Goal: Information Seeking & Learning: Learn about a topic

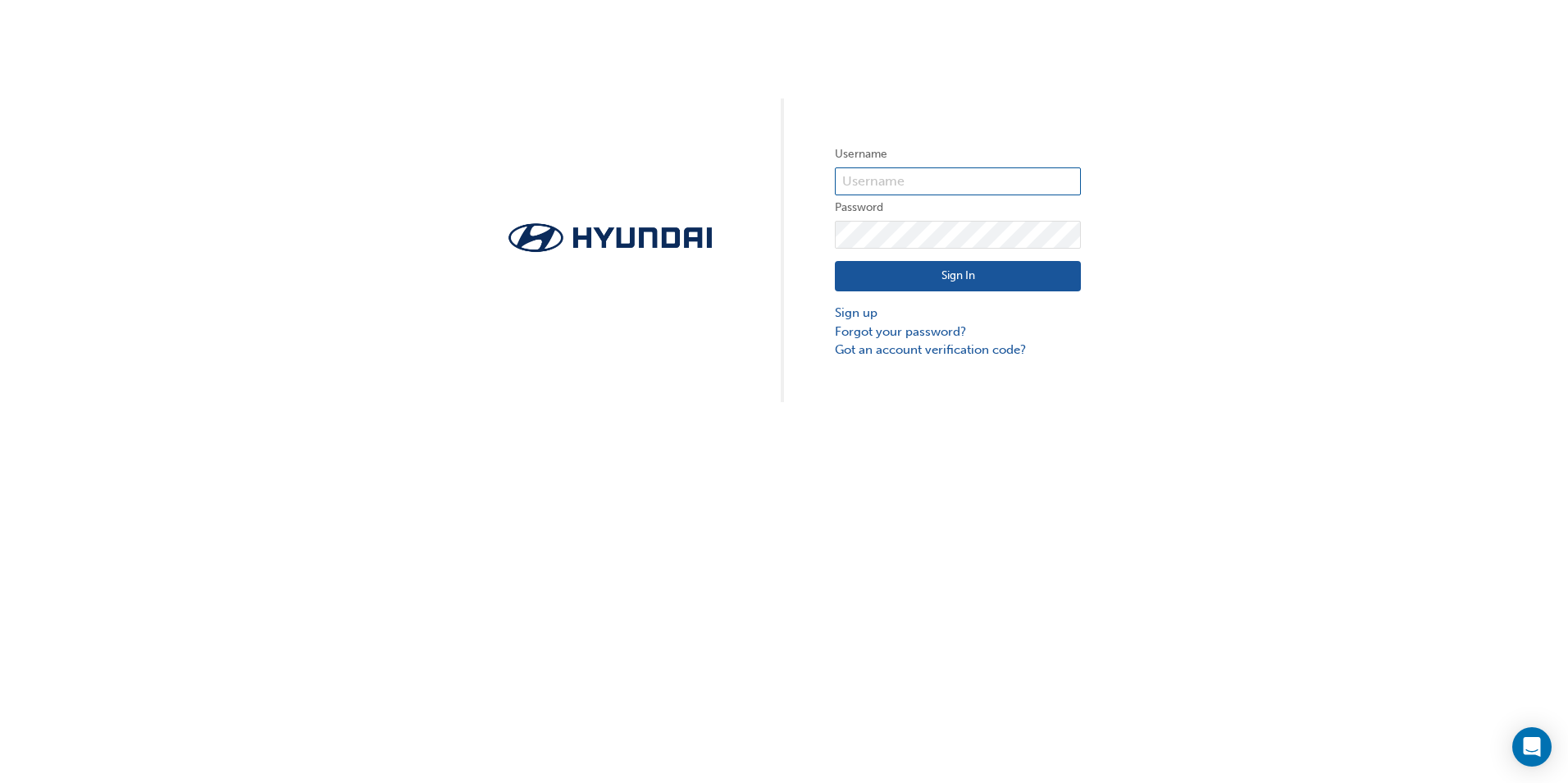
type input "36985"
click at [954, 278] on button "Sign In" at bounding box center [957, 276] width 246 height 31
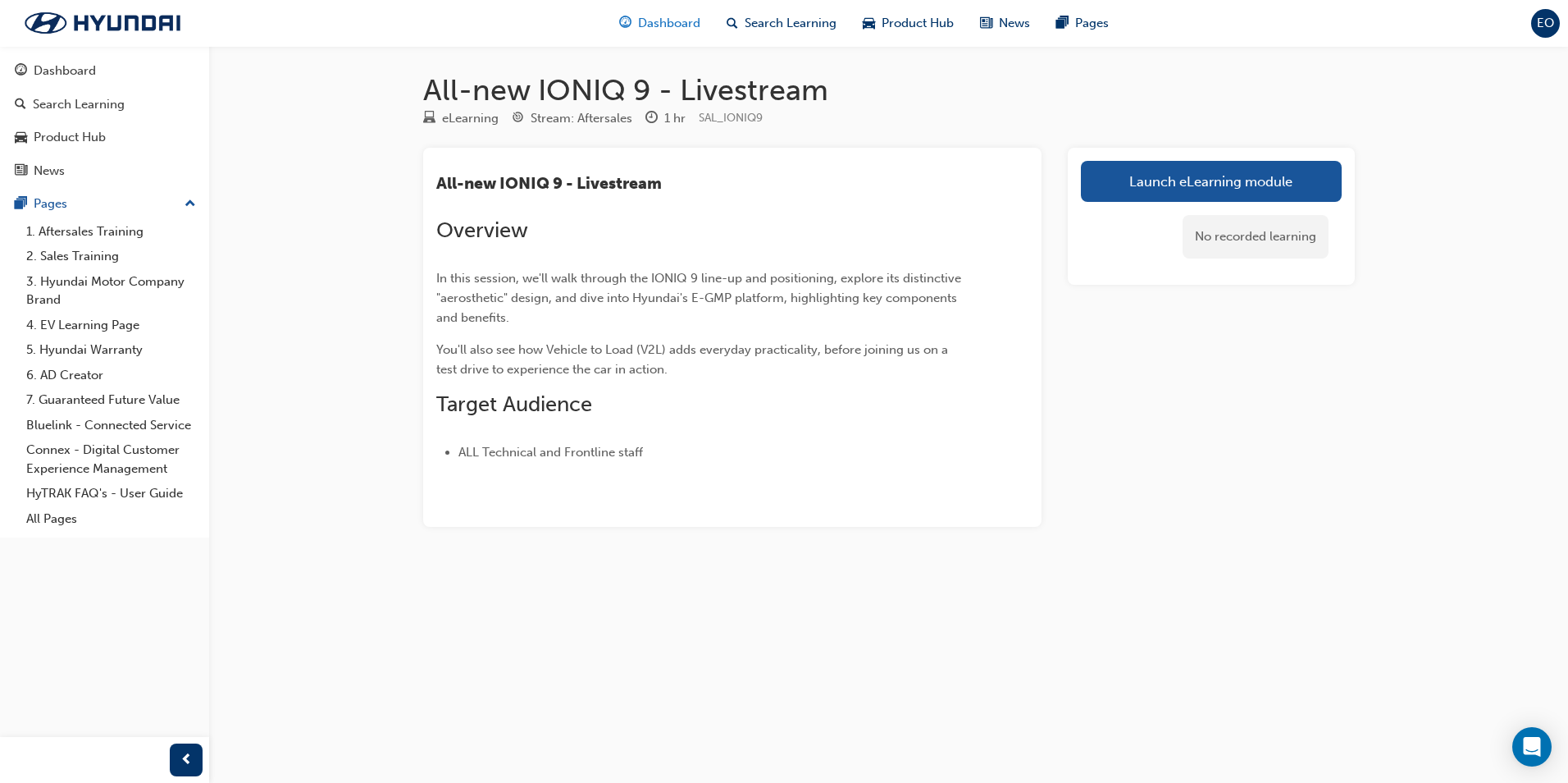
click at [654, 23] on span "Dashboard" at bounding box center [669, 23] width 62 height 19
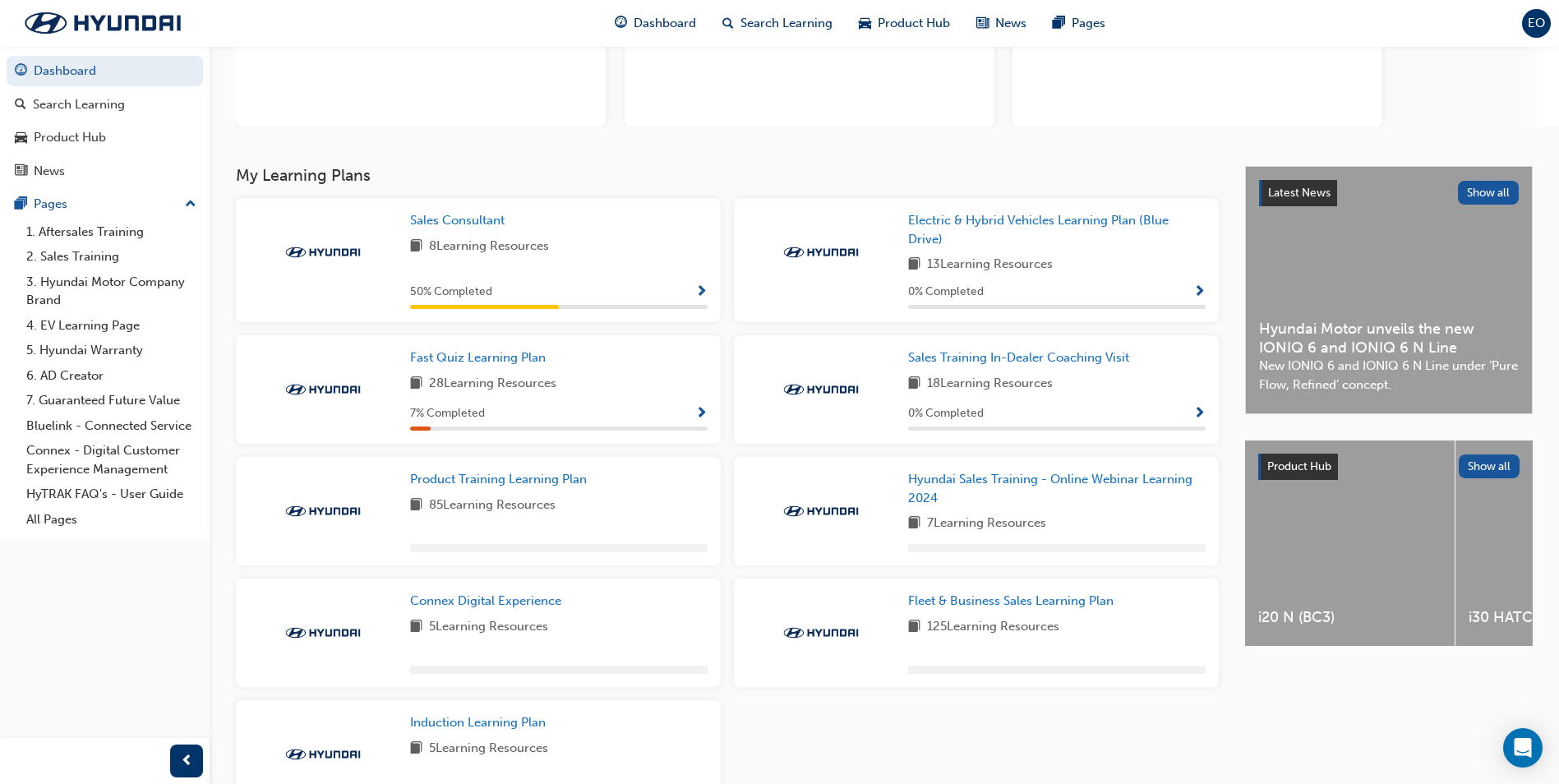
scroll to position [247, 0]
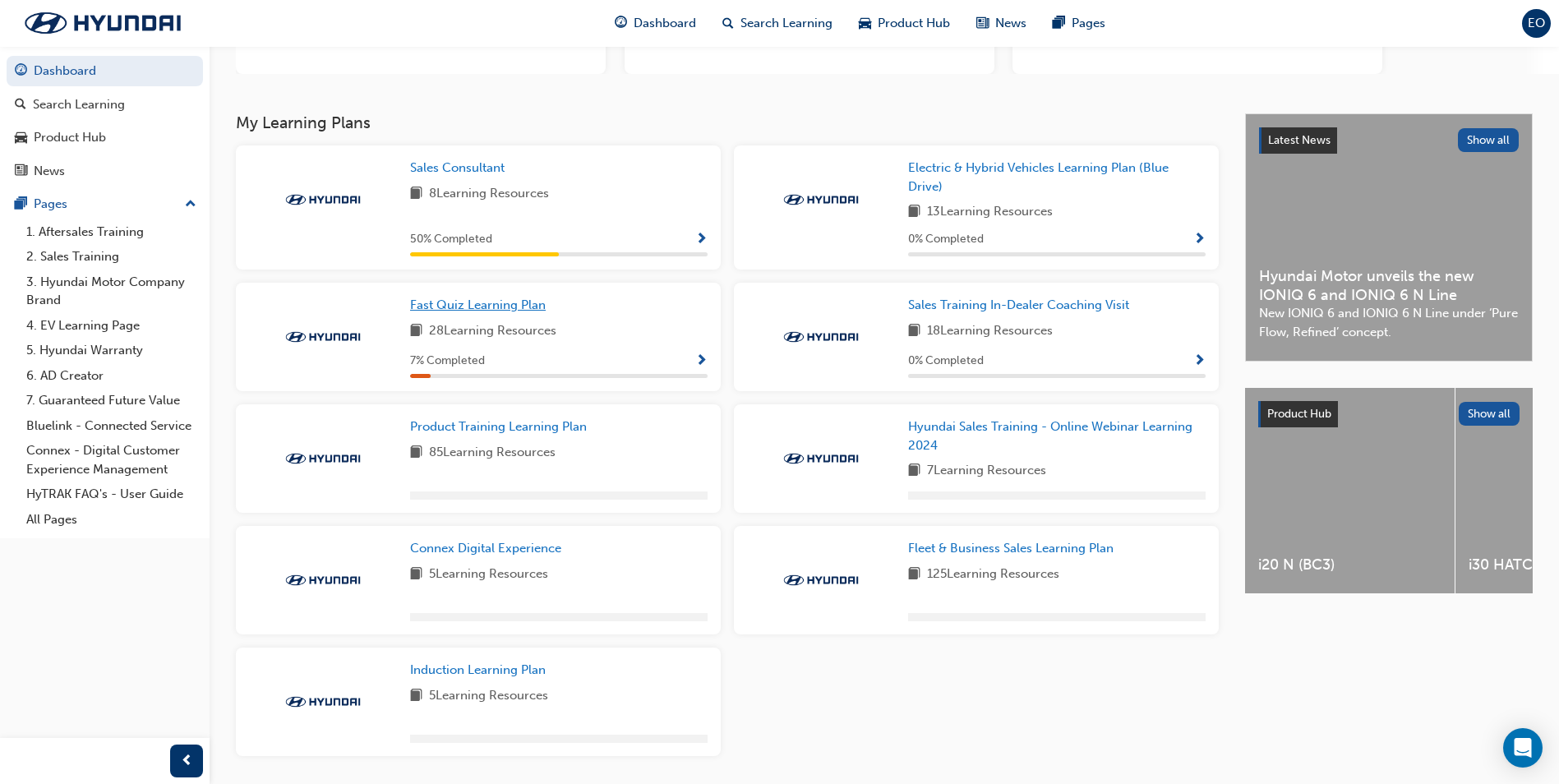
click at [520, 296] on link "Fast Quiz Learning Plan" at bounding box center [480, 305] width 142 height 19
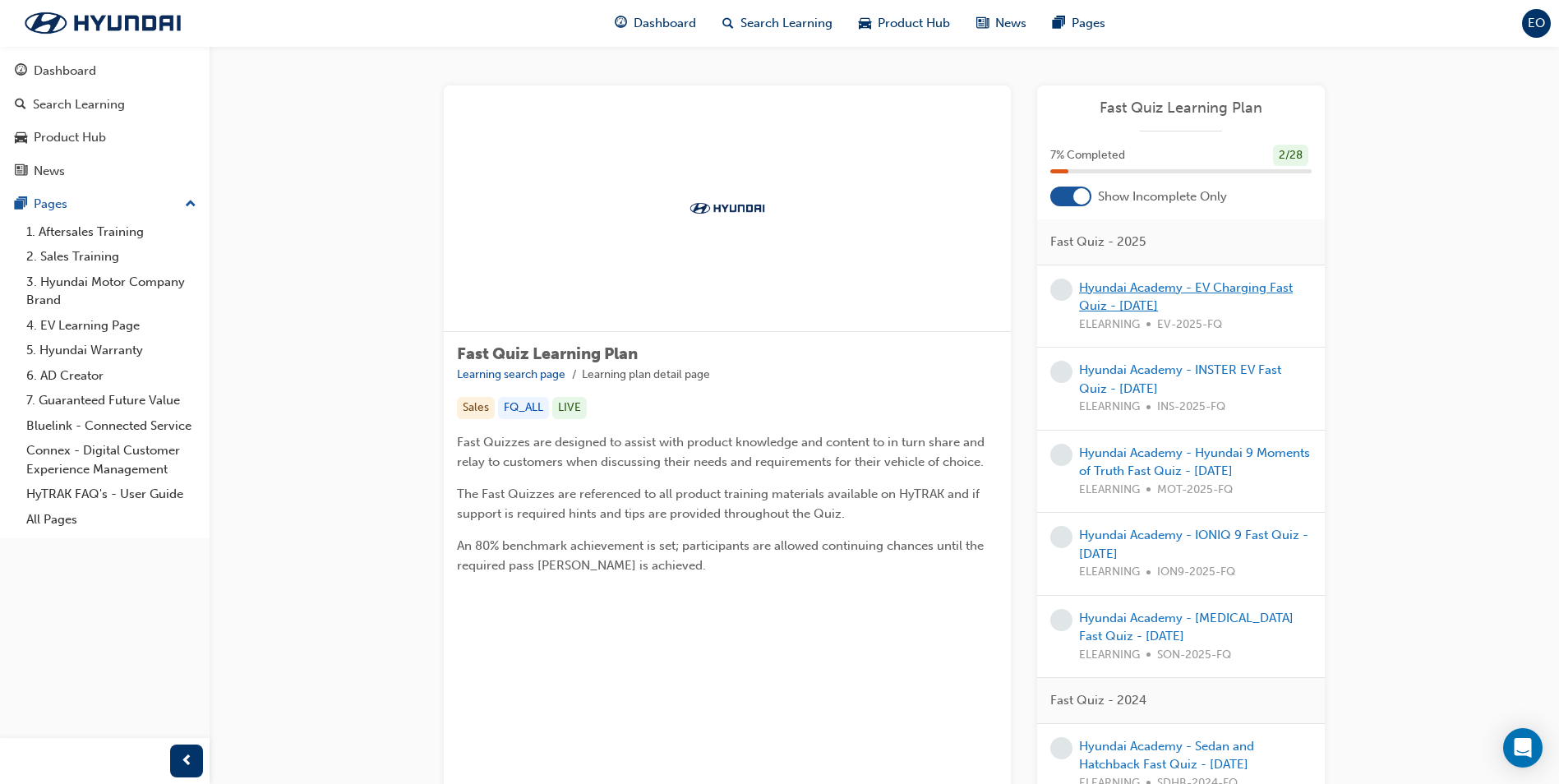
click at [1186, 291] on link "Hyundai Academy - EV Charging Fast Quiz - [DATE]" at bounding box center [1185, 297] width 214 height 34
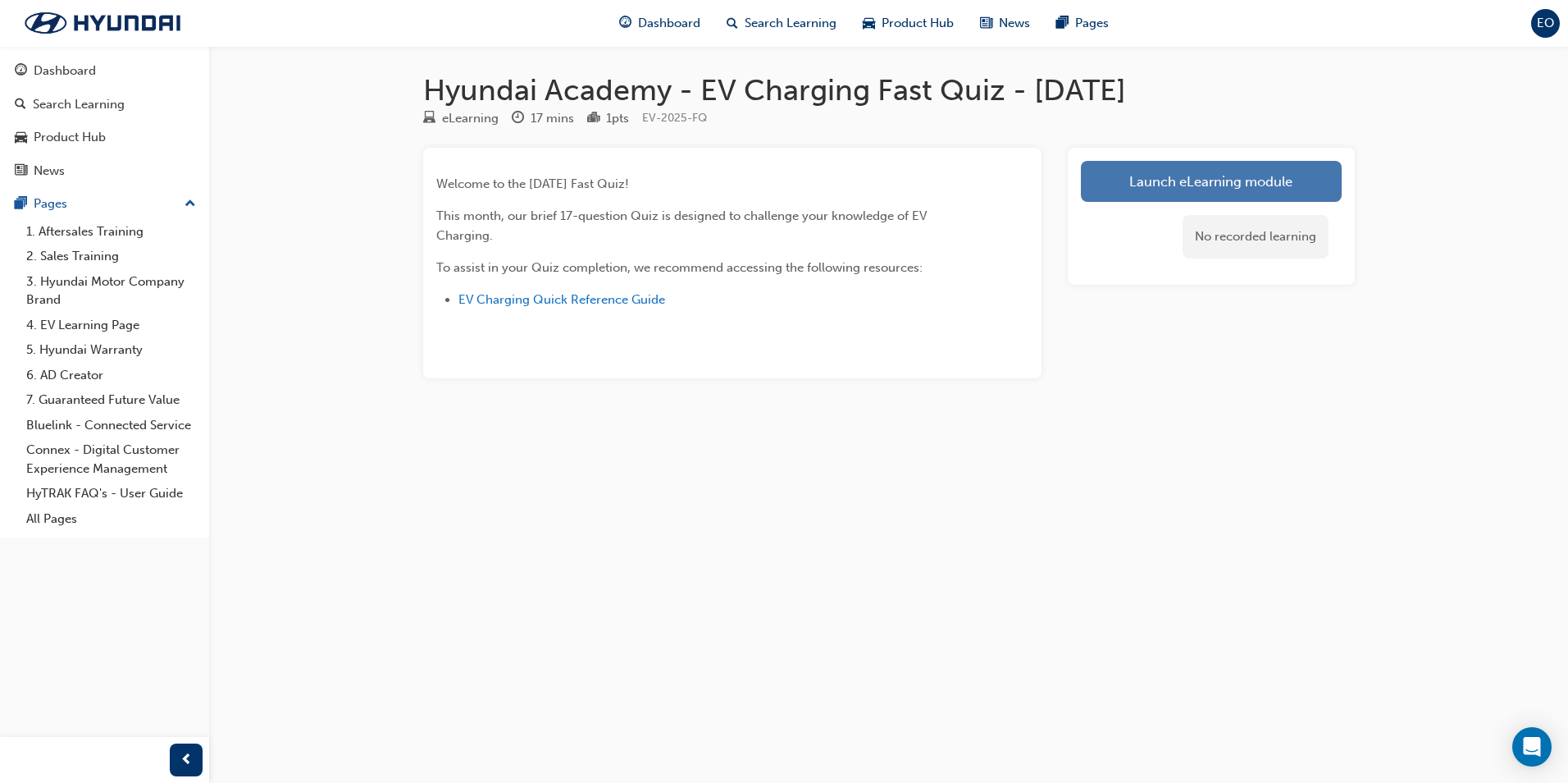
click at [1244, 176] on link "Launch eLearning module" at bounding box center [1211, 181] width 261 height 41
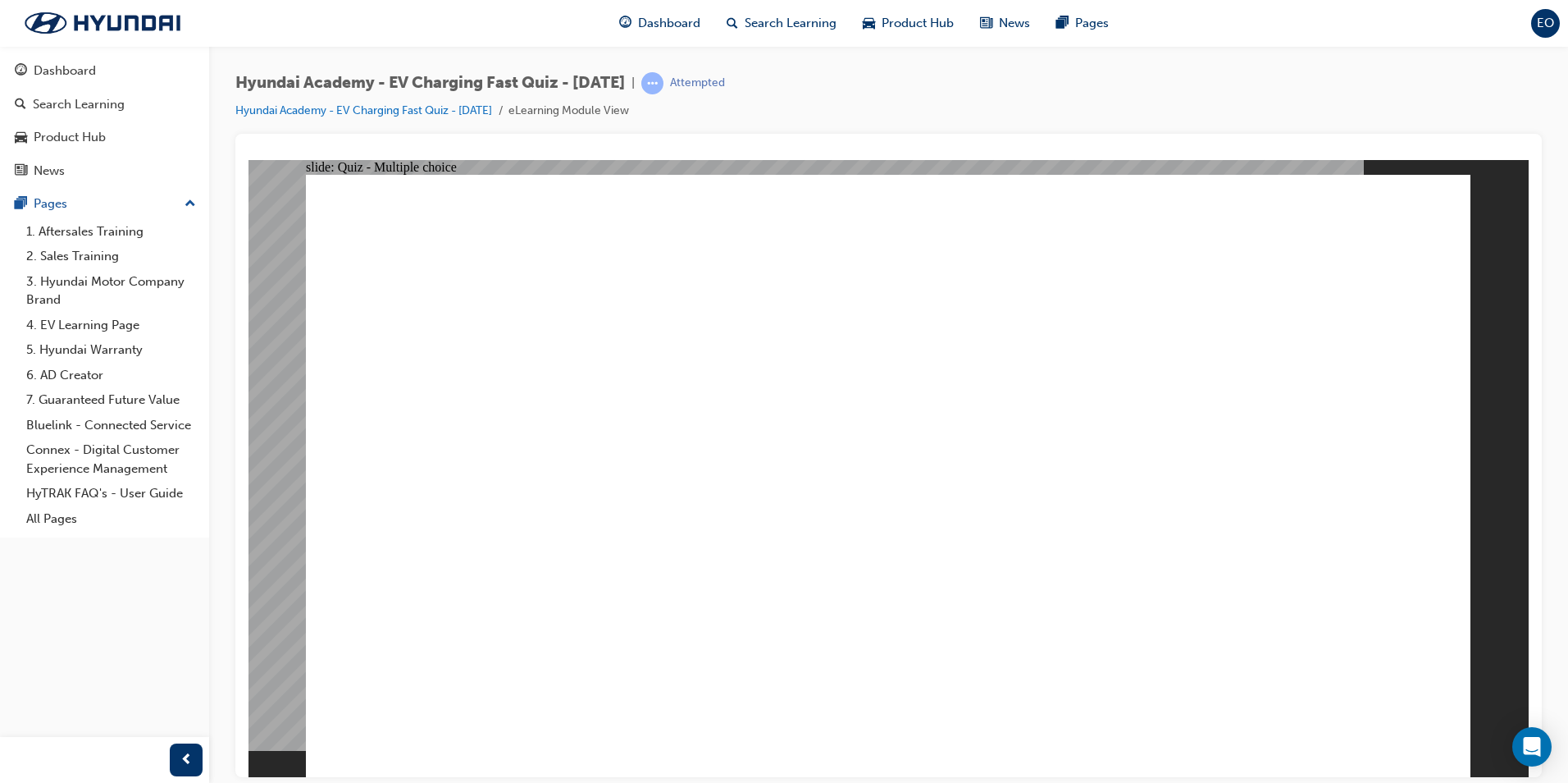
radio input "true"
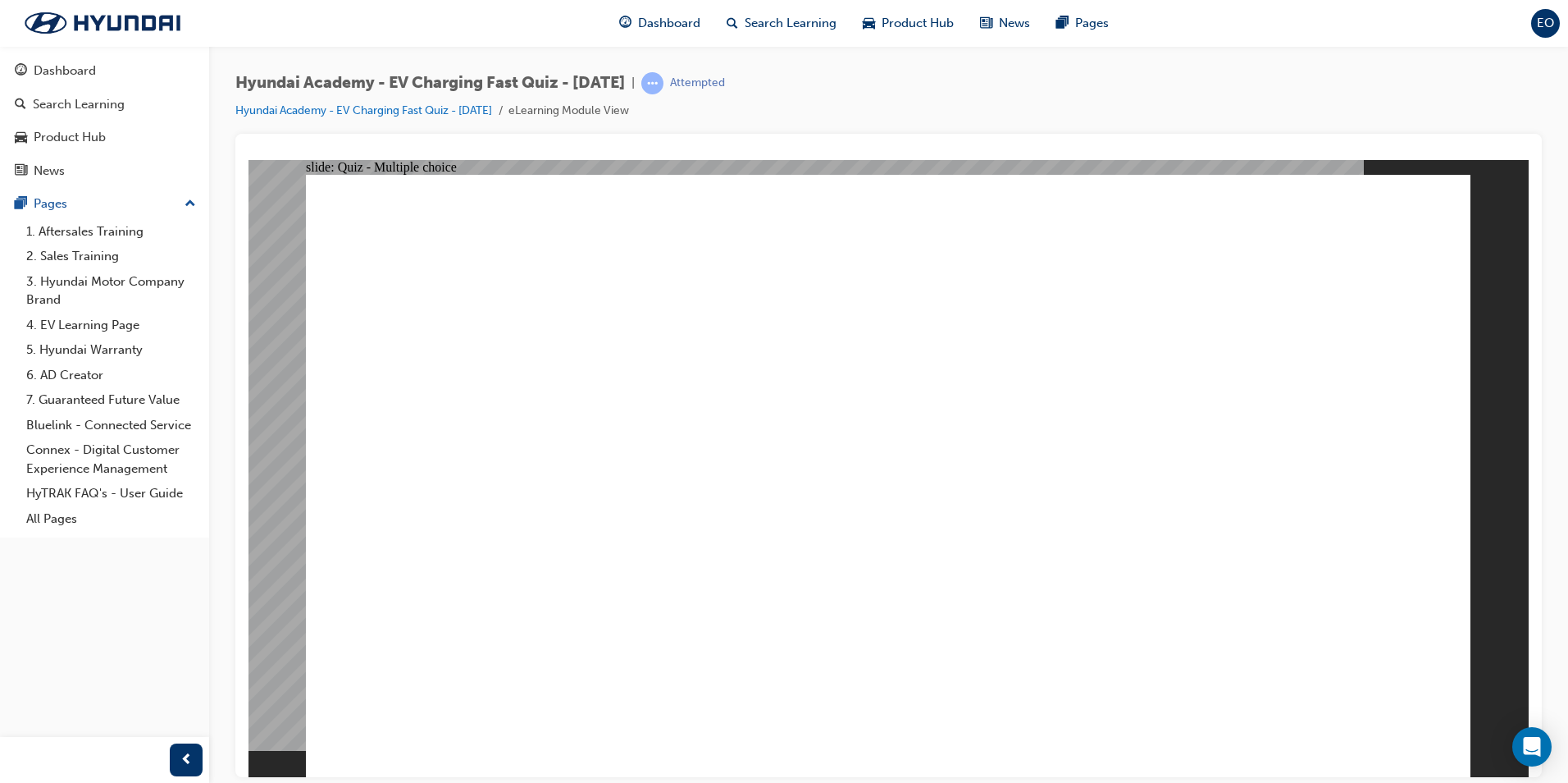
radio input "true"
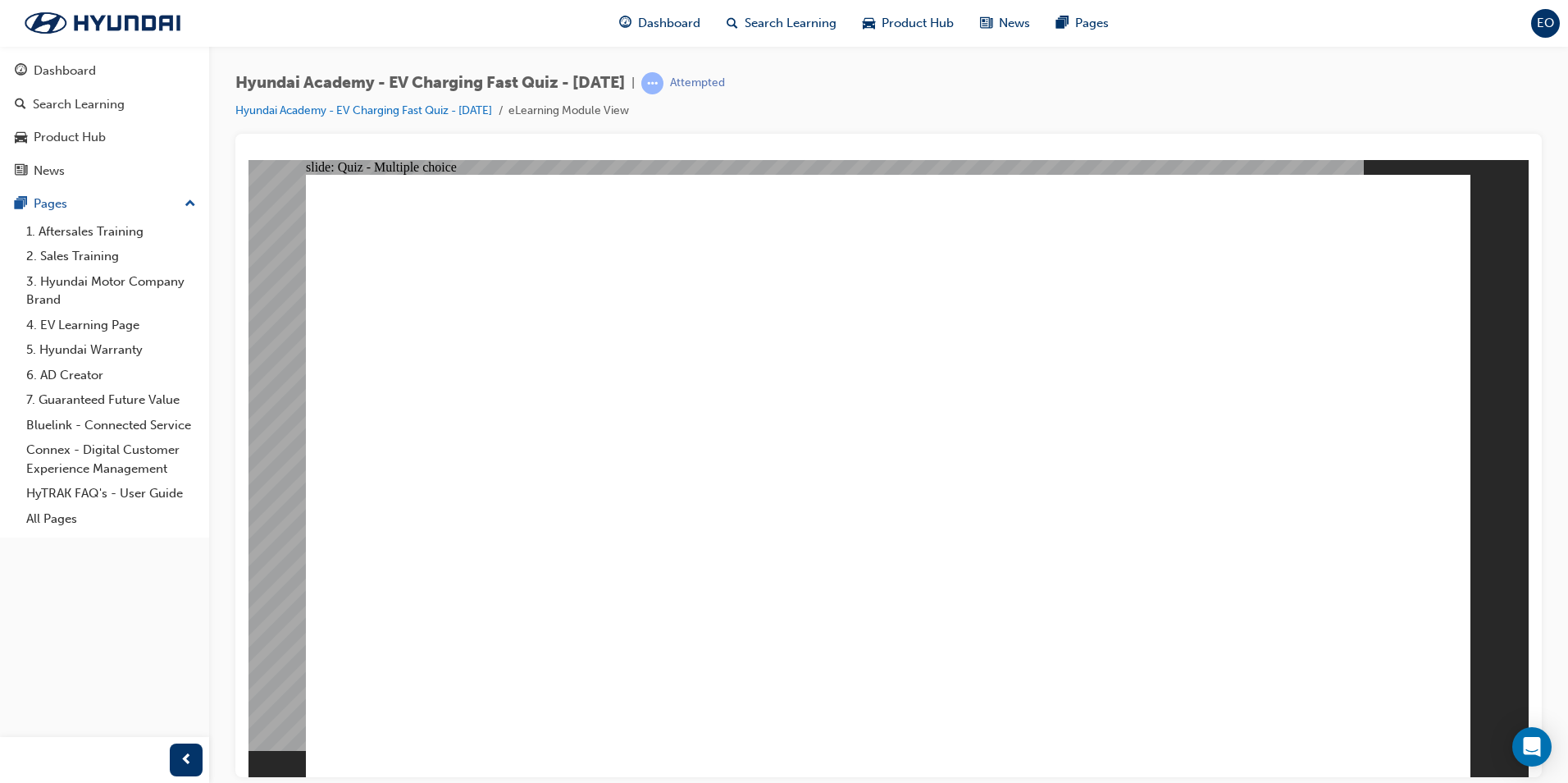
radio input "true"
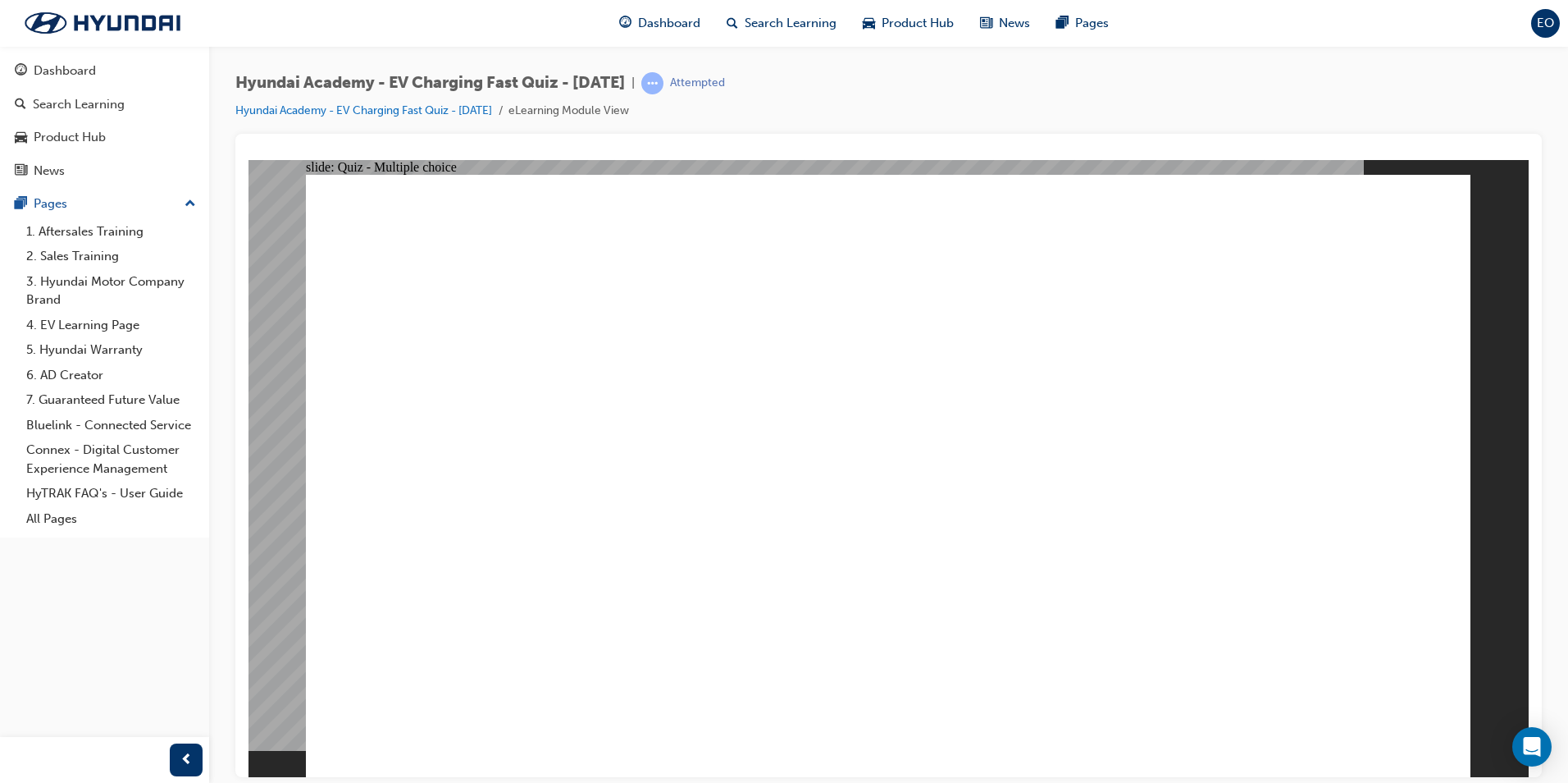
radio input "true"
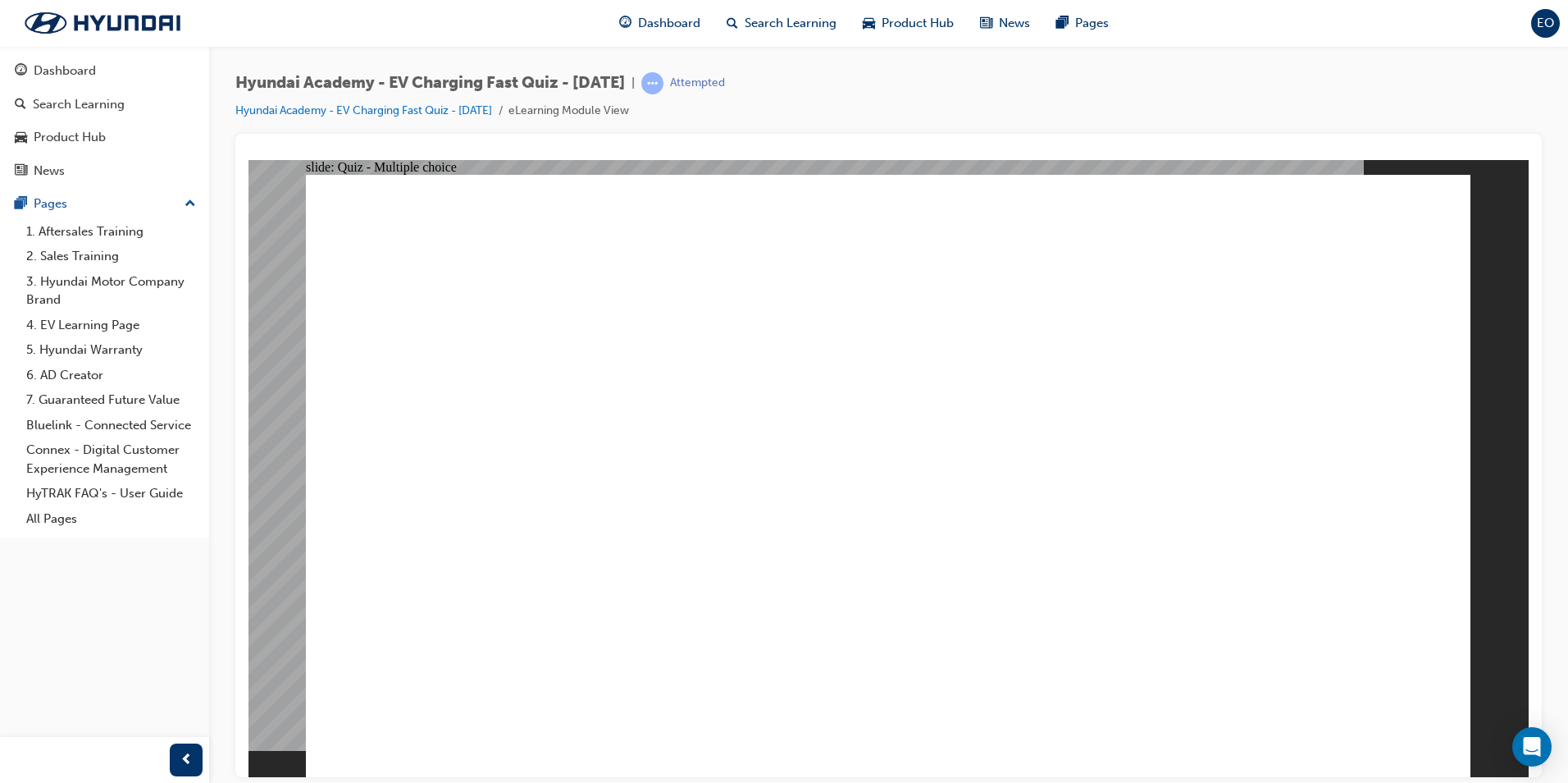
radio input "true"
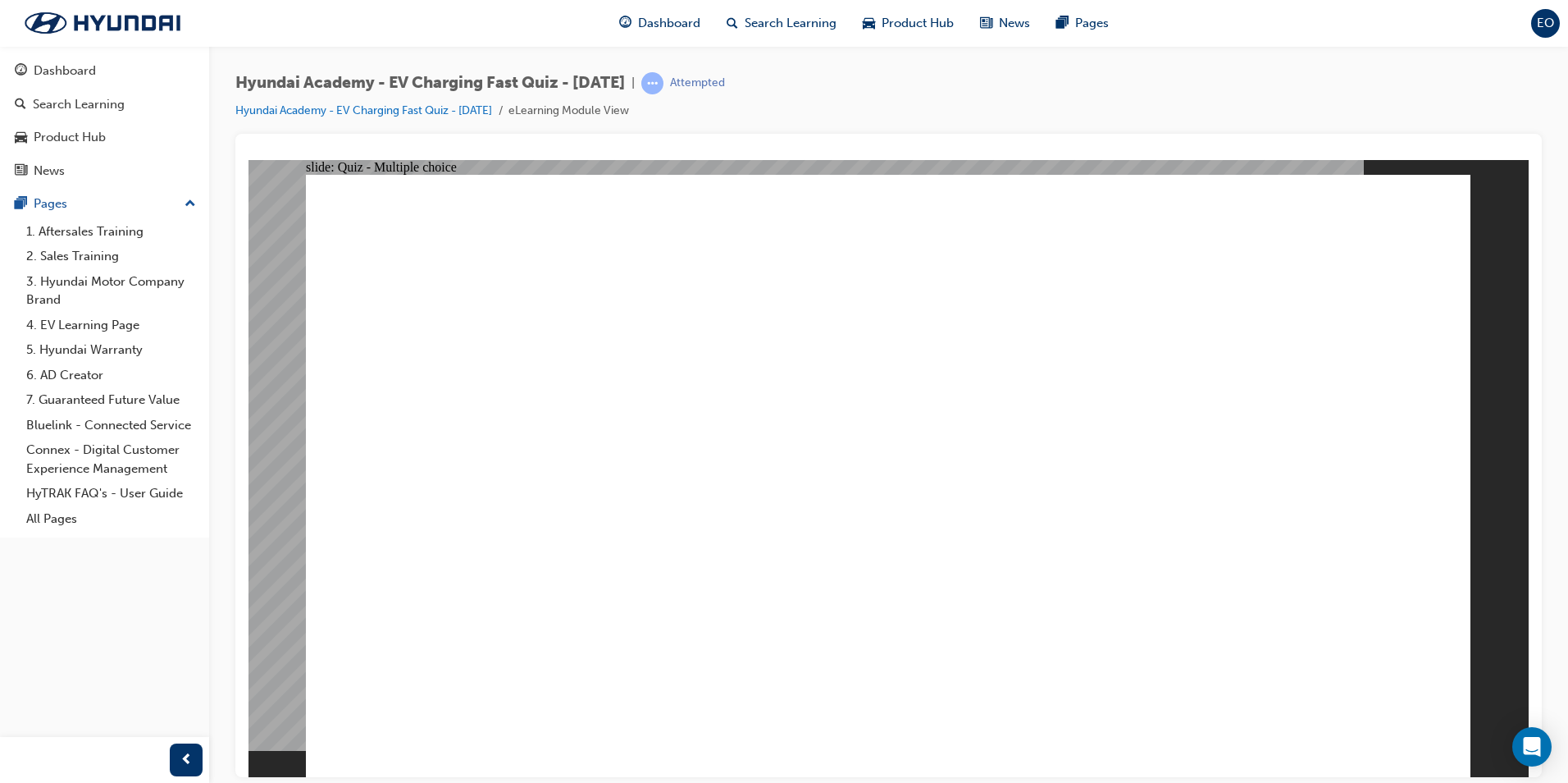
radio input "true"
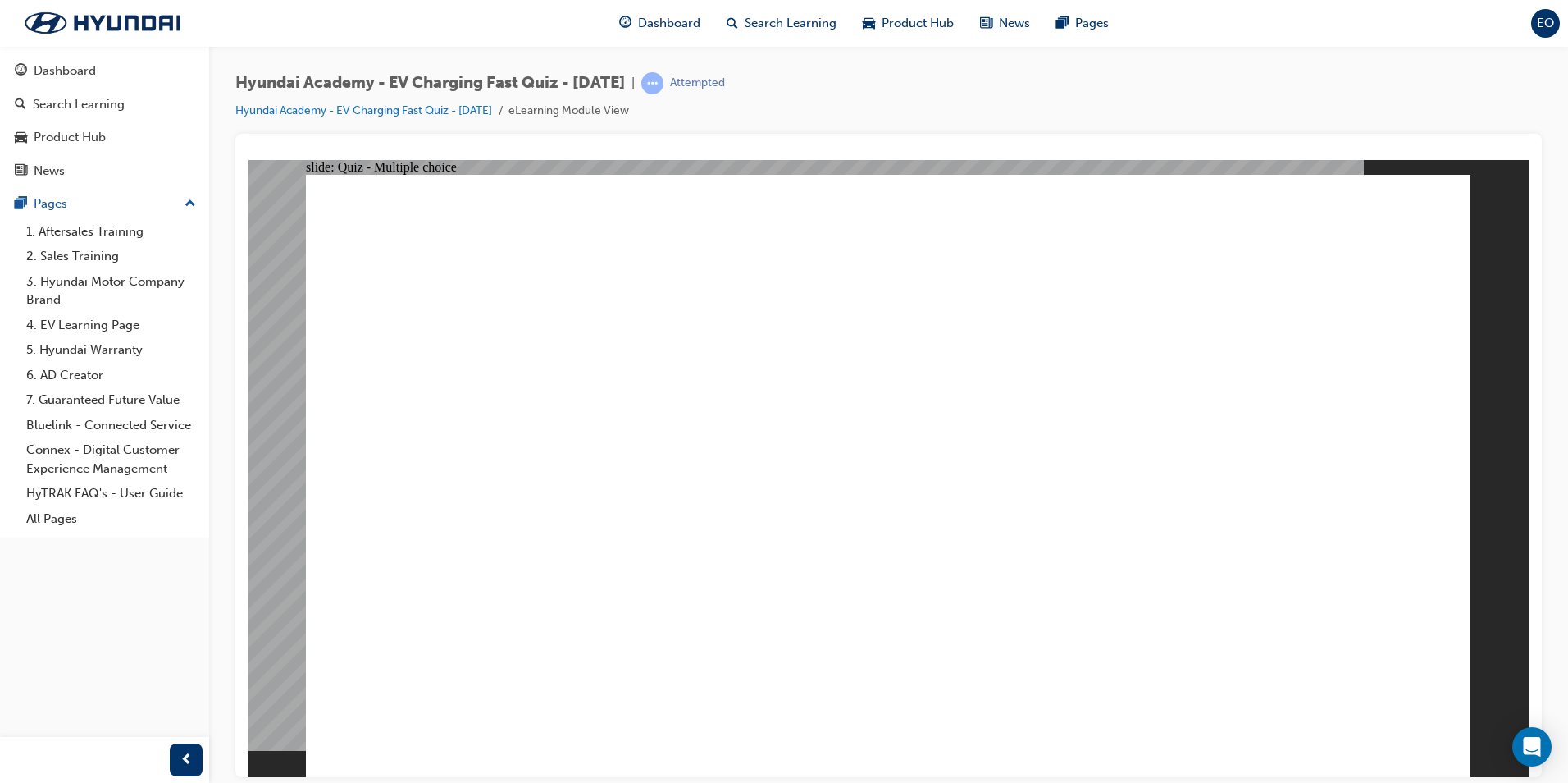
radio input "true"
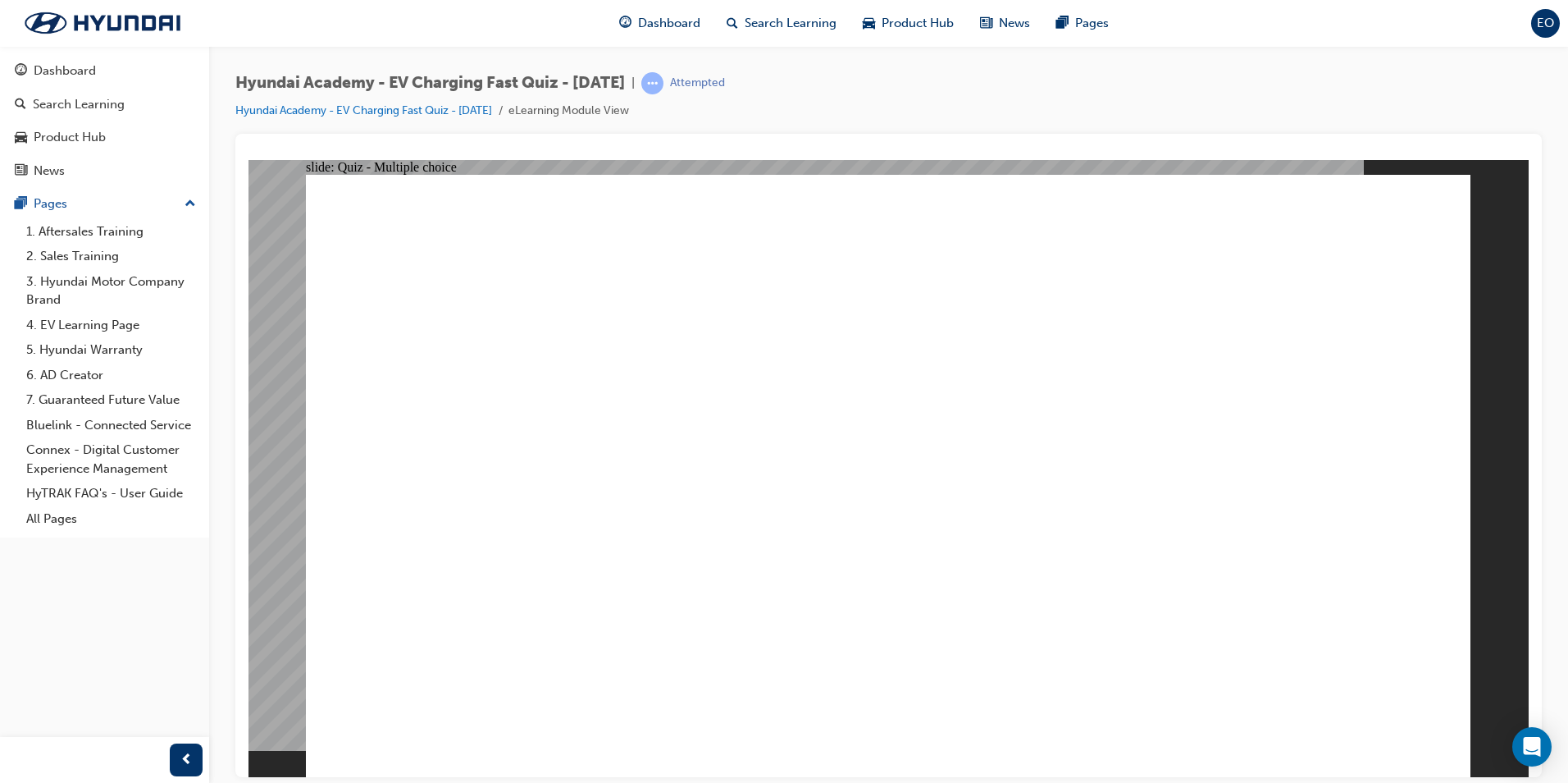
radio input "true"
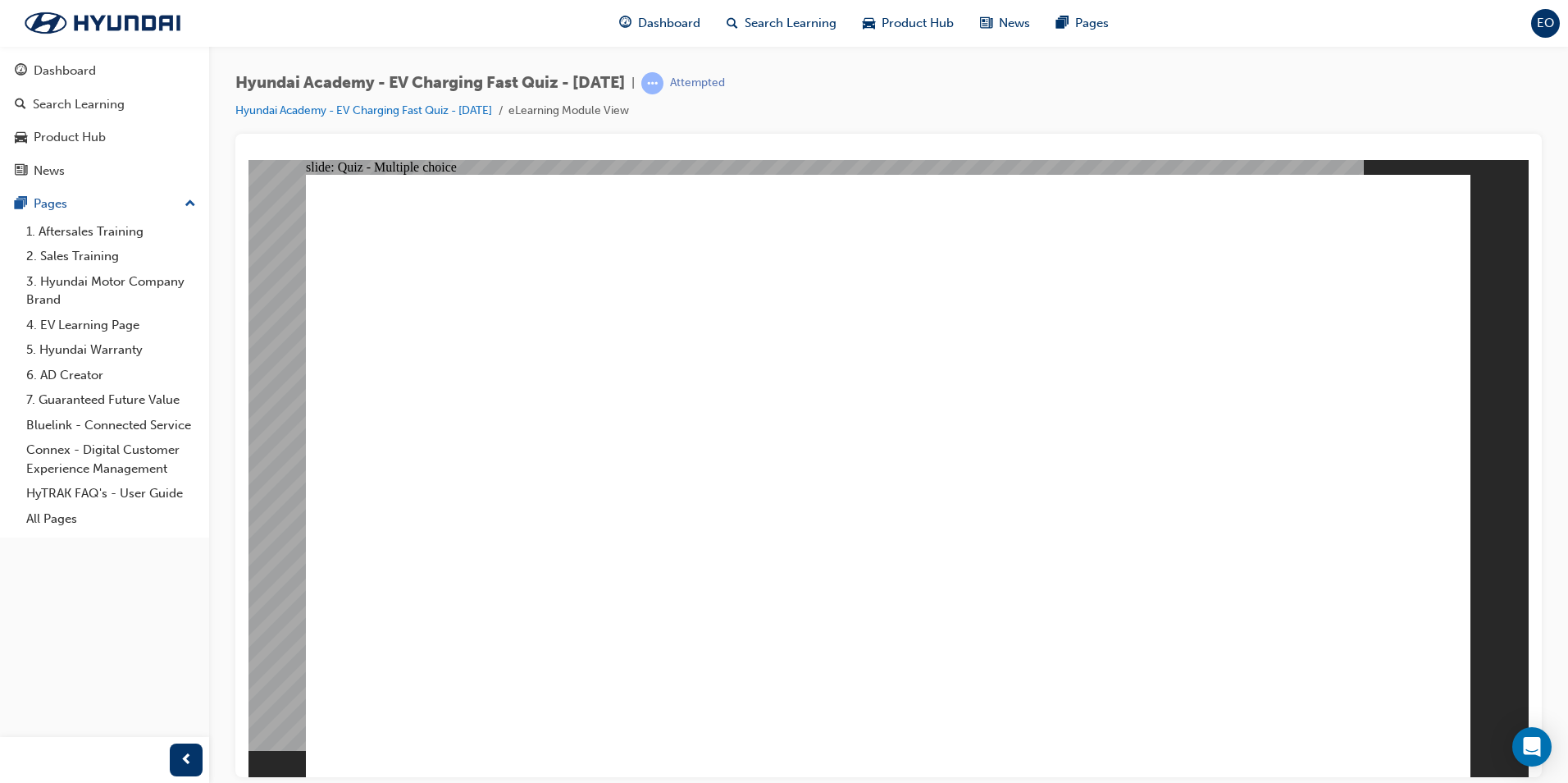
radio input "true"
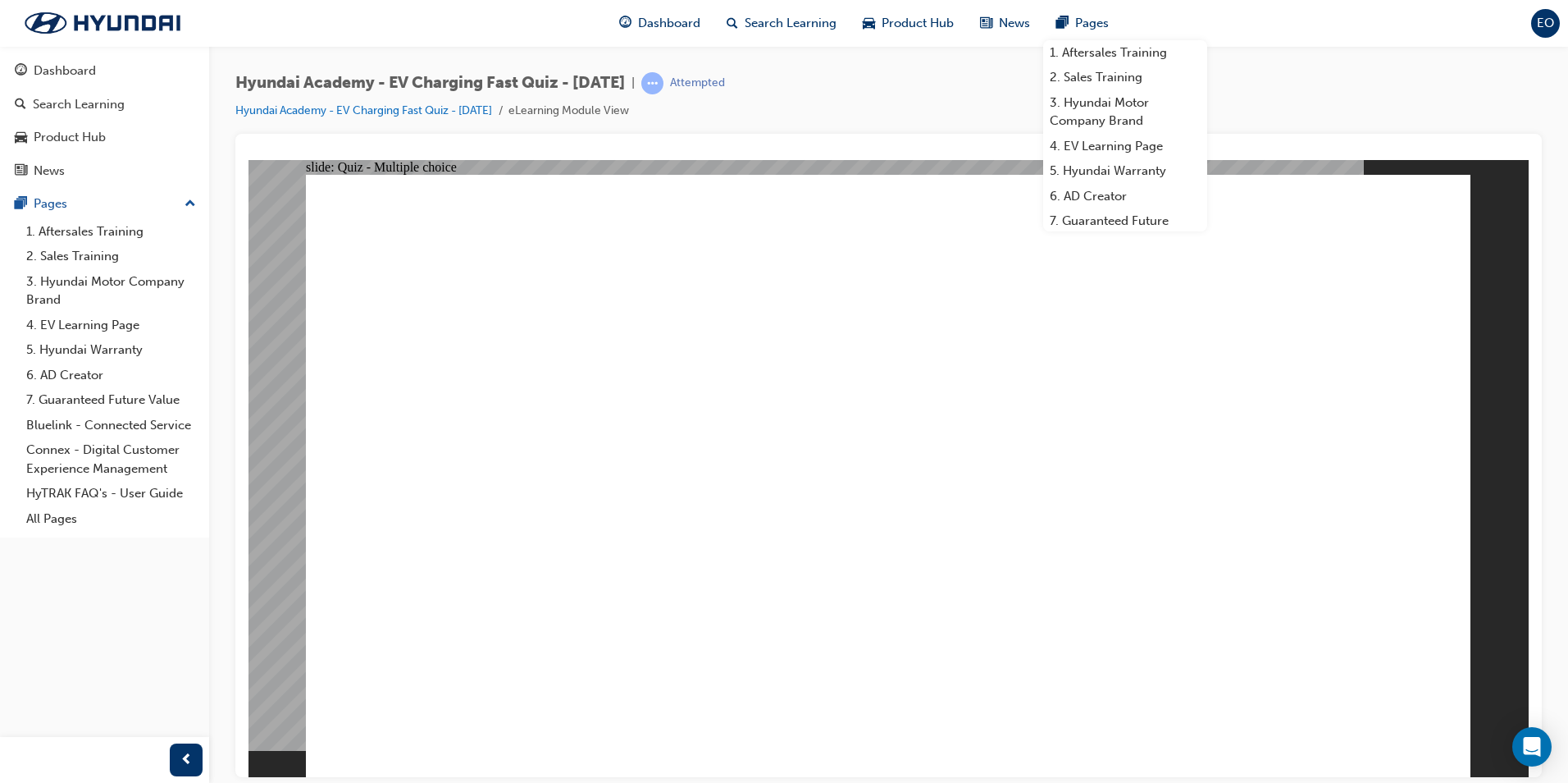
radio input "true"
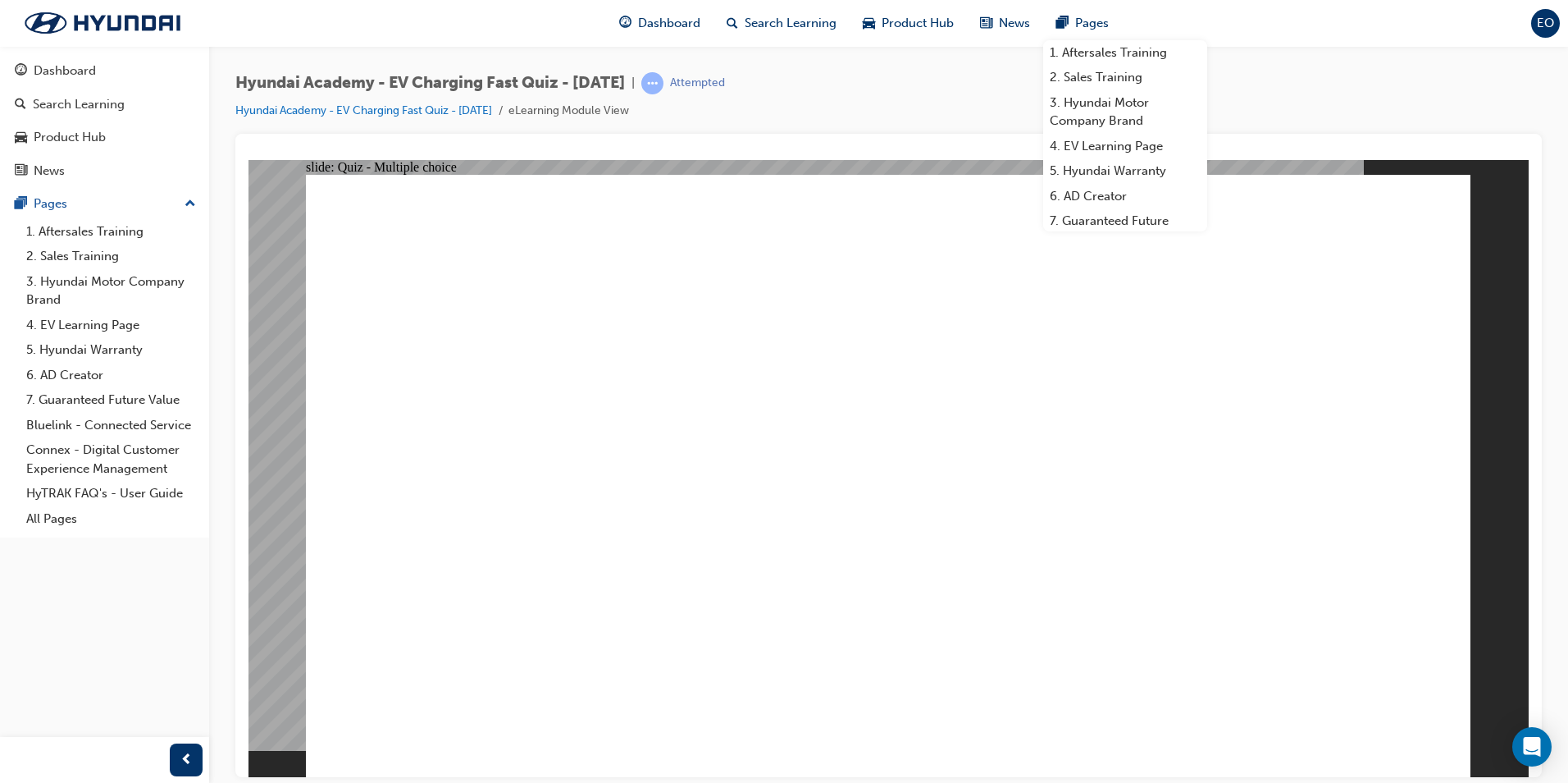
radio input "true"
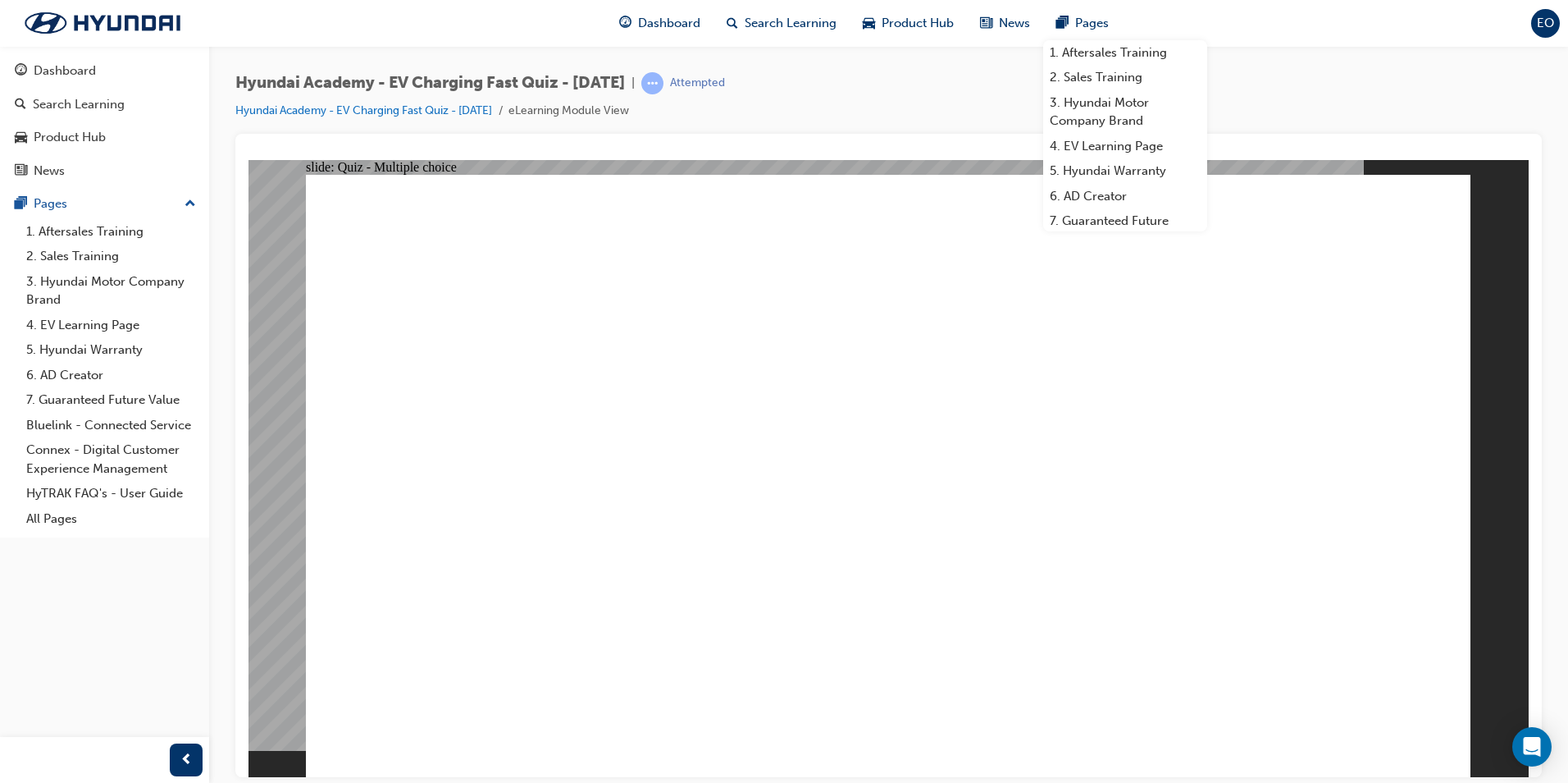
radio input "true"
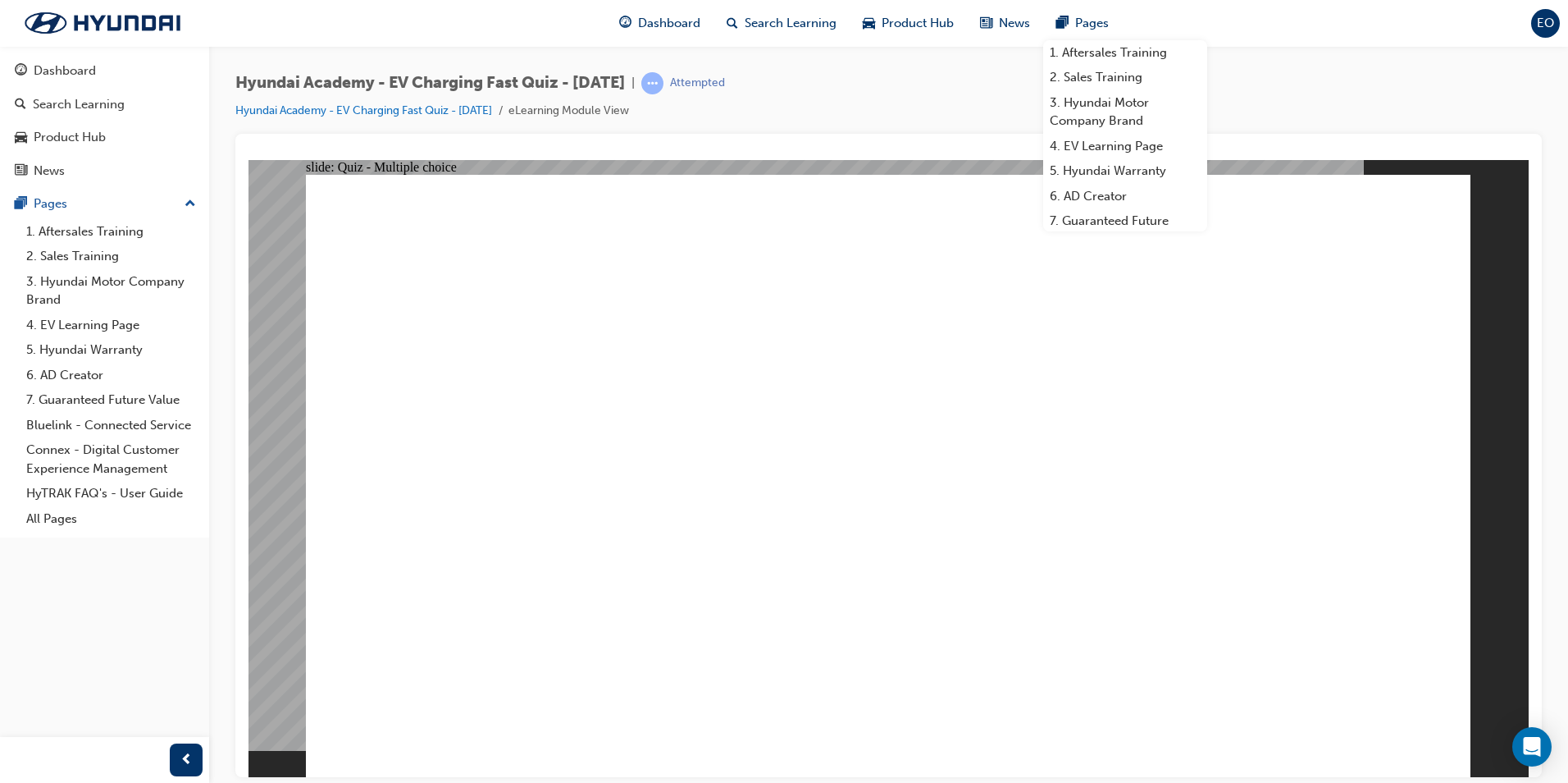
radio input "true"
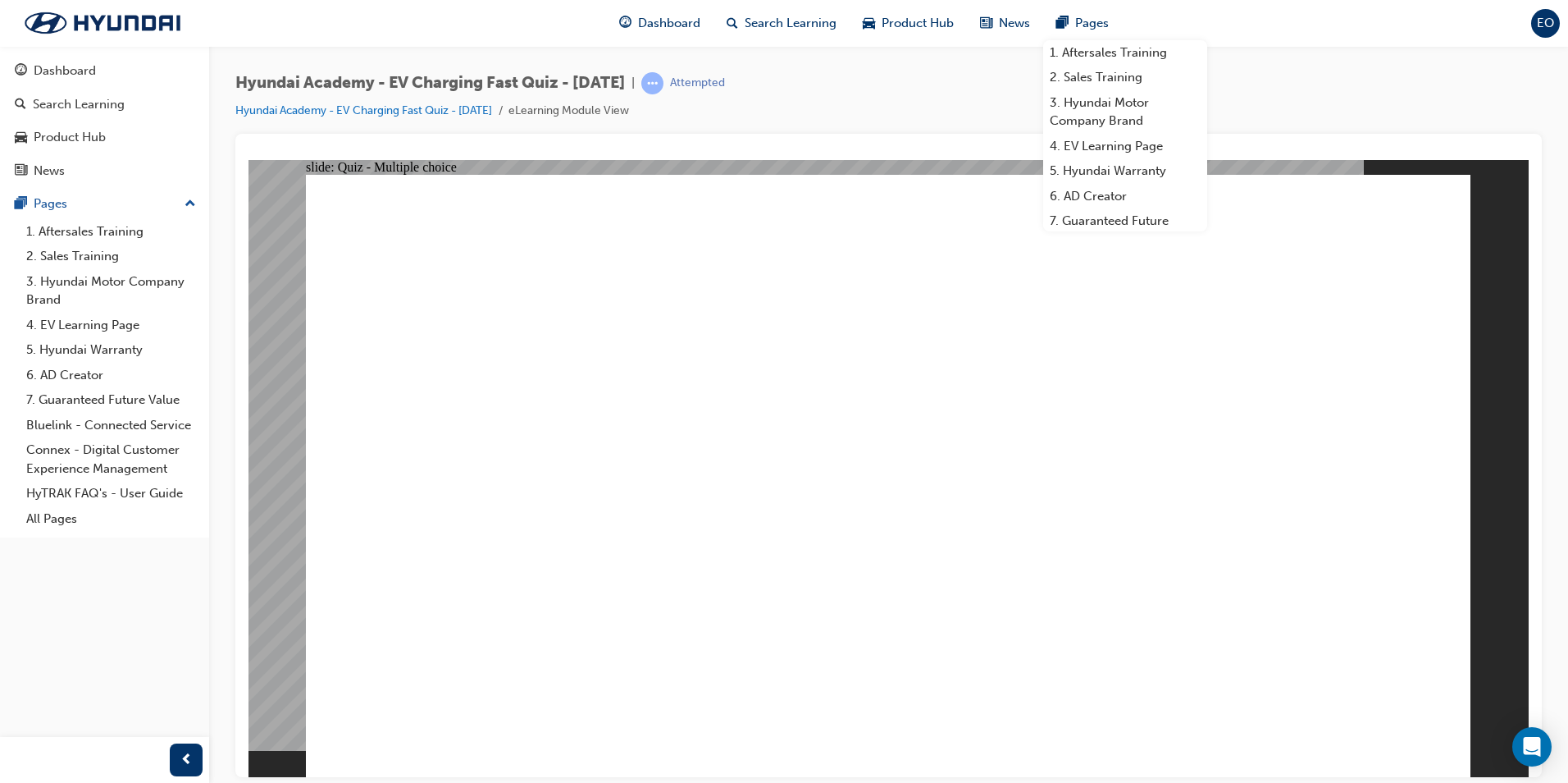
radio input "true"
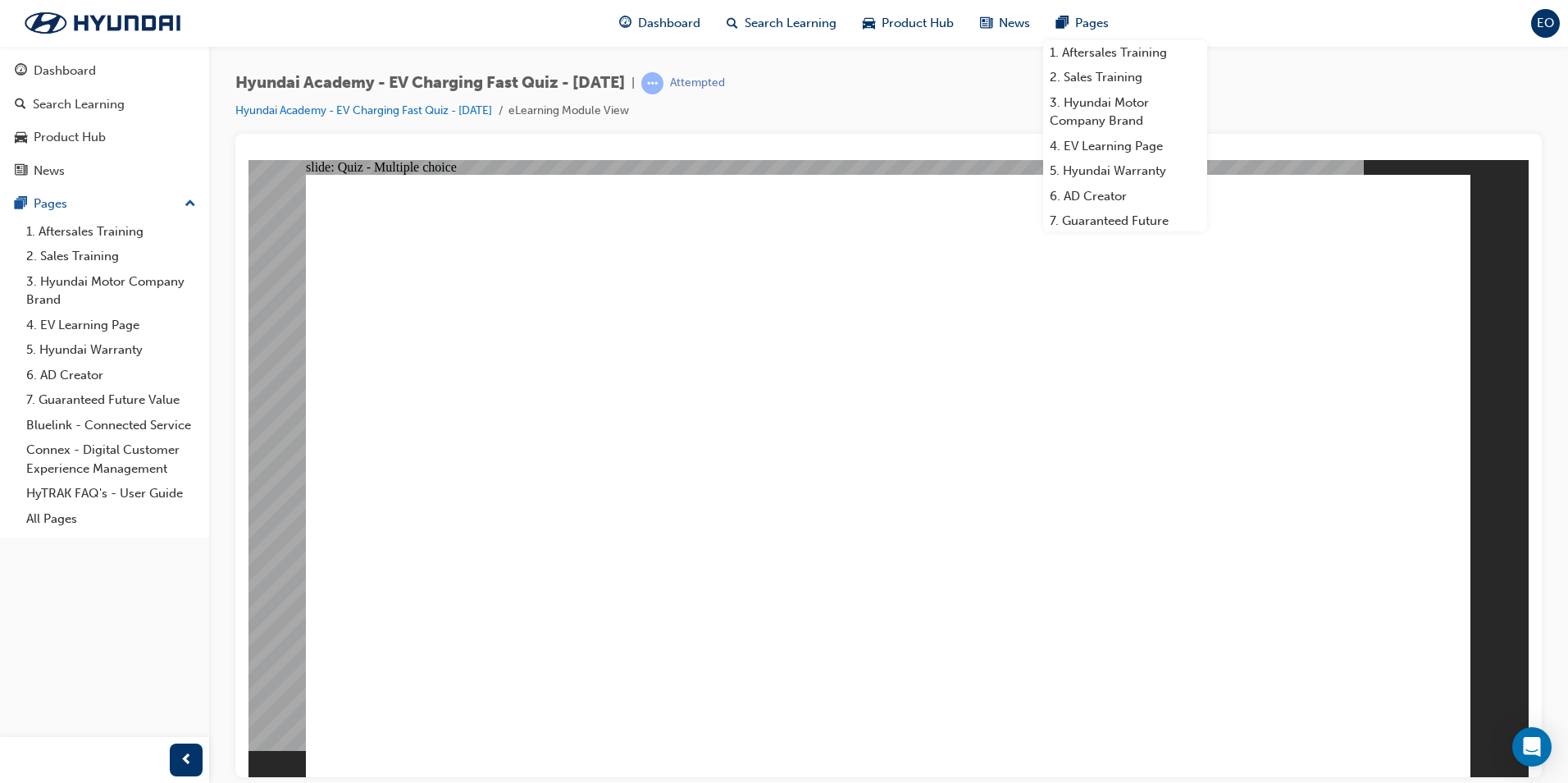
radio input "true"
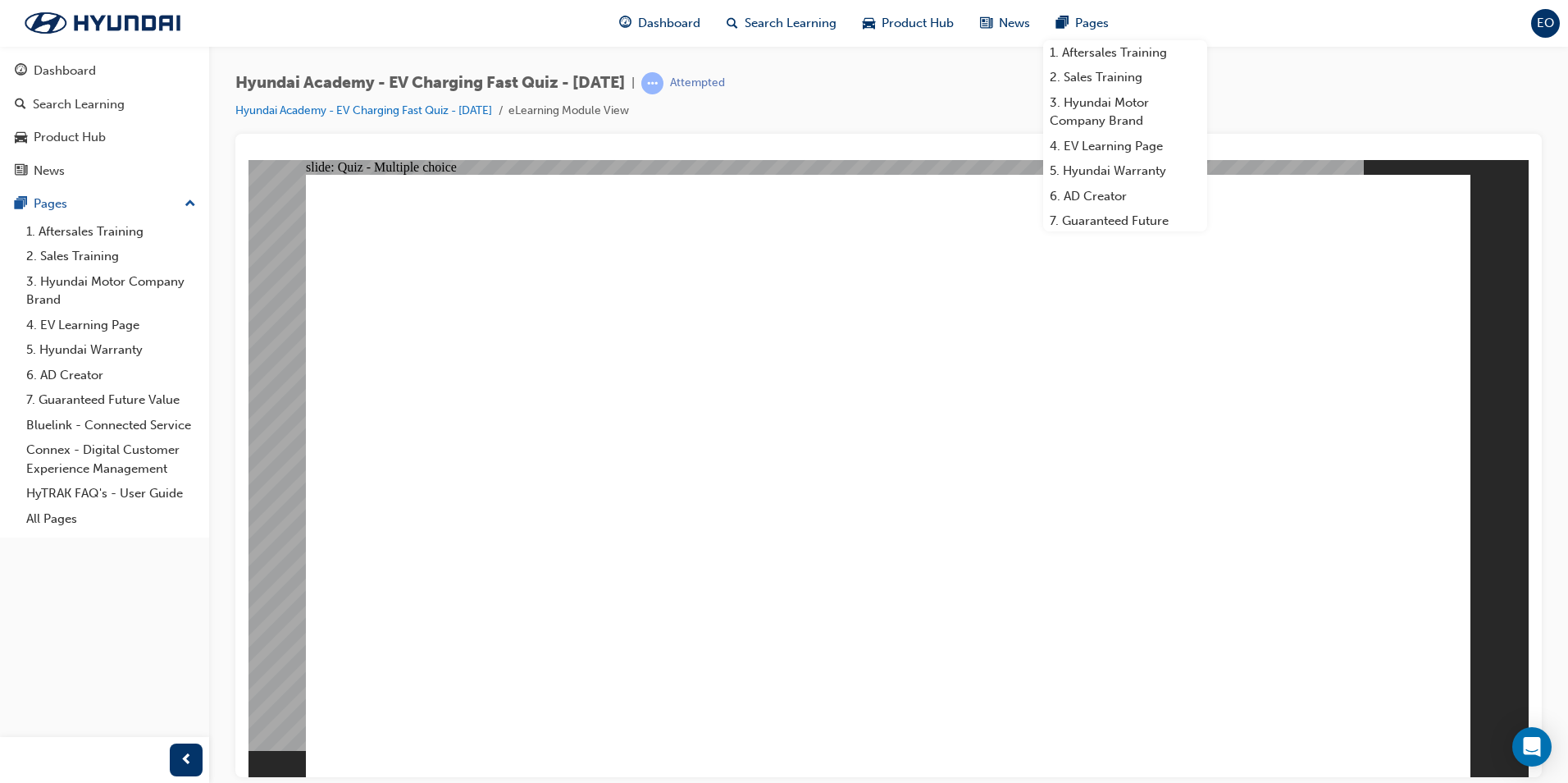
radio input "true"
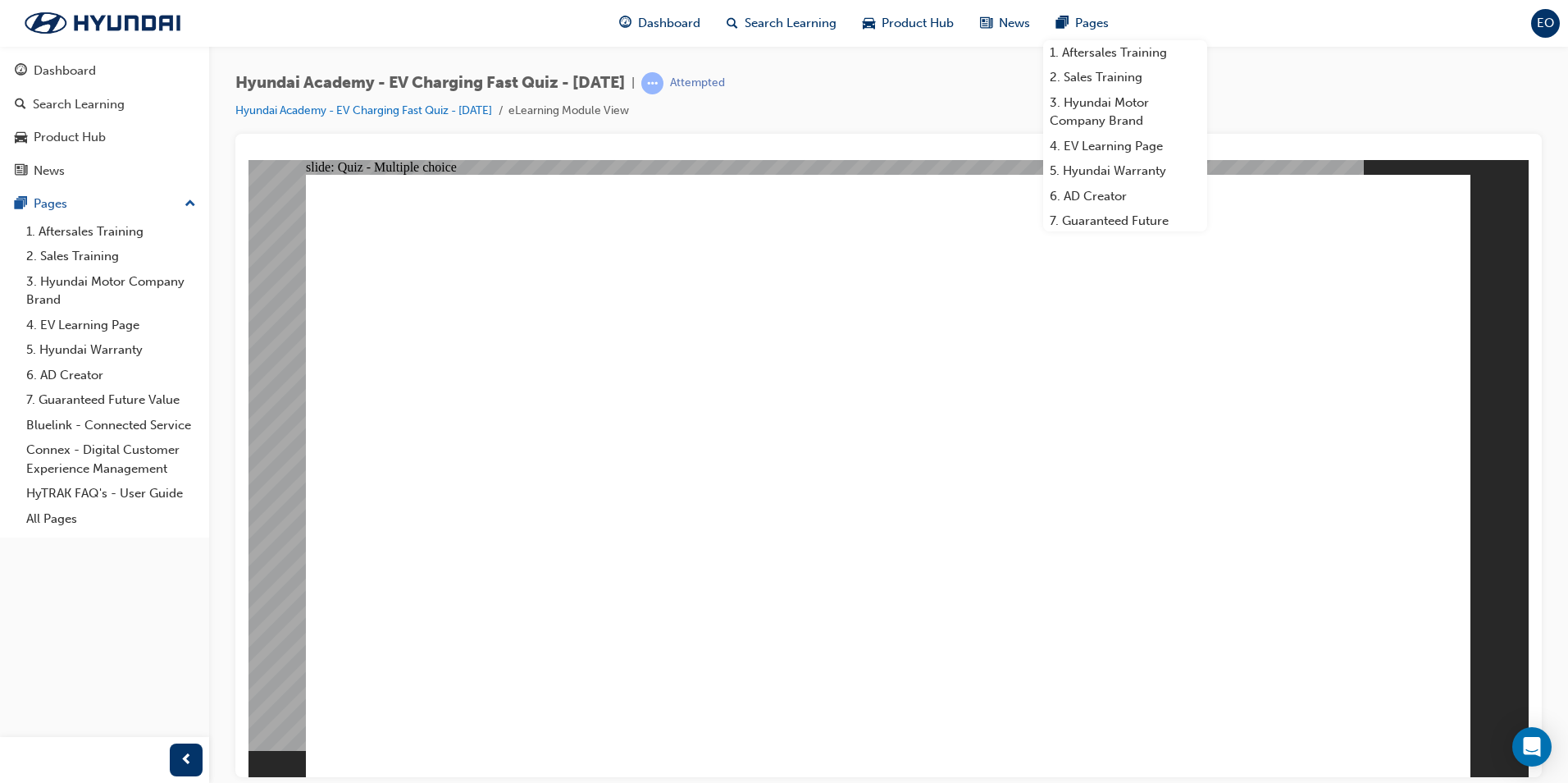
radio input "true"
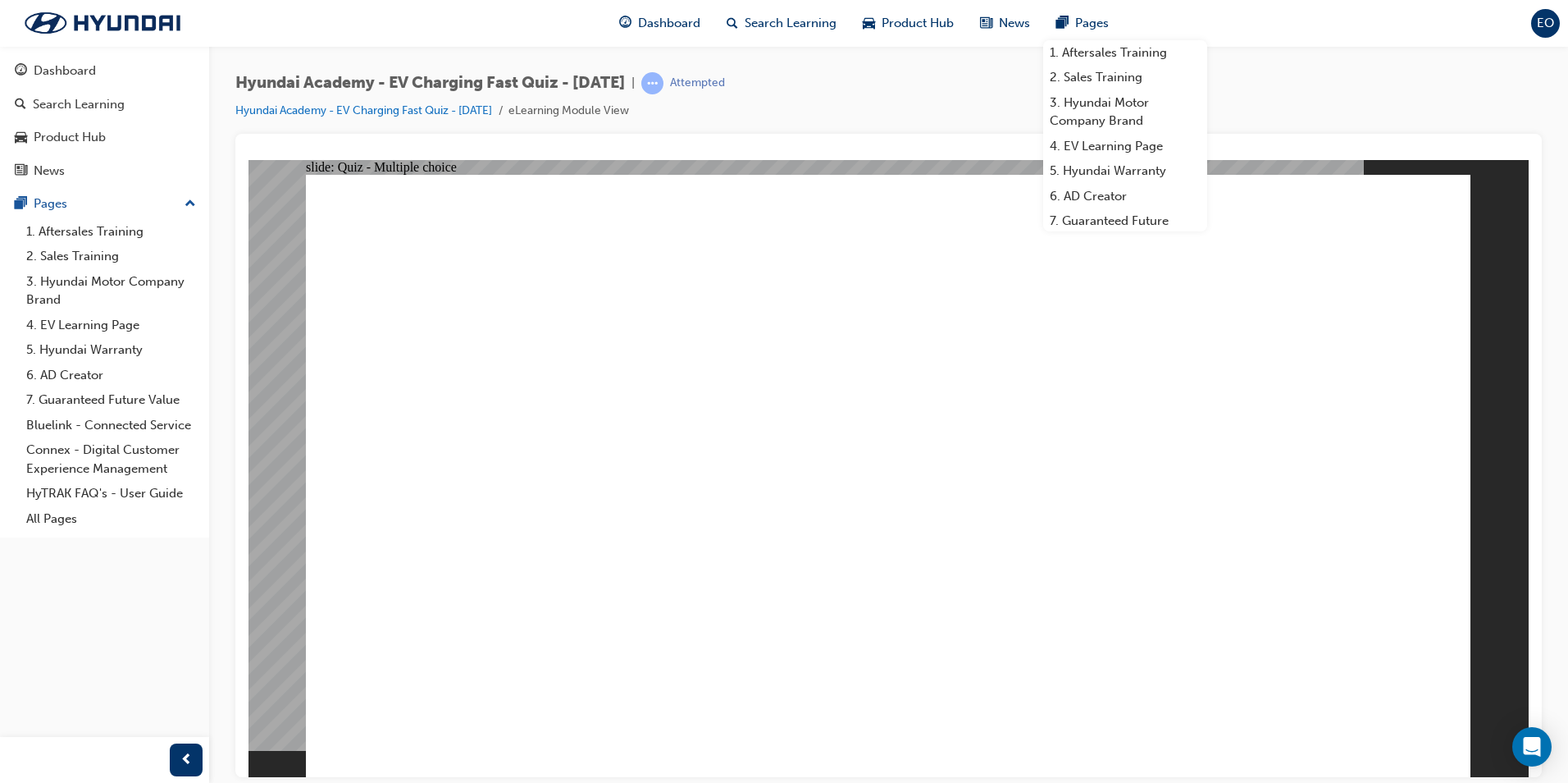
radio input "true"
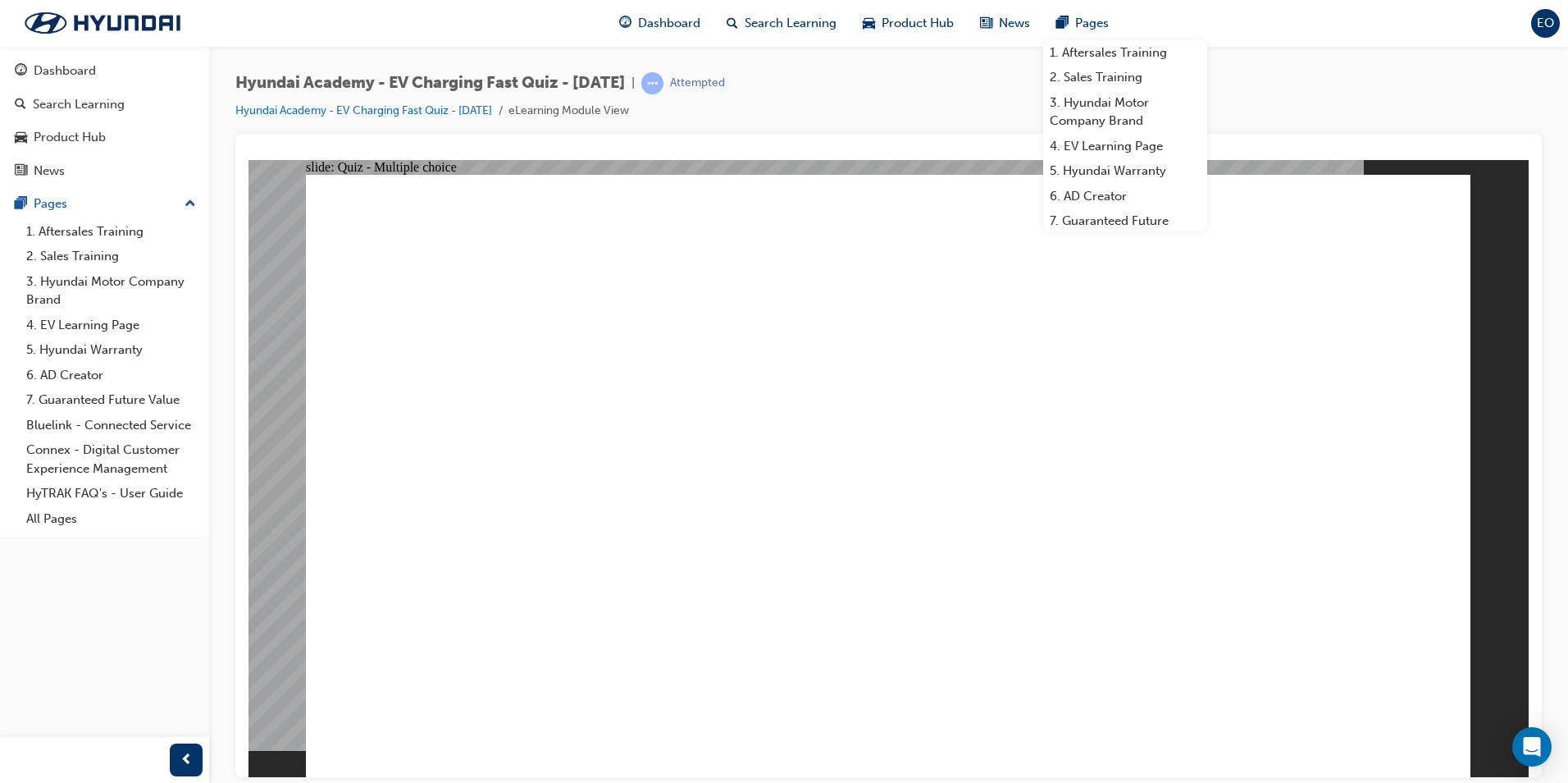
radio input "true"
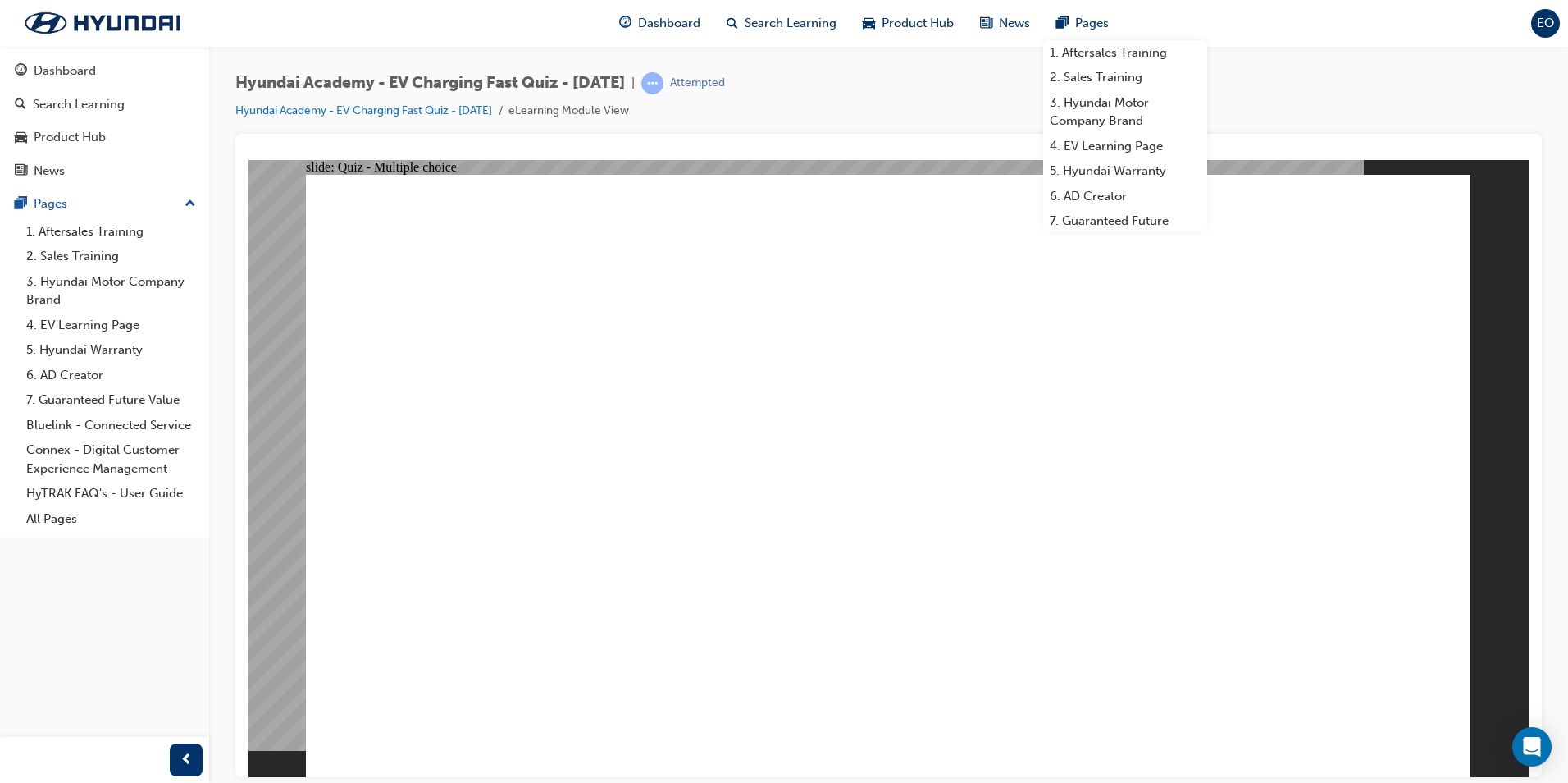
radio input "true"
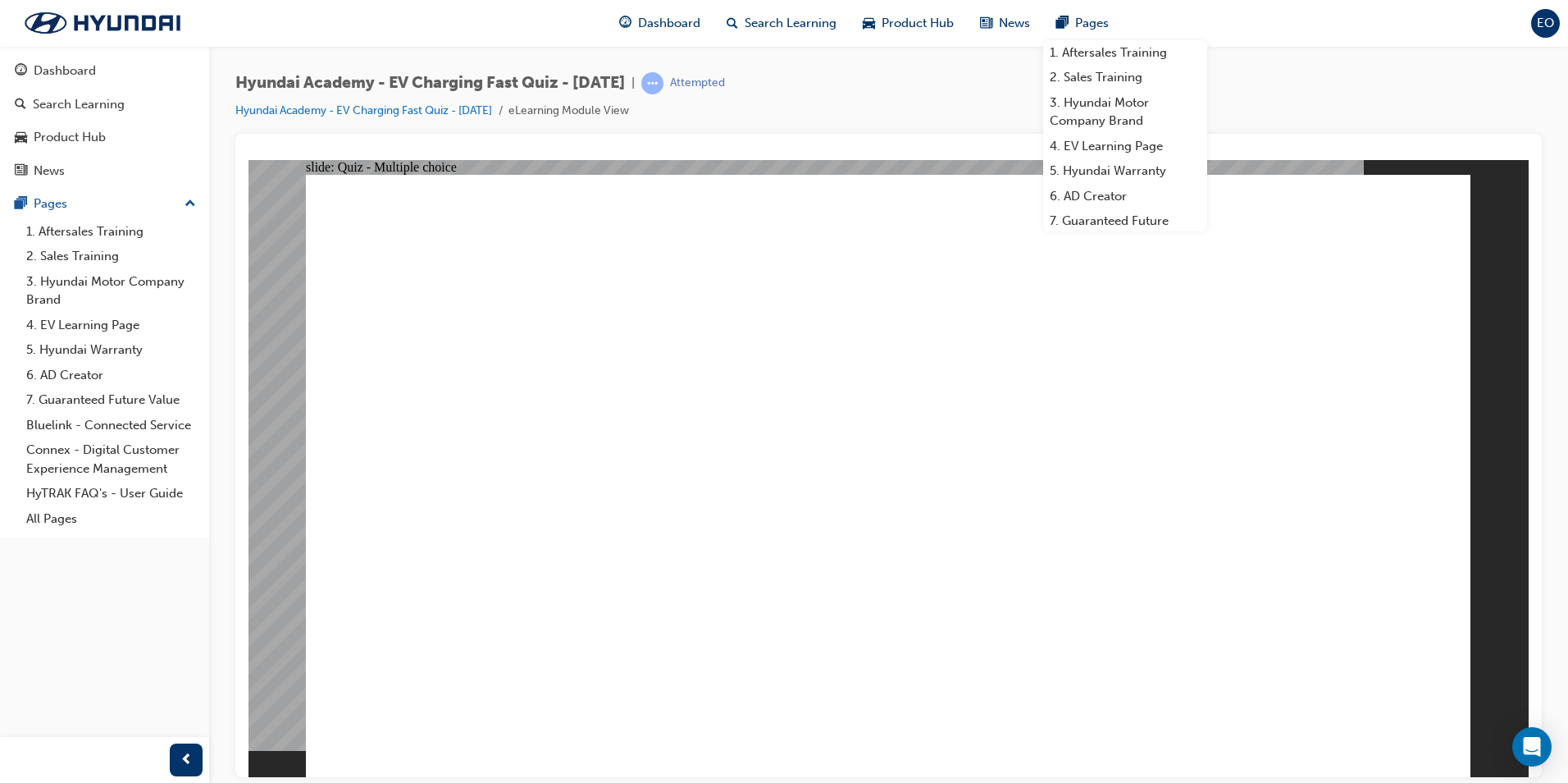
radio input "true"
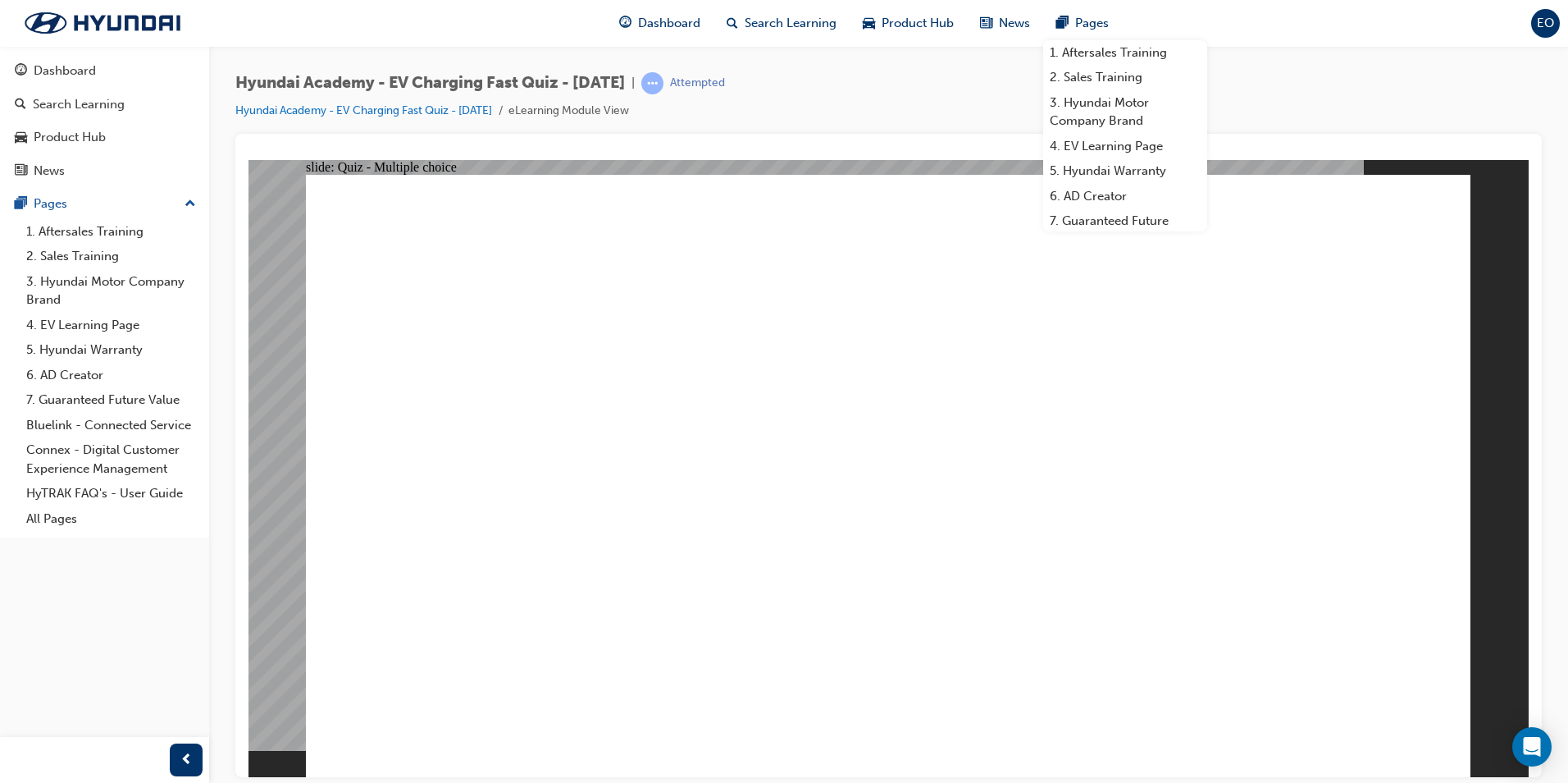
radio input "true"
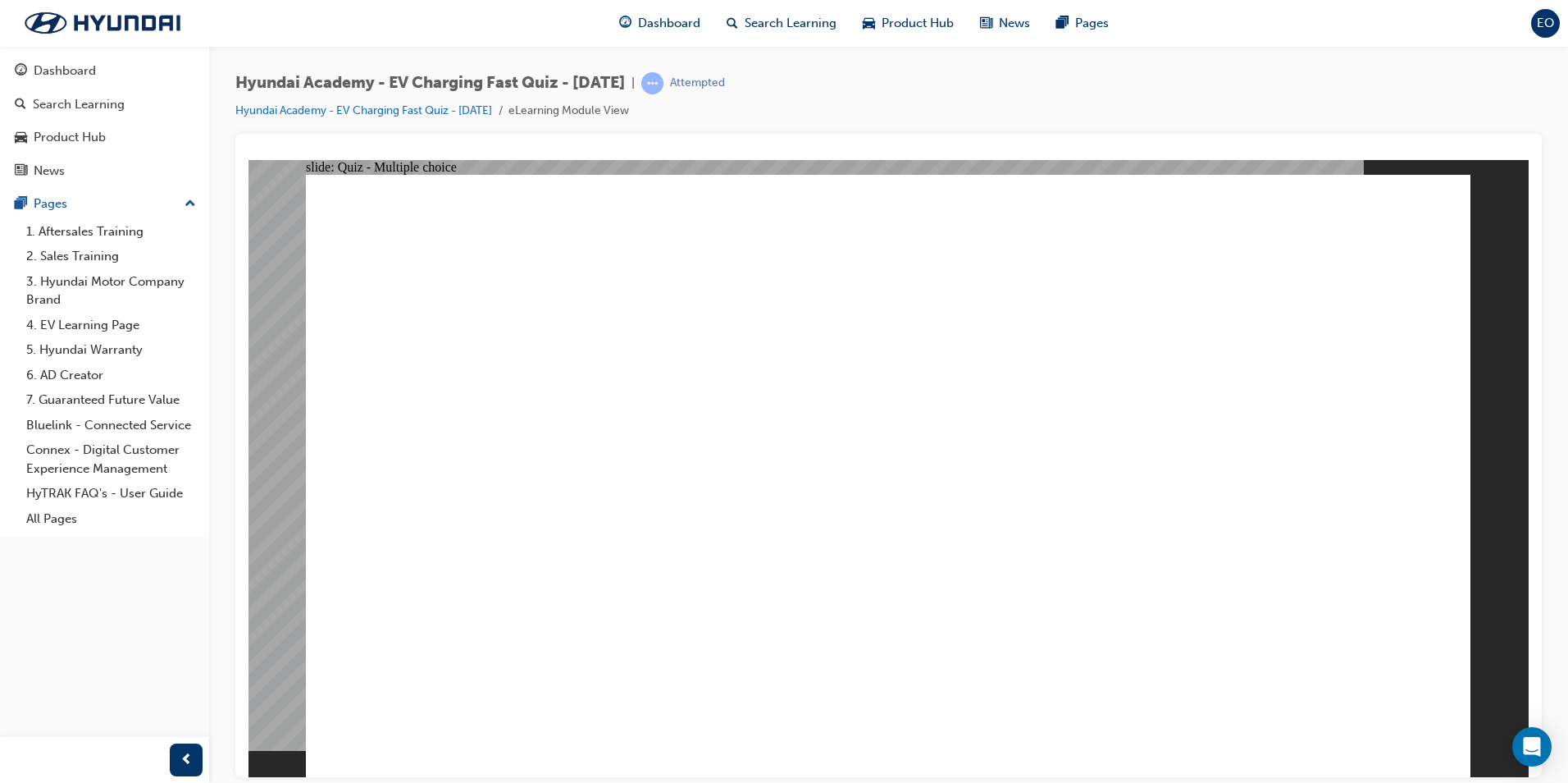
radio input "true"
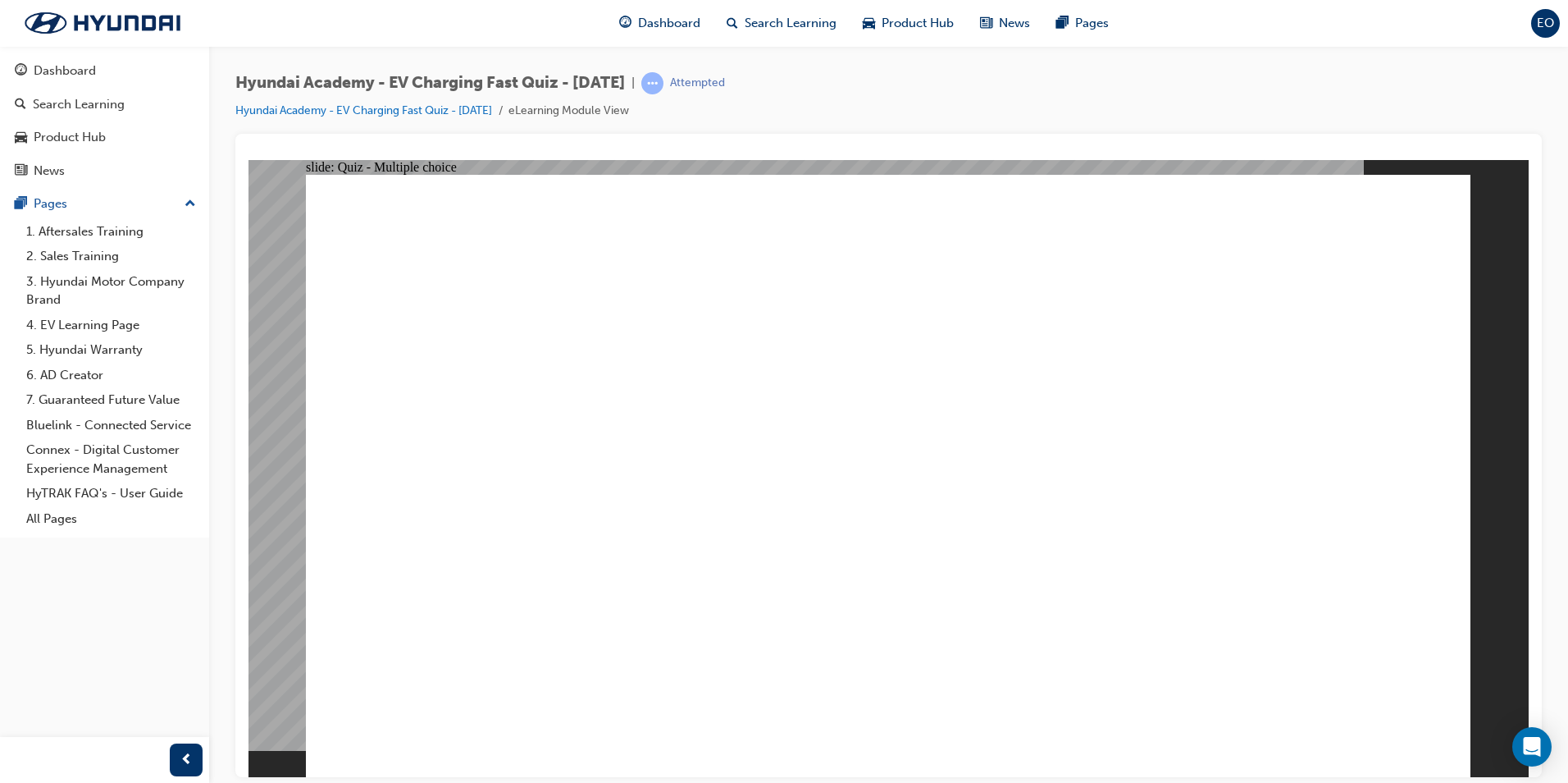
radio input "true"
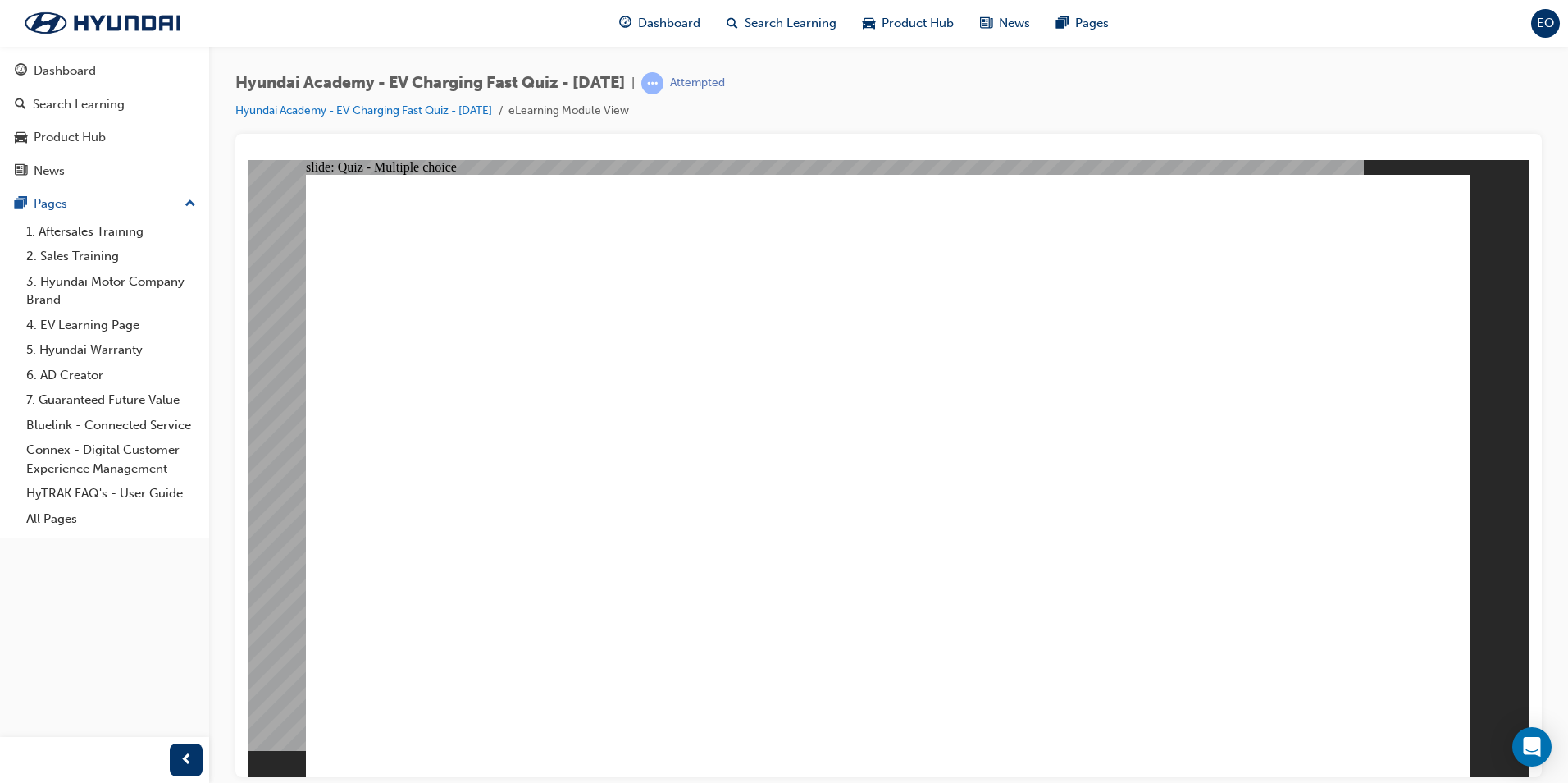
radio input "true"
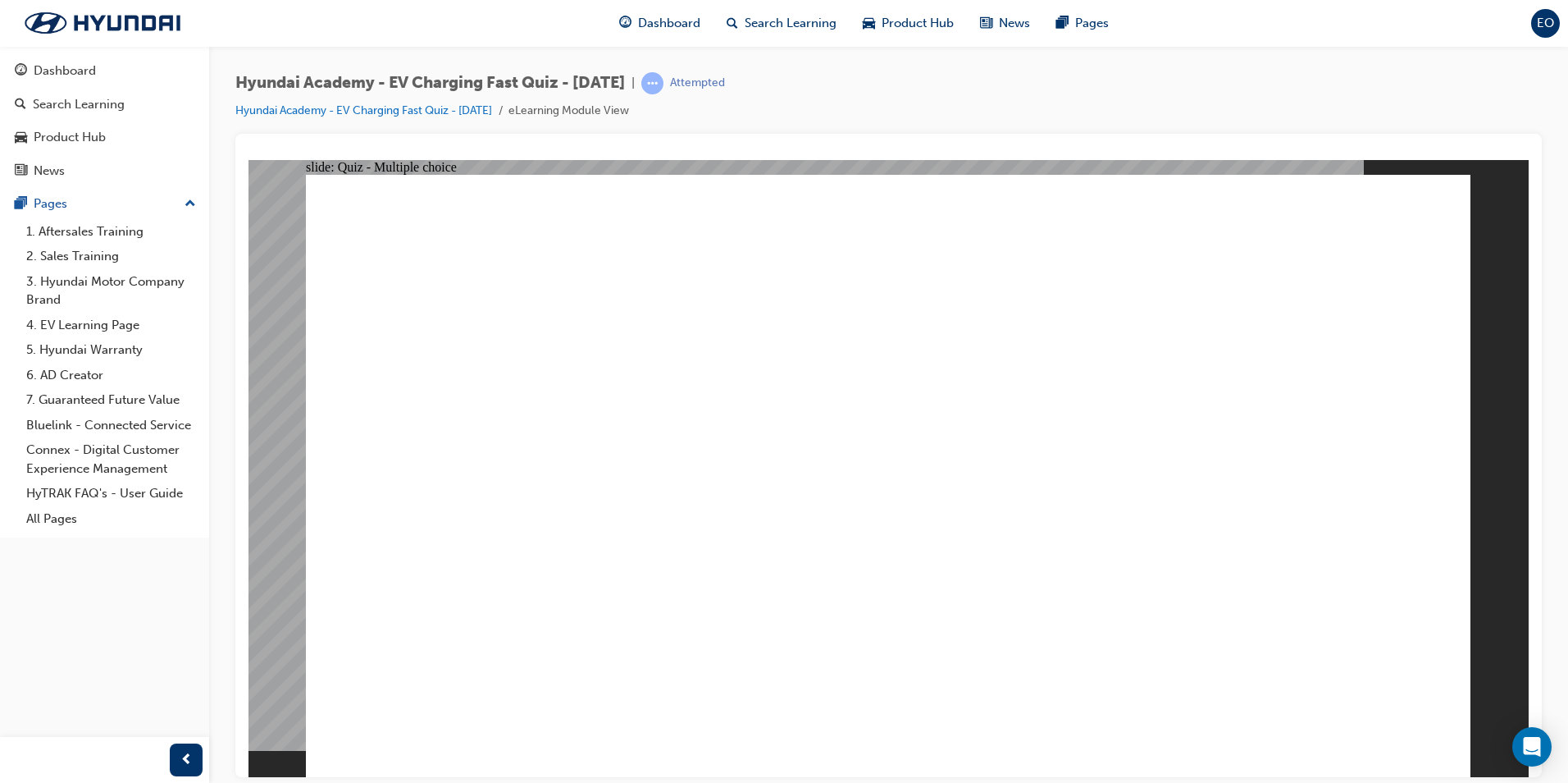
radio input "true"
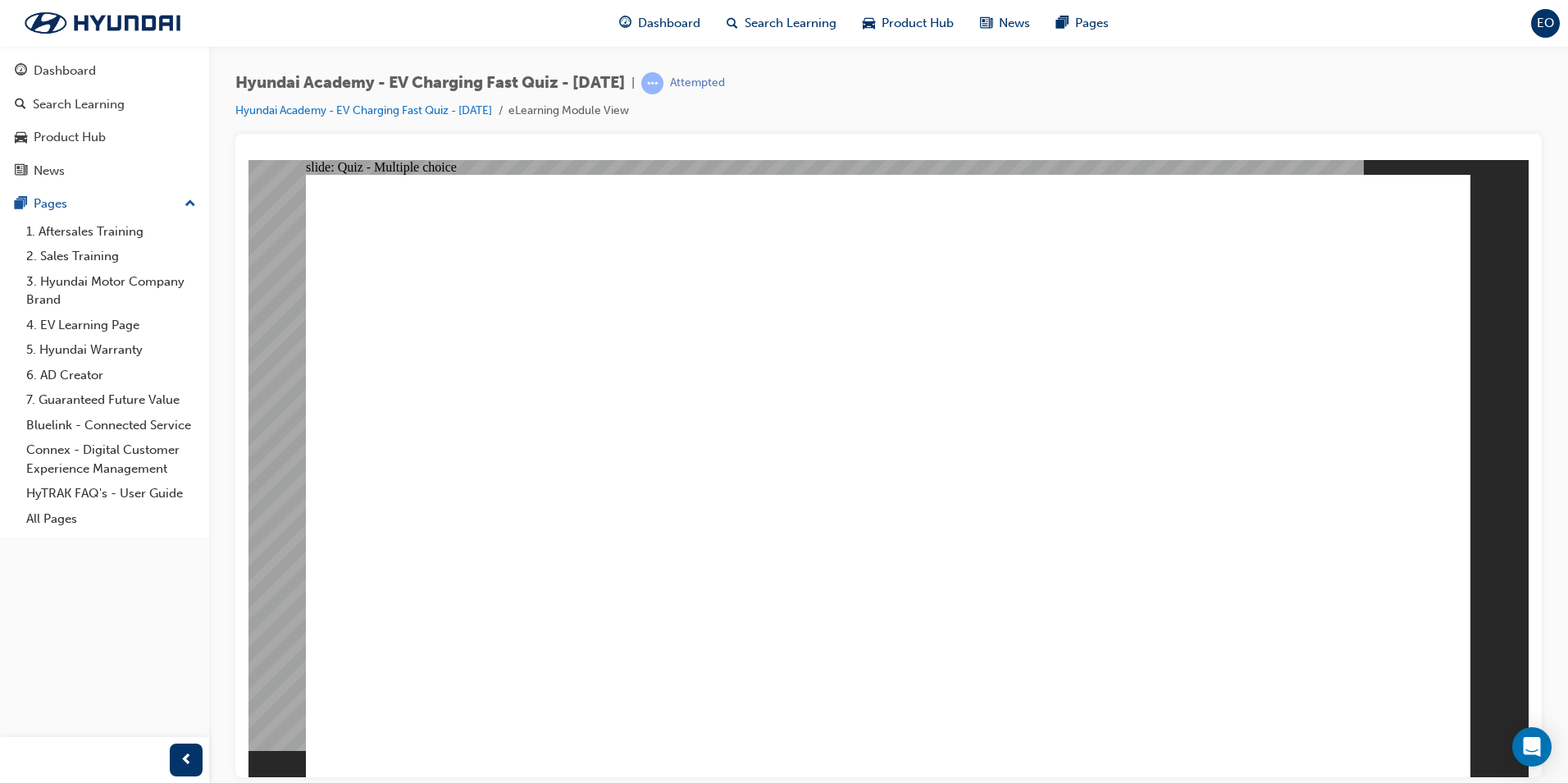
radio input "true"
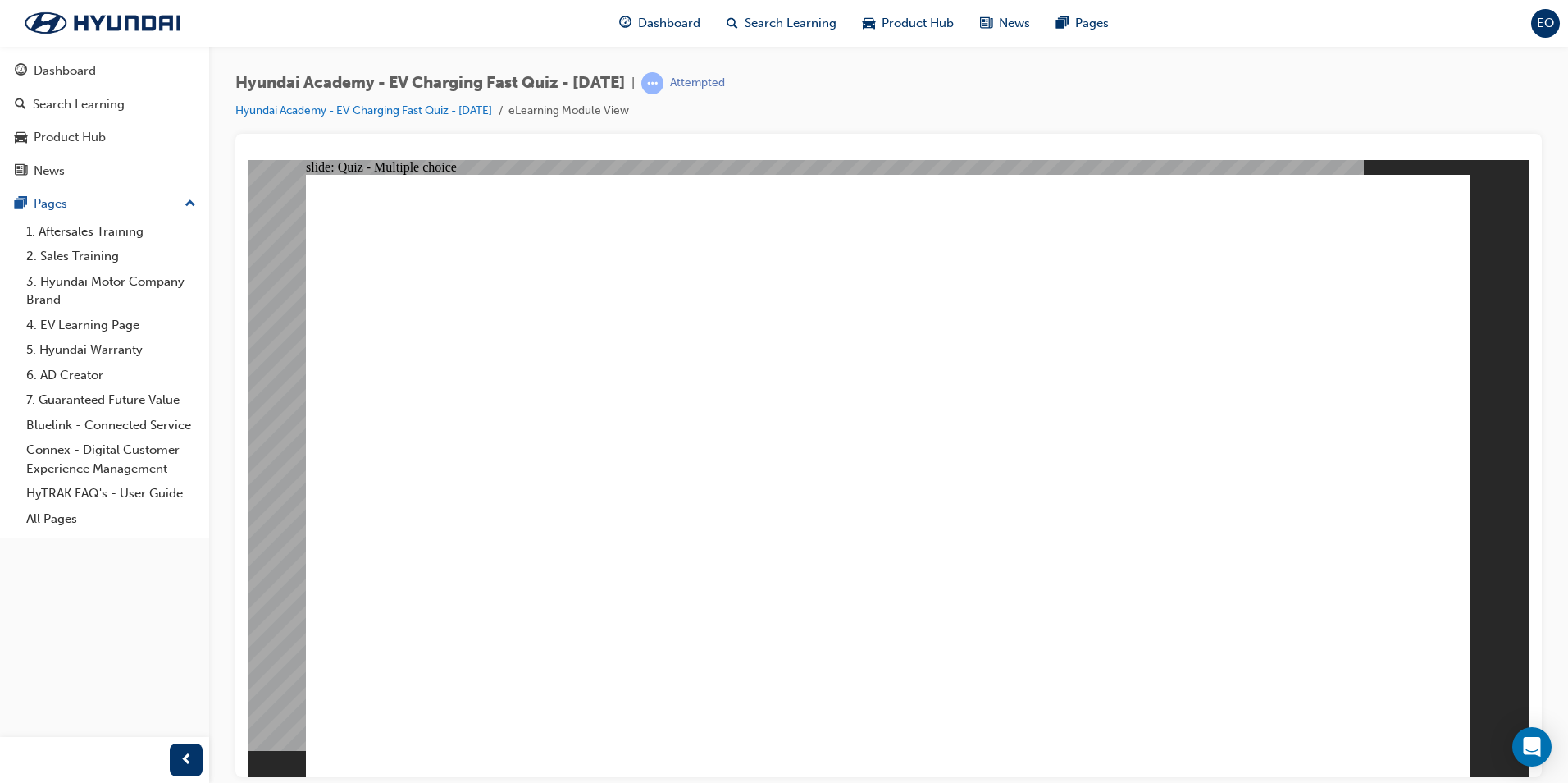
radio input "true"
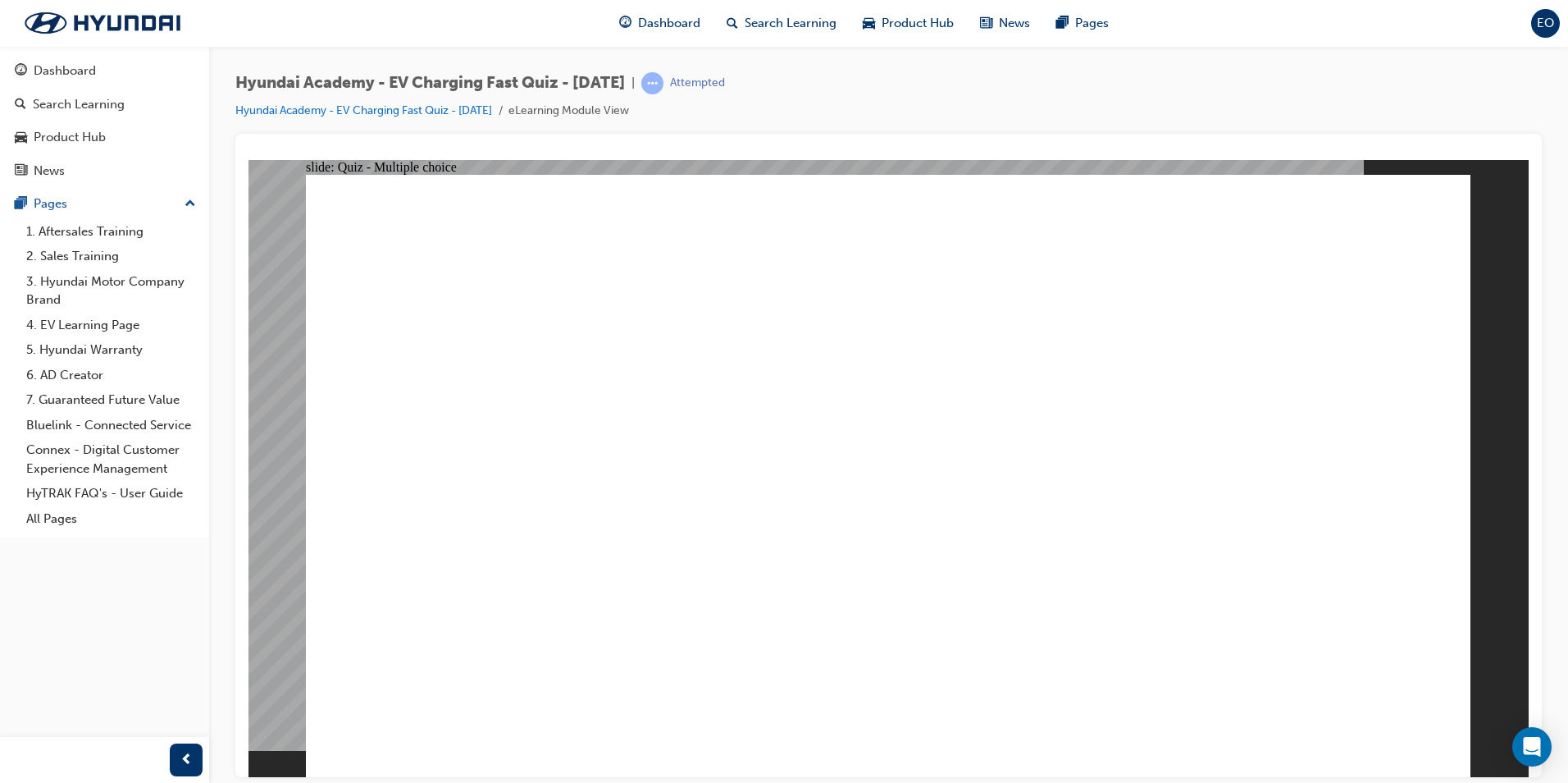
radio input "true"
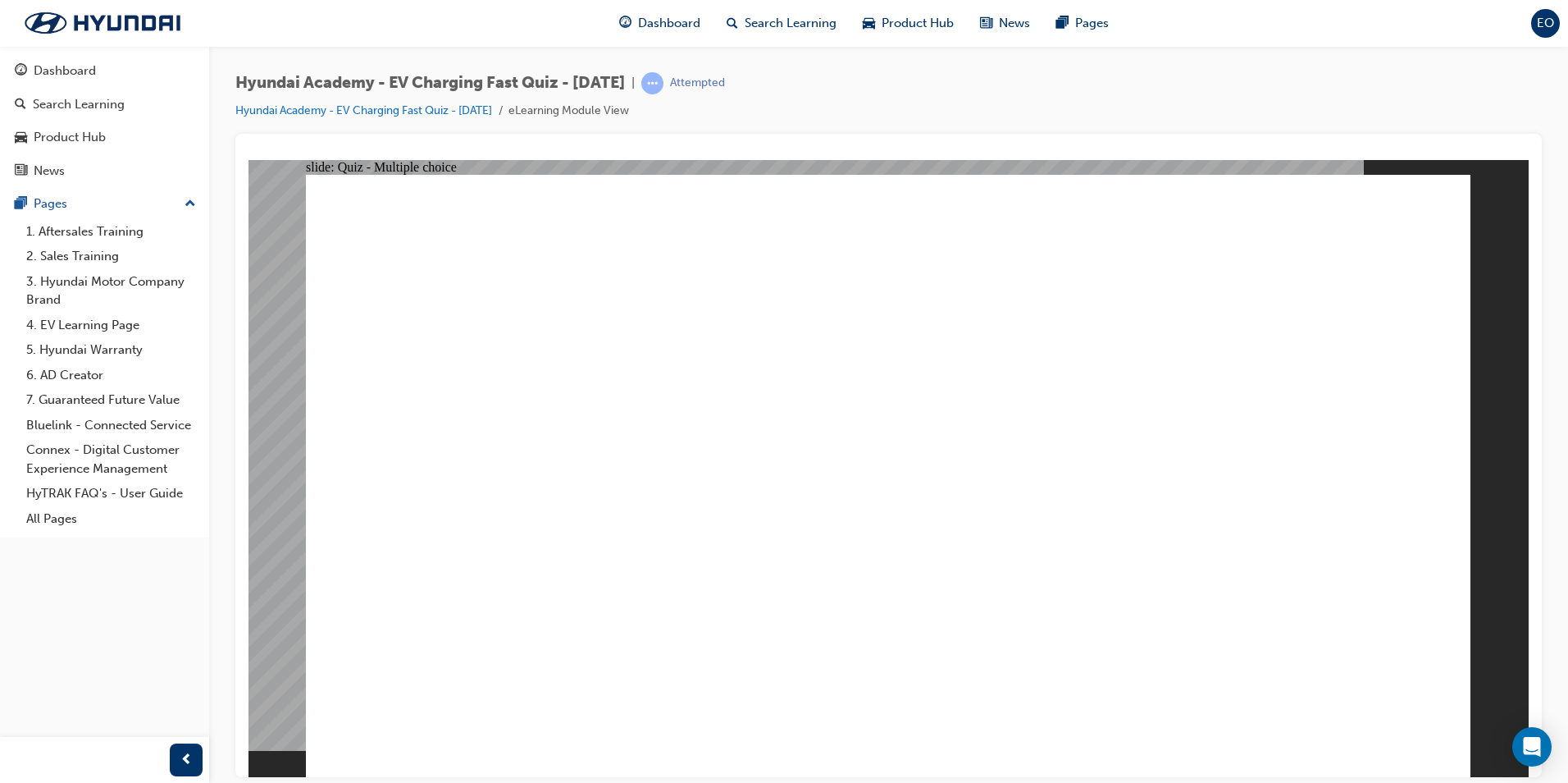
radio input "true"
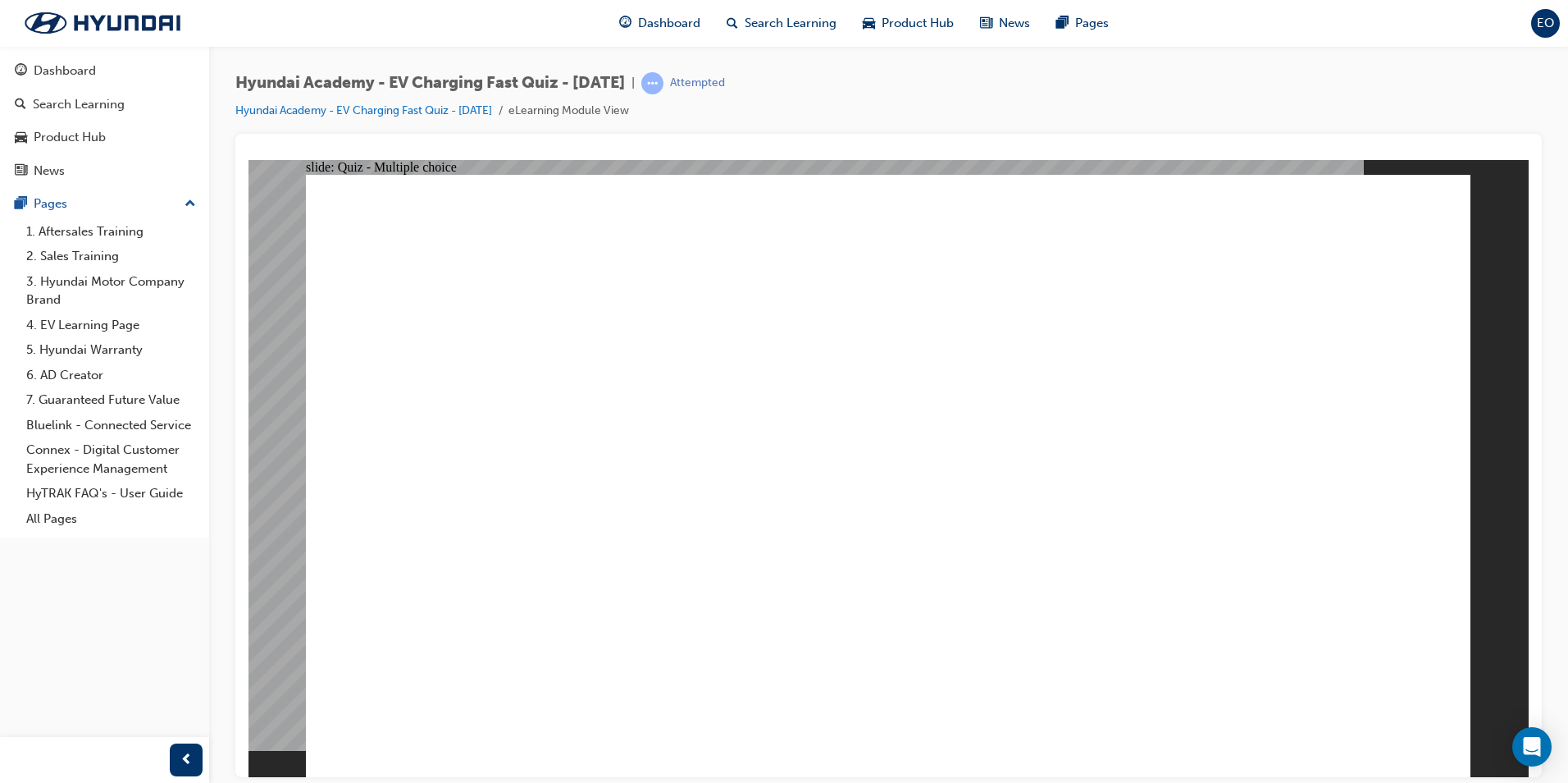
radio input "true"
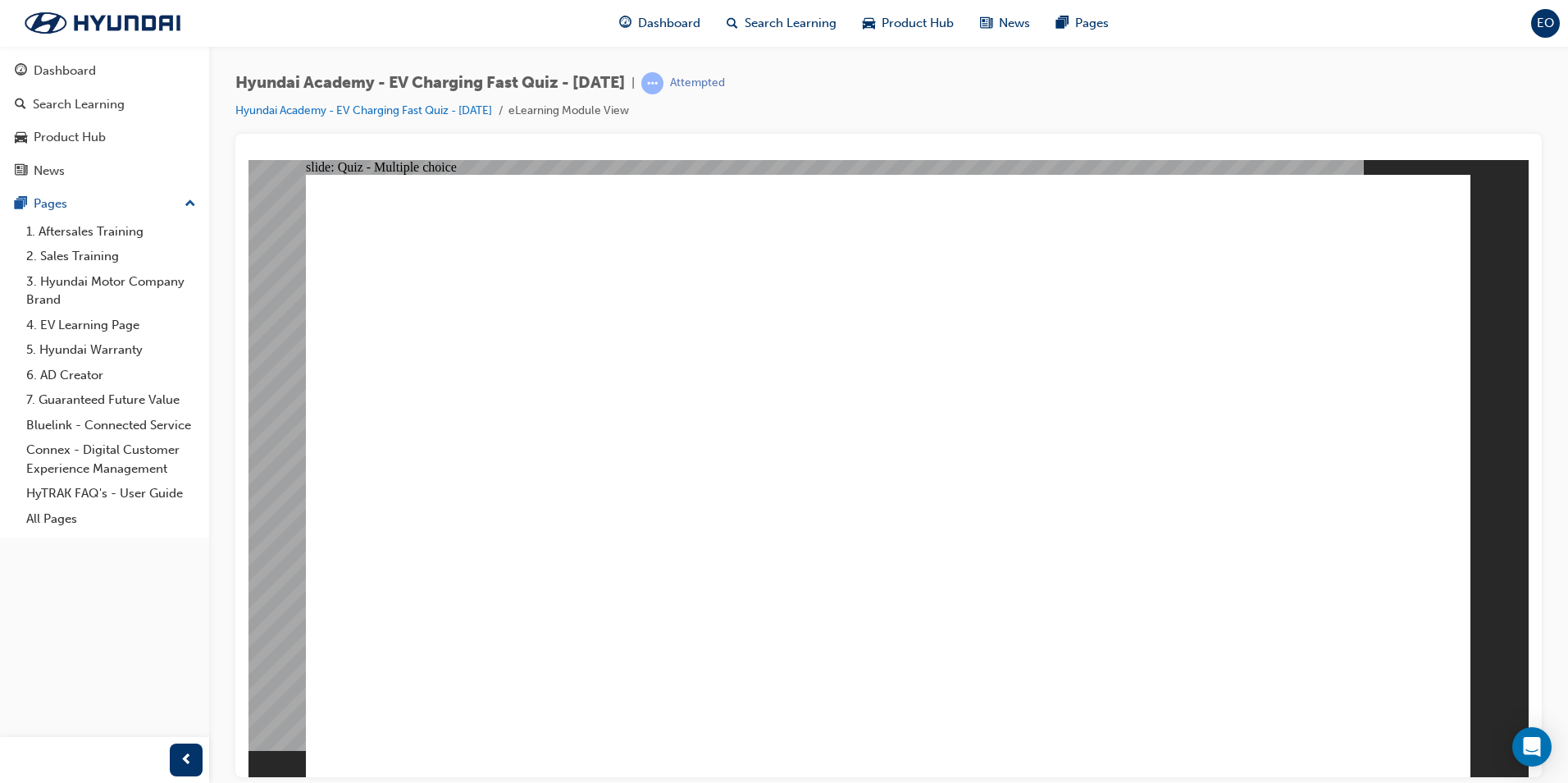
radio input "true"
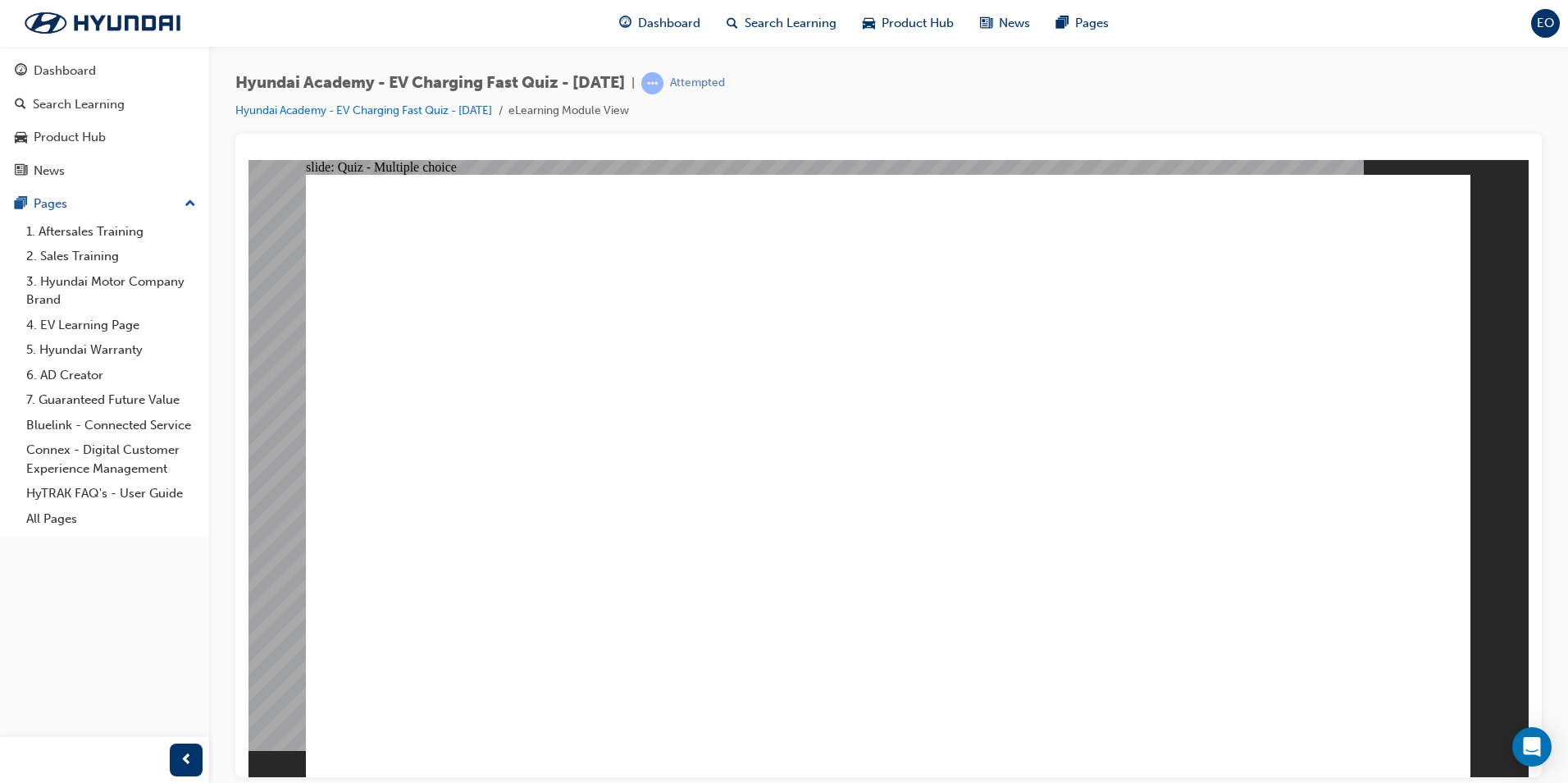
radio input "true"
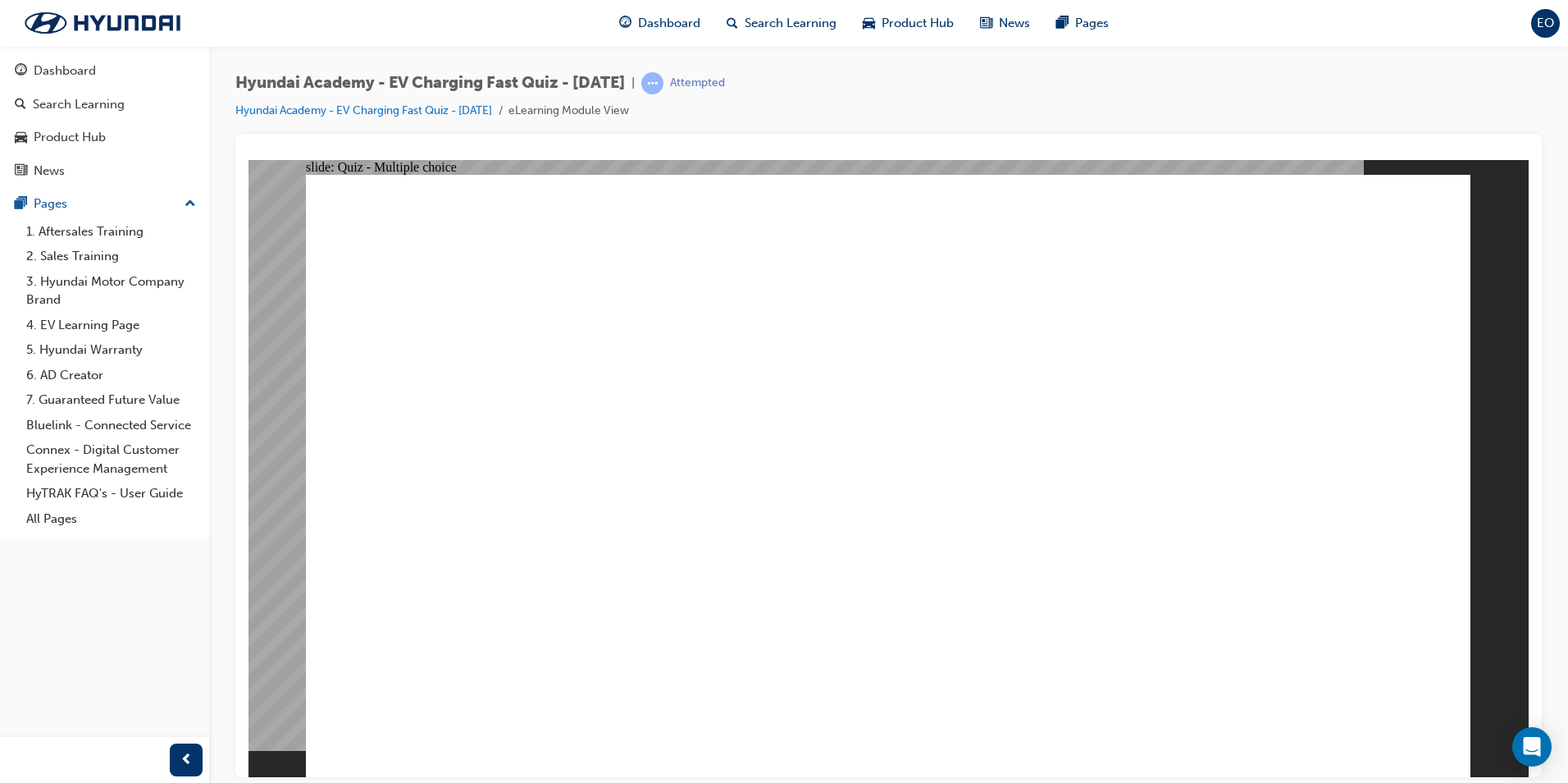
radio input "true"
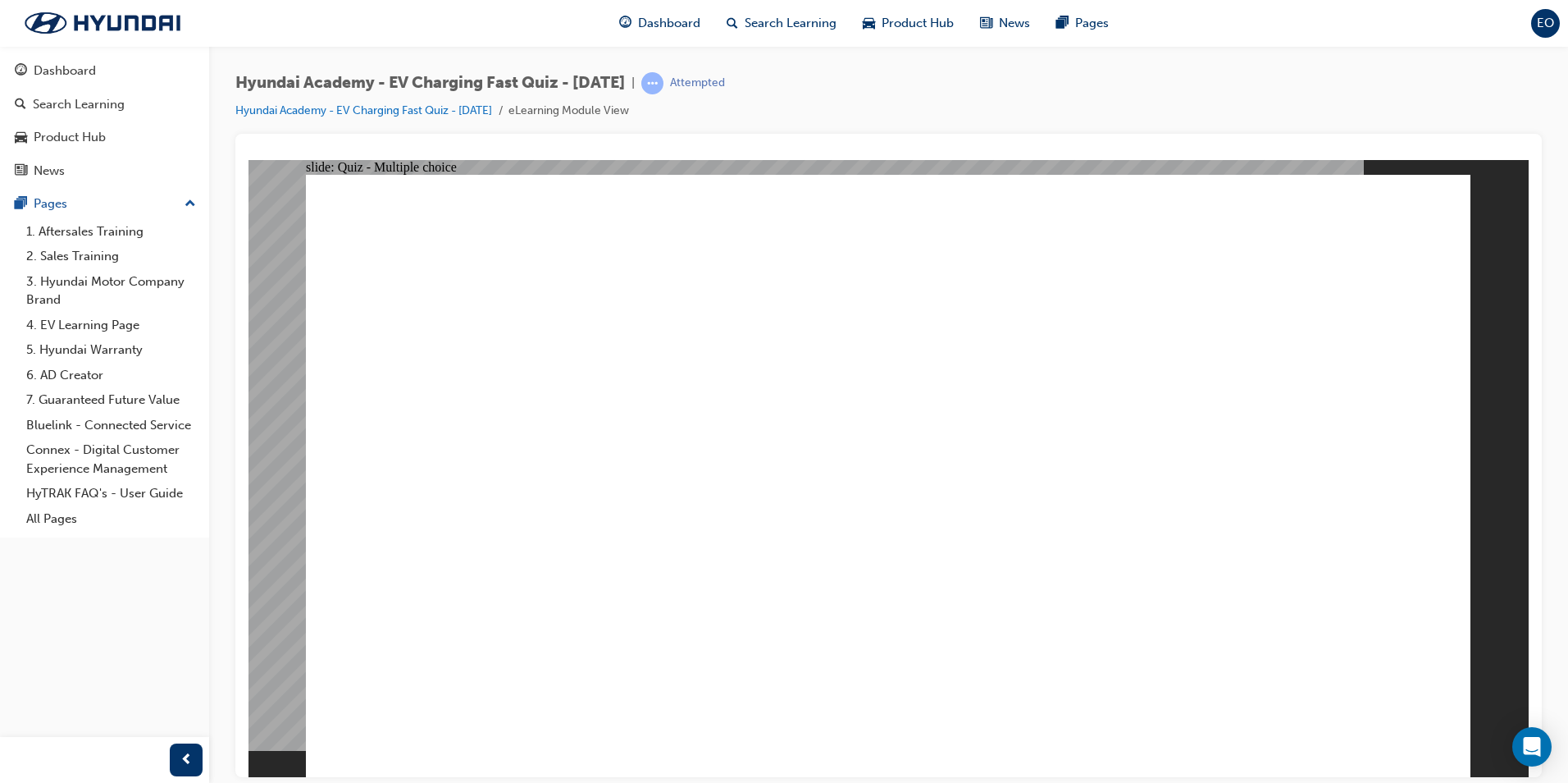
radio input "true"
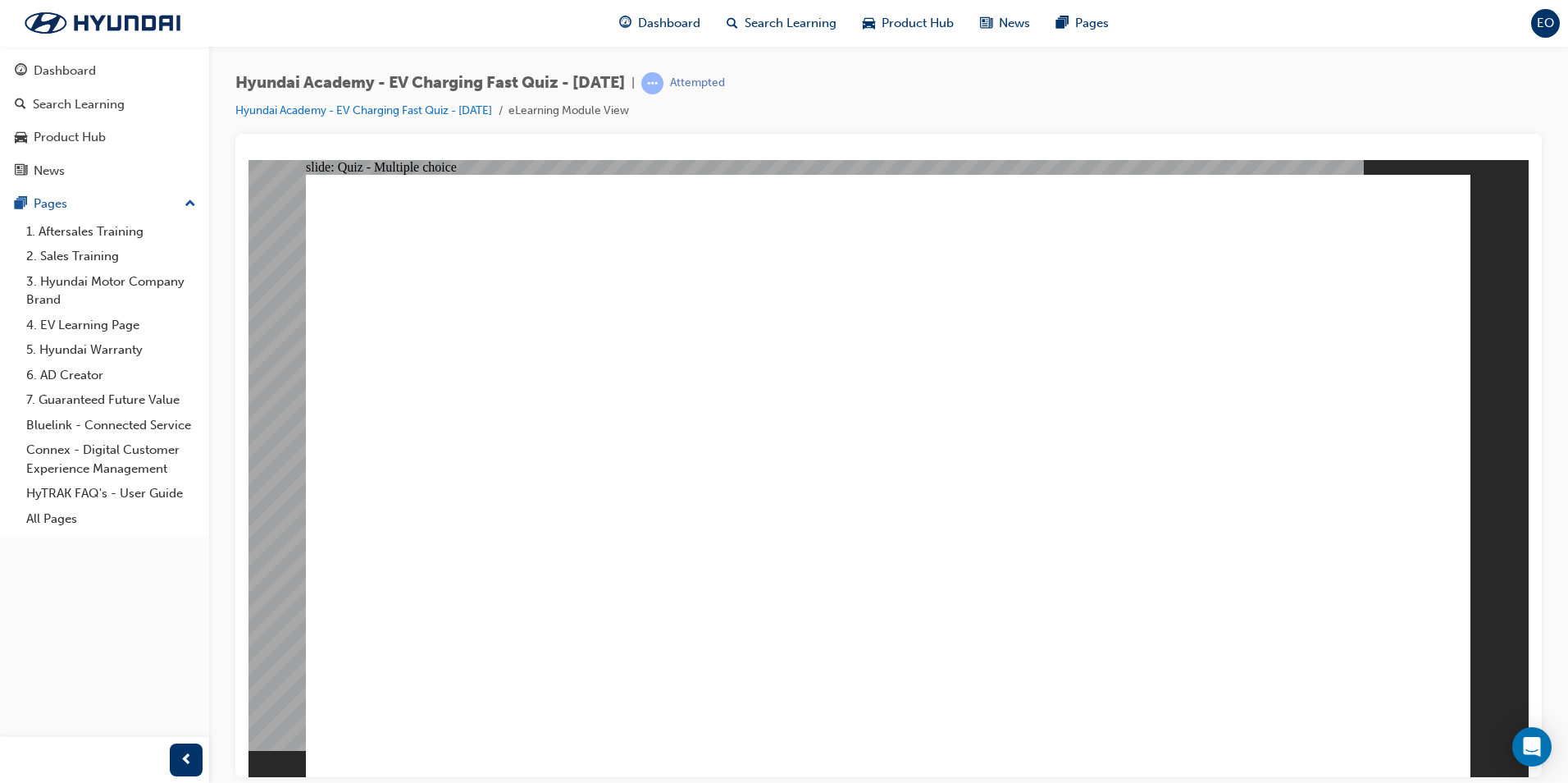
radio input "true"
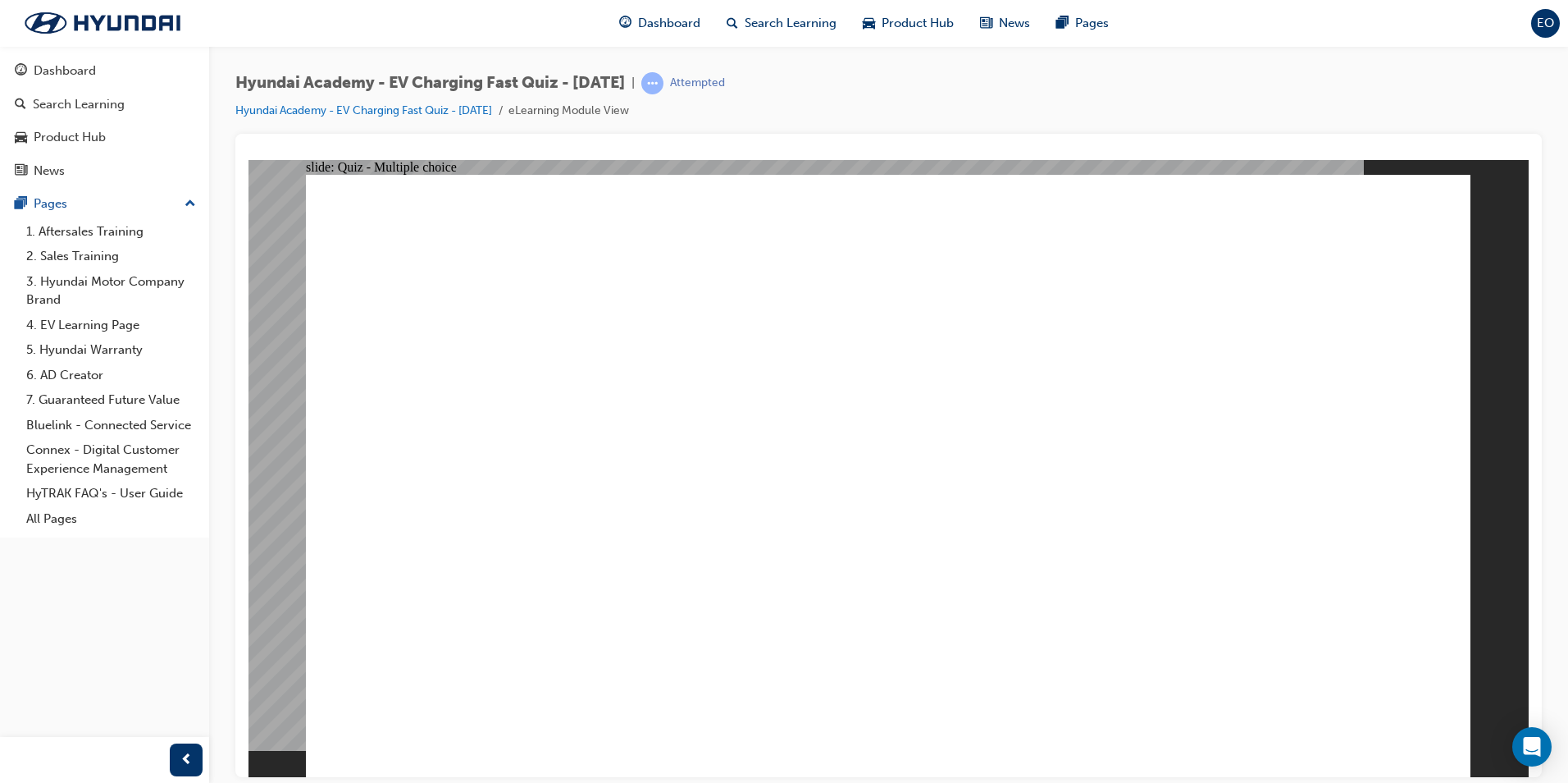
radio input "true"
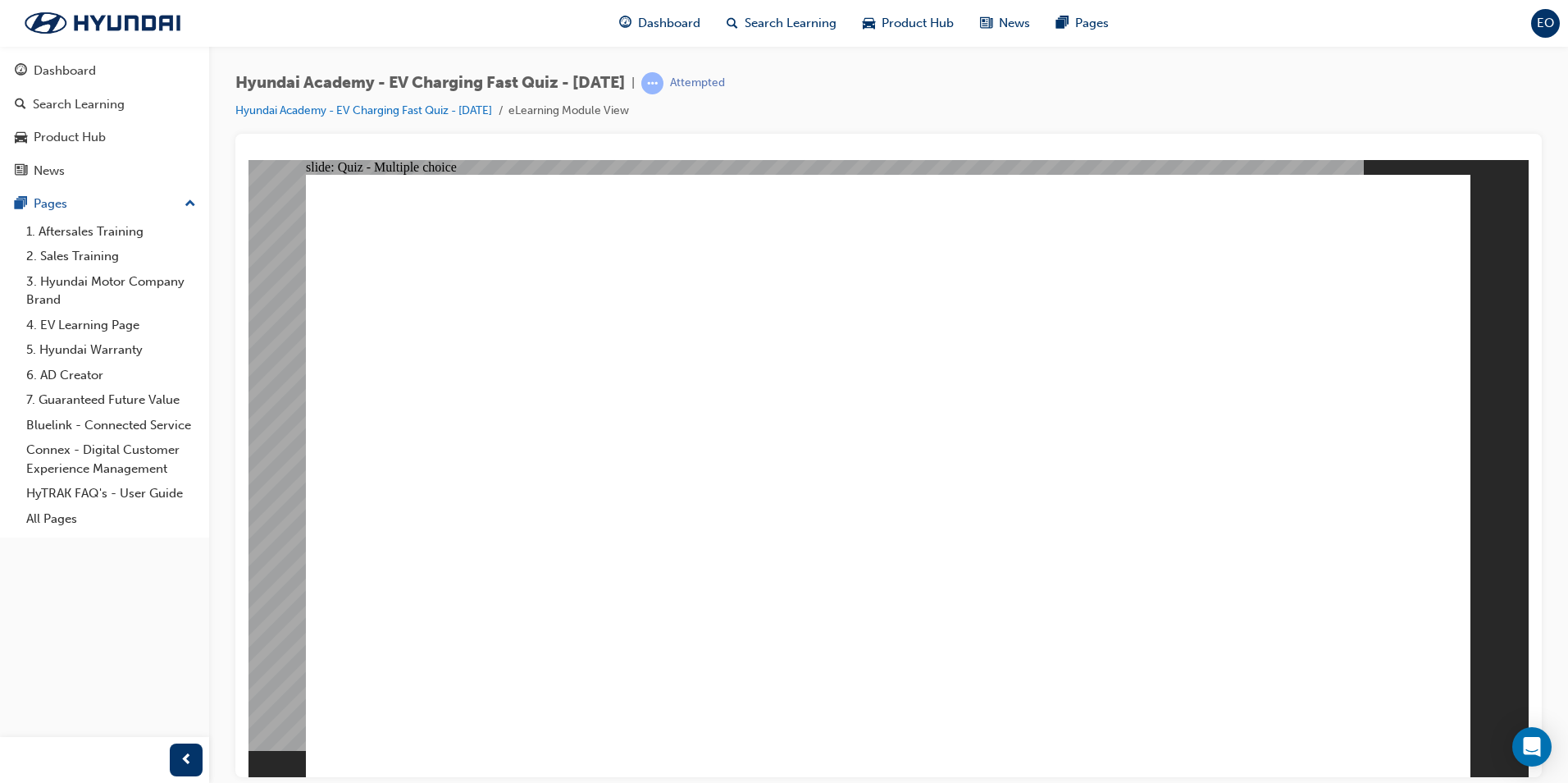
radio input "true"
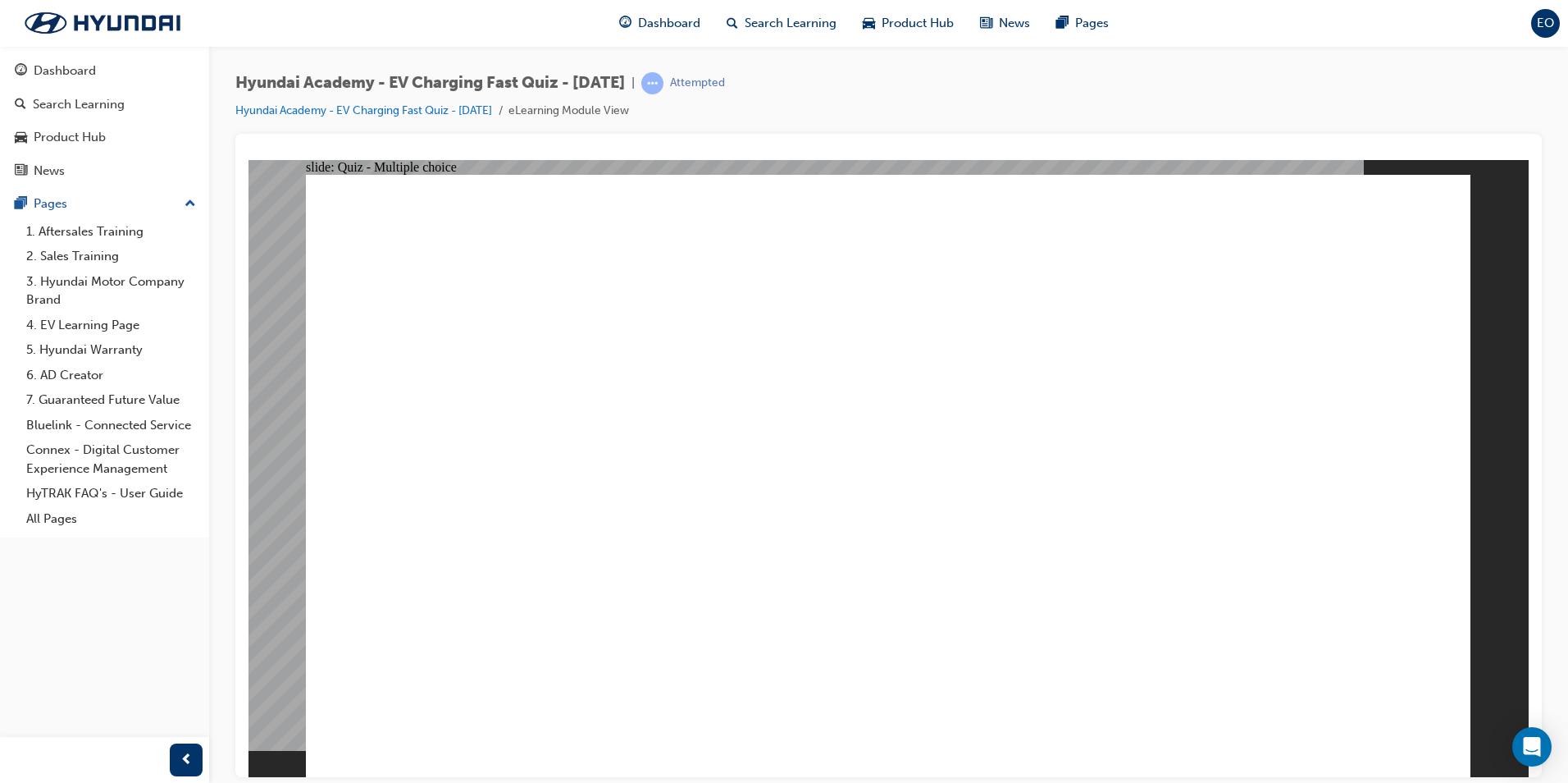
radio input "true"
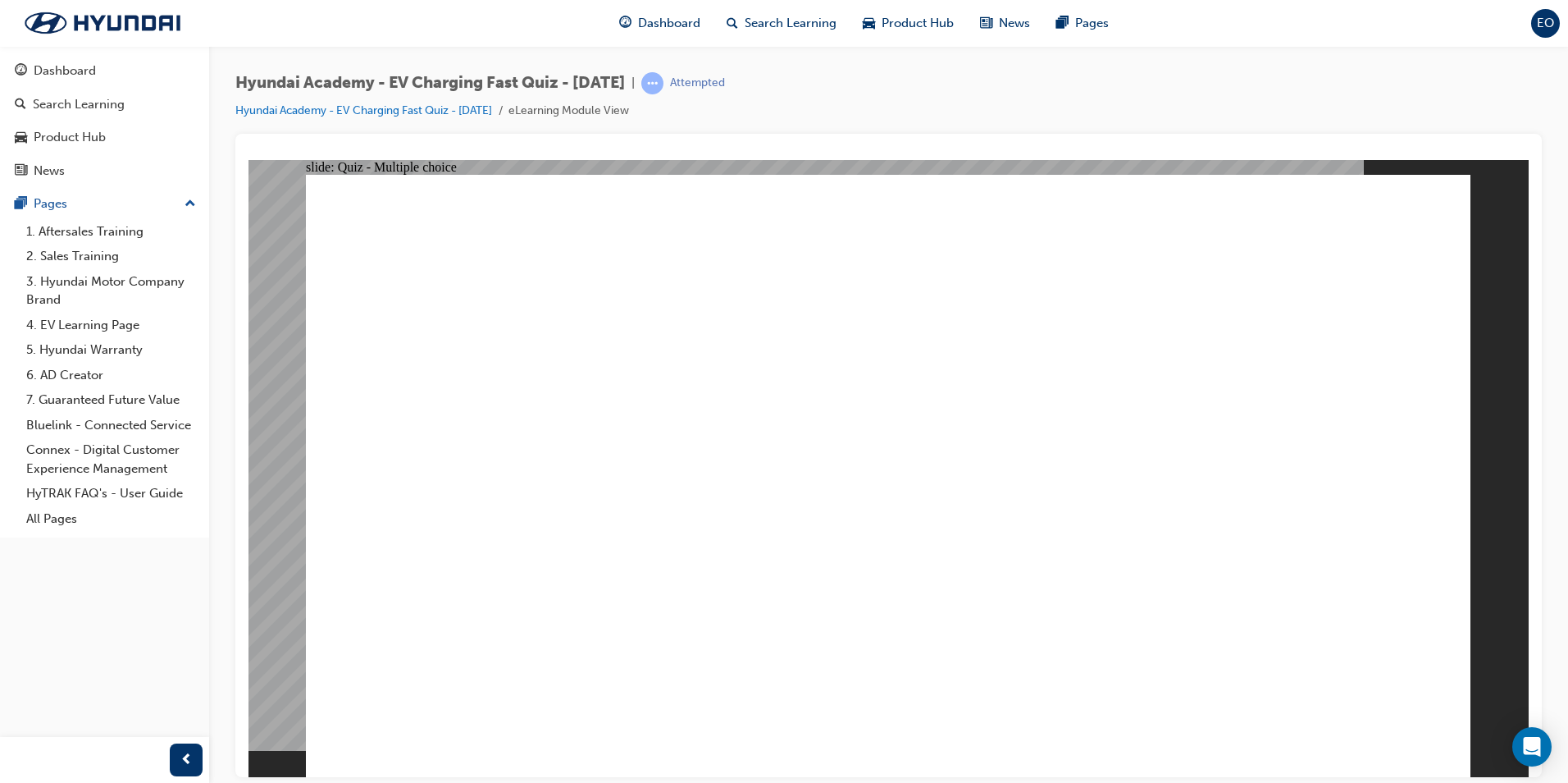
radio input "true"
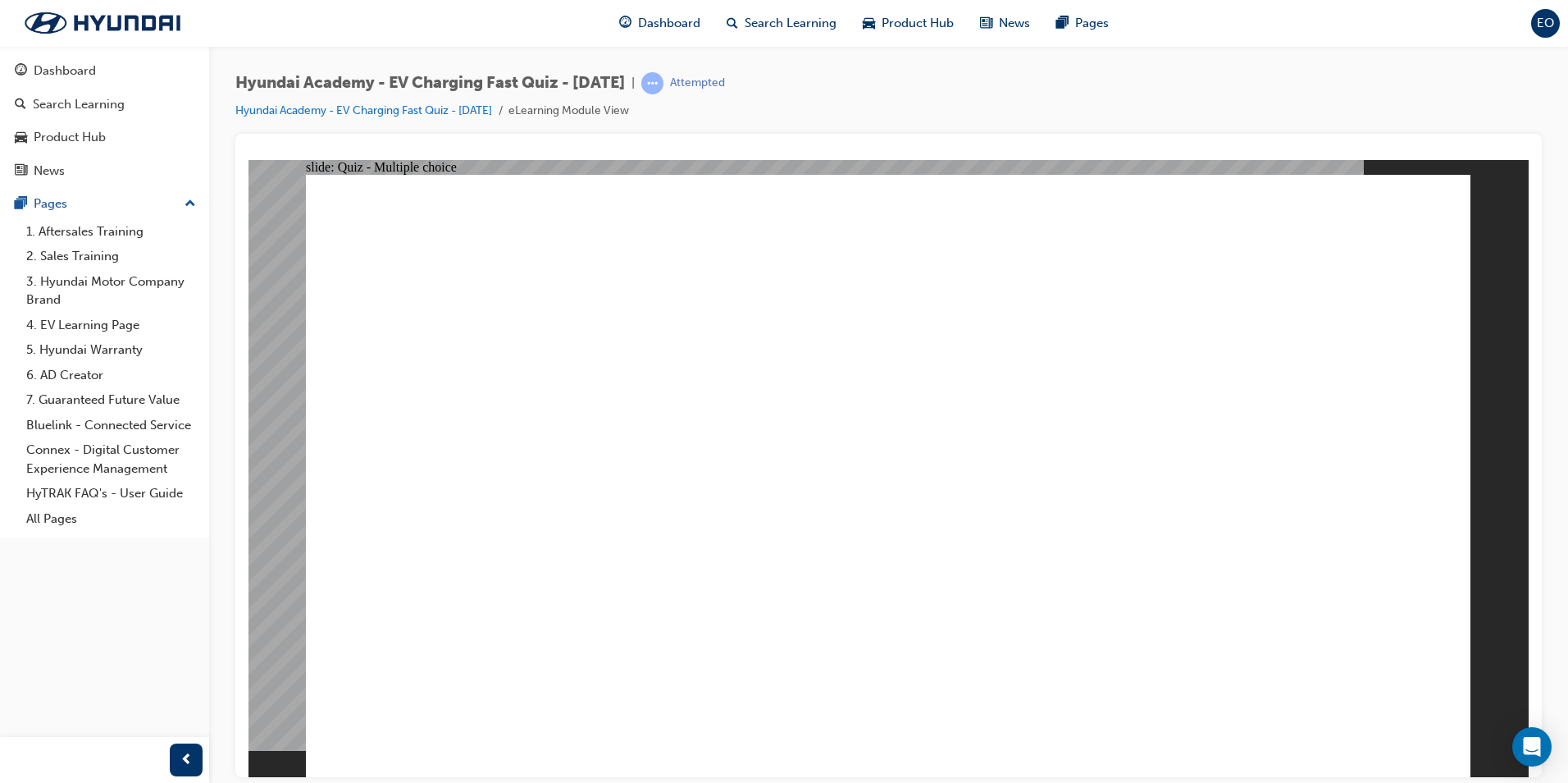
radio input "true"
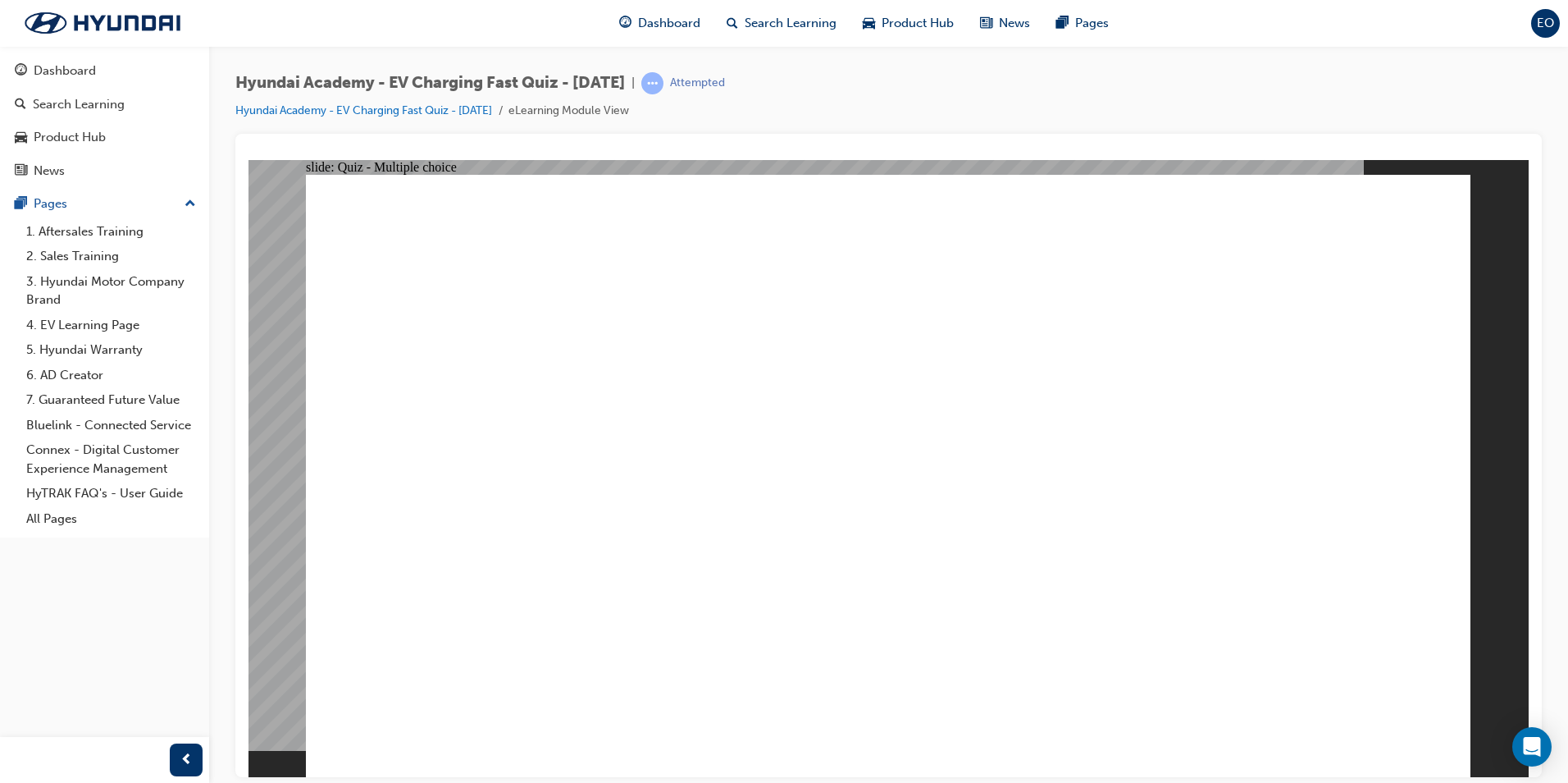
radio input "true"
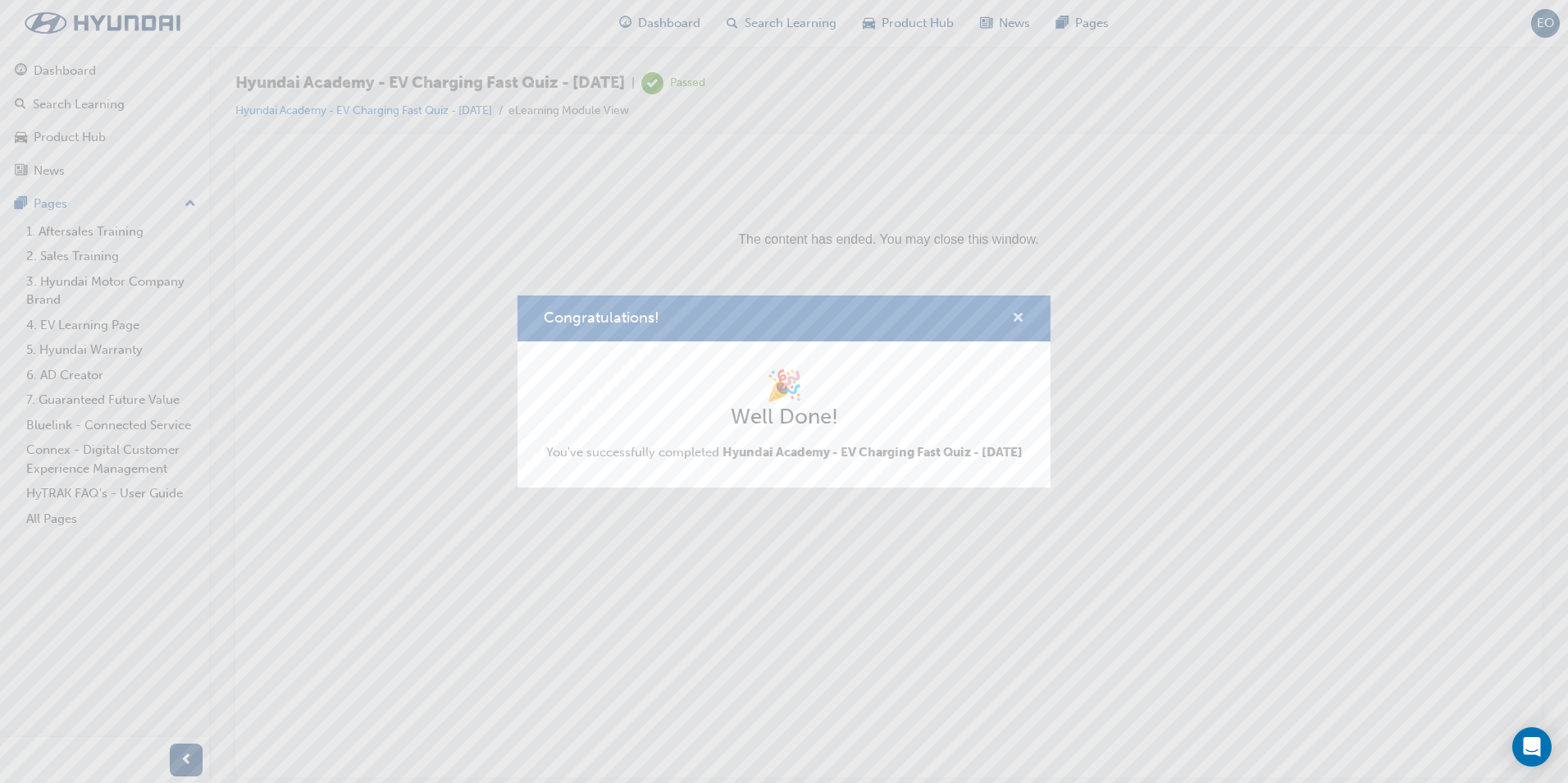
click at [1018, 312] on span "cross-icon" at bounding box center [1017, 320] width 12 height 15
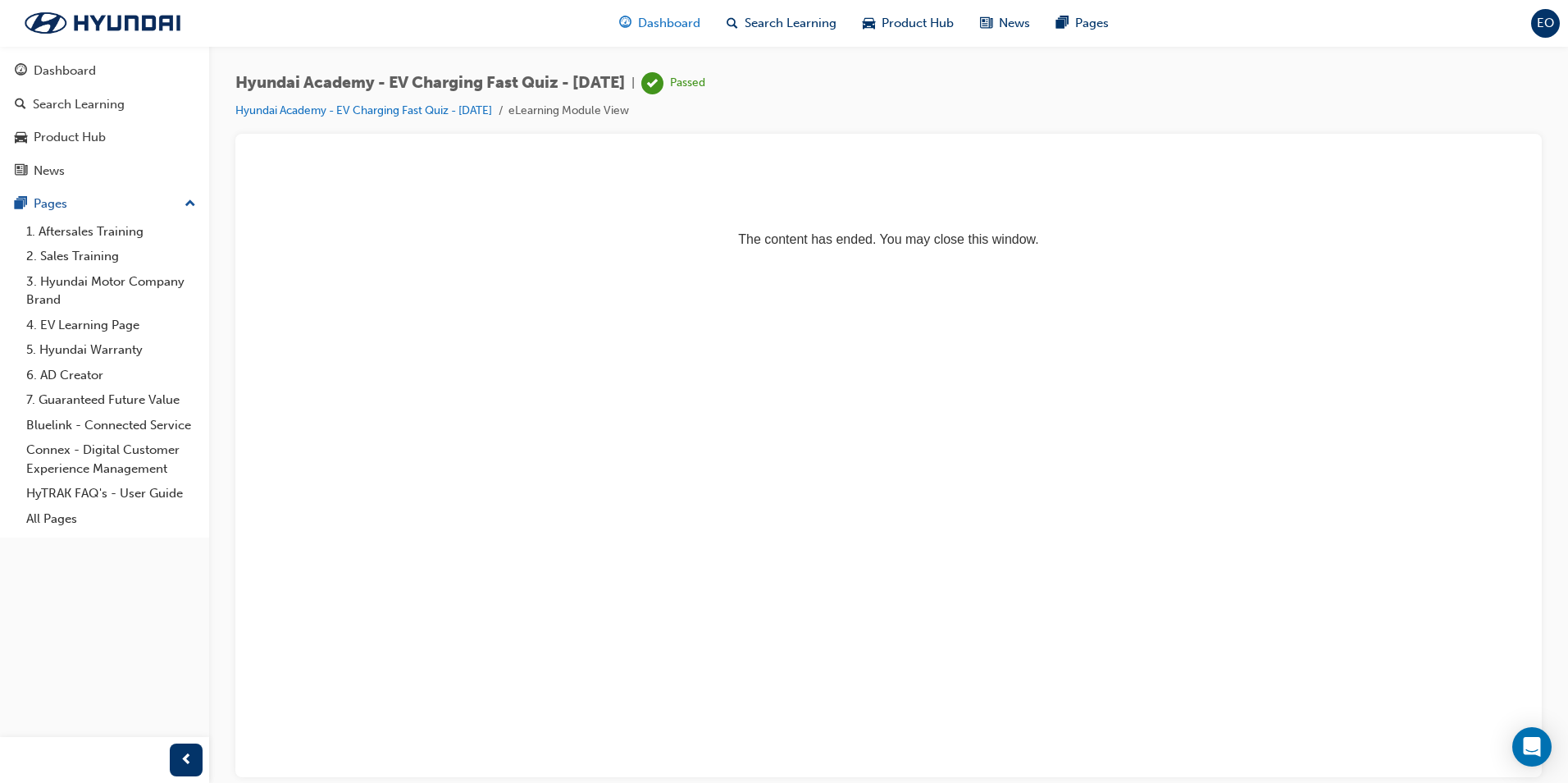
click at [661, 17] on span "Dashboard" at bounding box center [669, 23] width 62 height 19
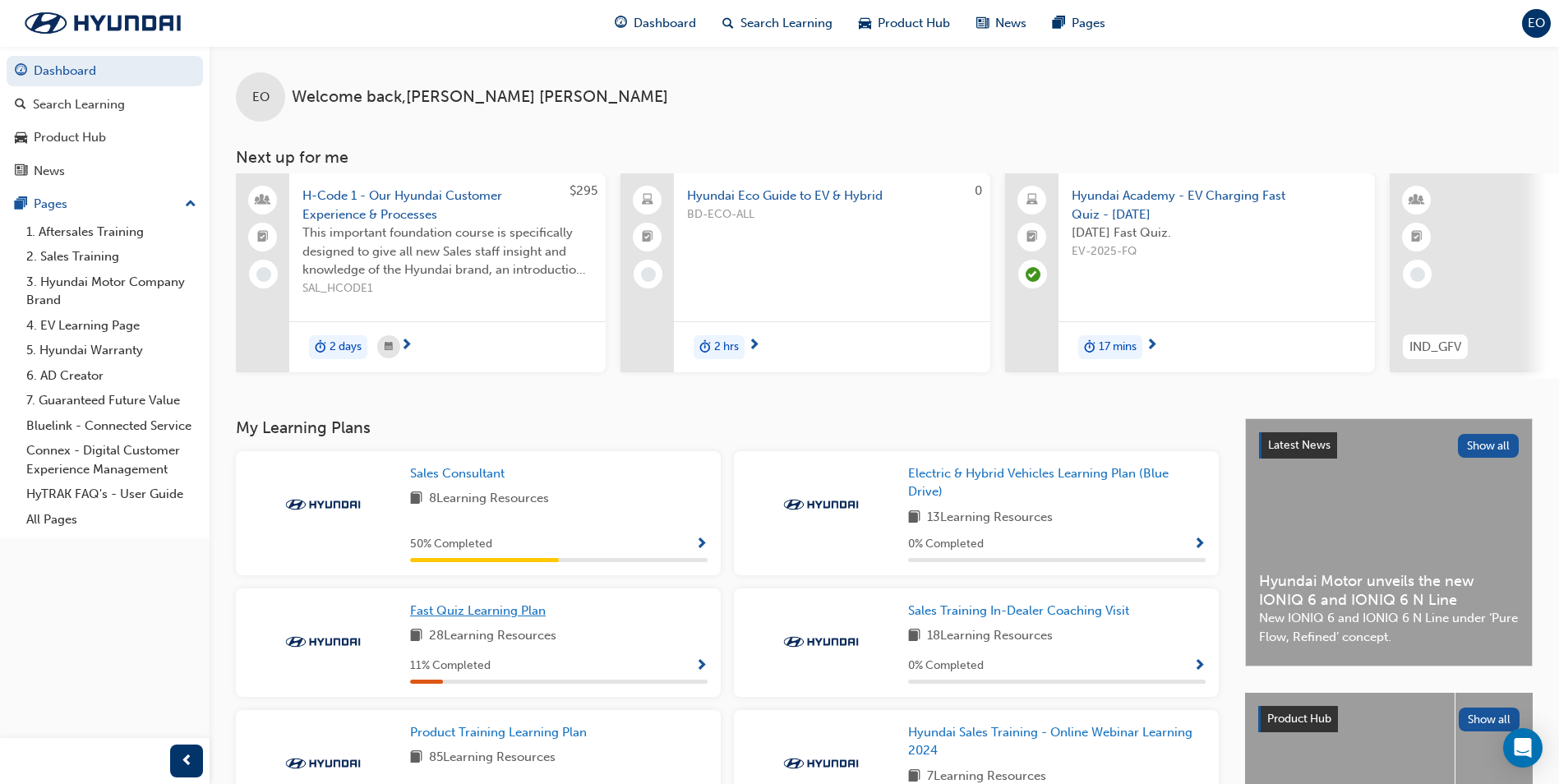
click at [545, 616] on link "Fast Quiz Learning Plan" at bounding box center [480, 611] width 142 height 19
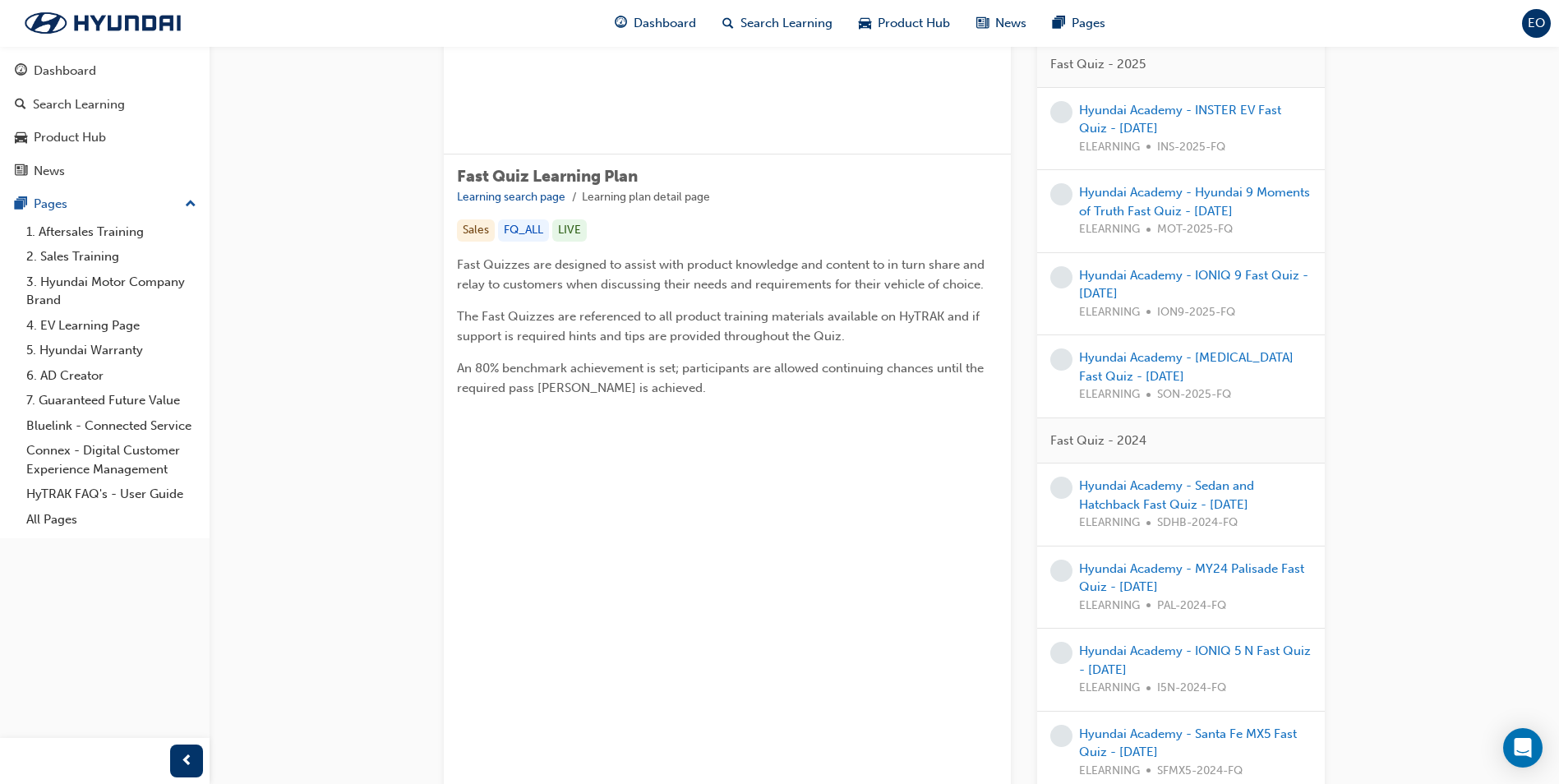
scroll to position [247, 0]
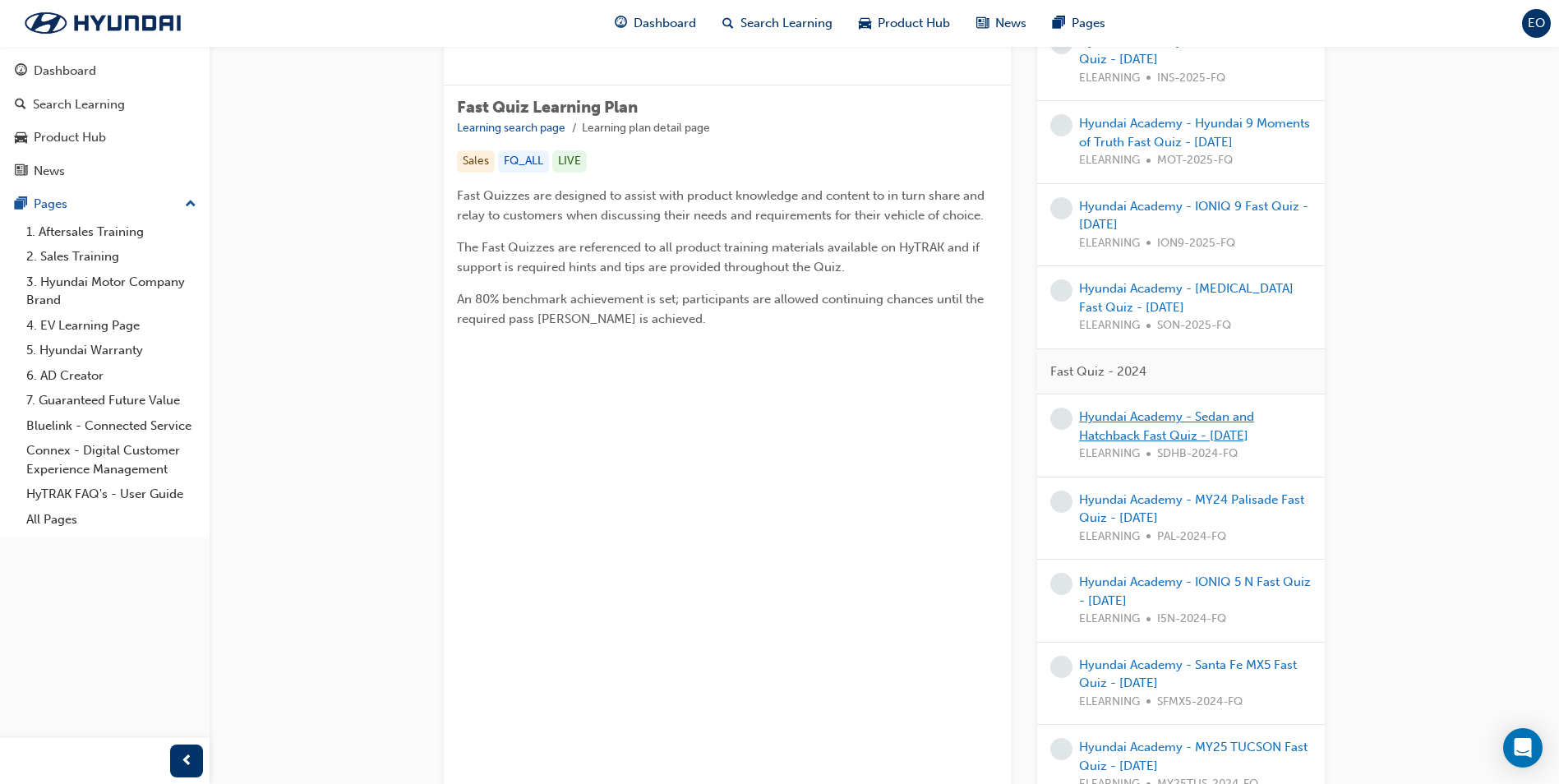
click at [1184, 436] on link "Hyundai Academy - Sedan and Hatchback Fast Quiz - [DATE]" at bounding box center [1166, 426] width 175 height 34
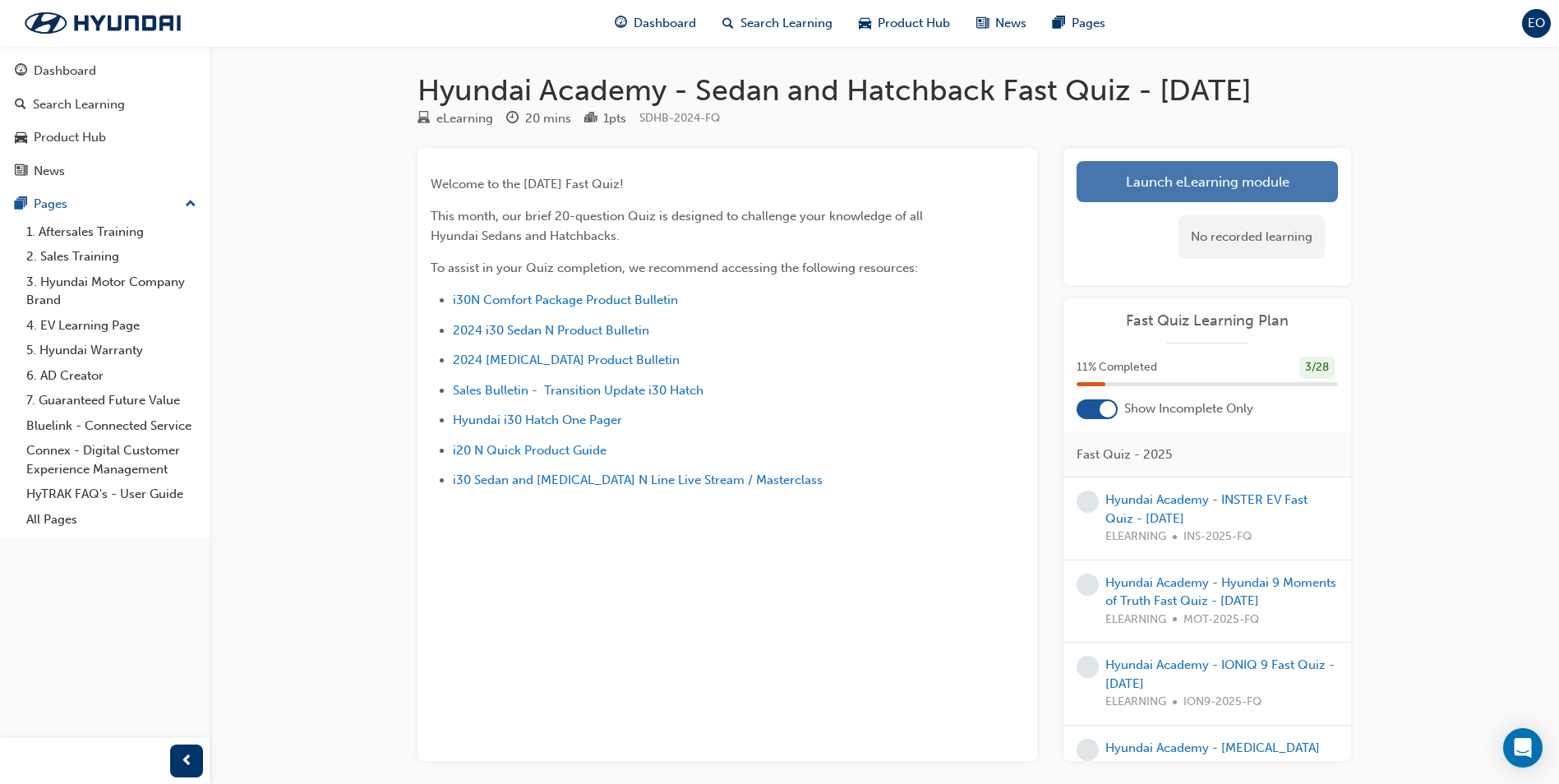
click at [1183, 202] on link "Launch eLearning module" at bounding box center [1207, 182] width 262 height 41
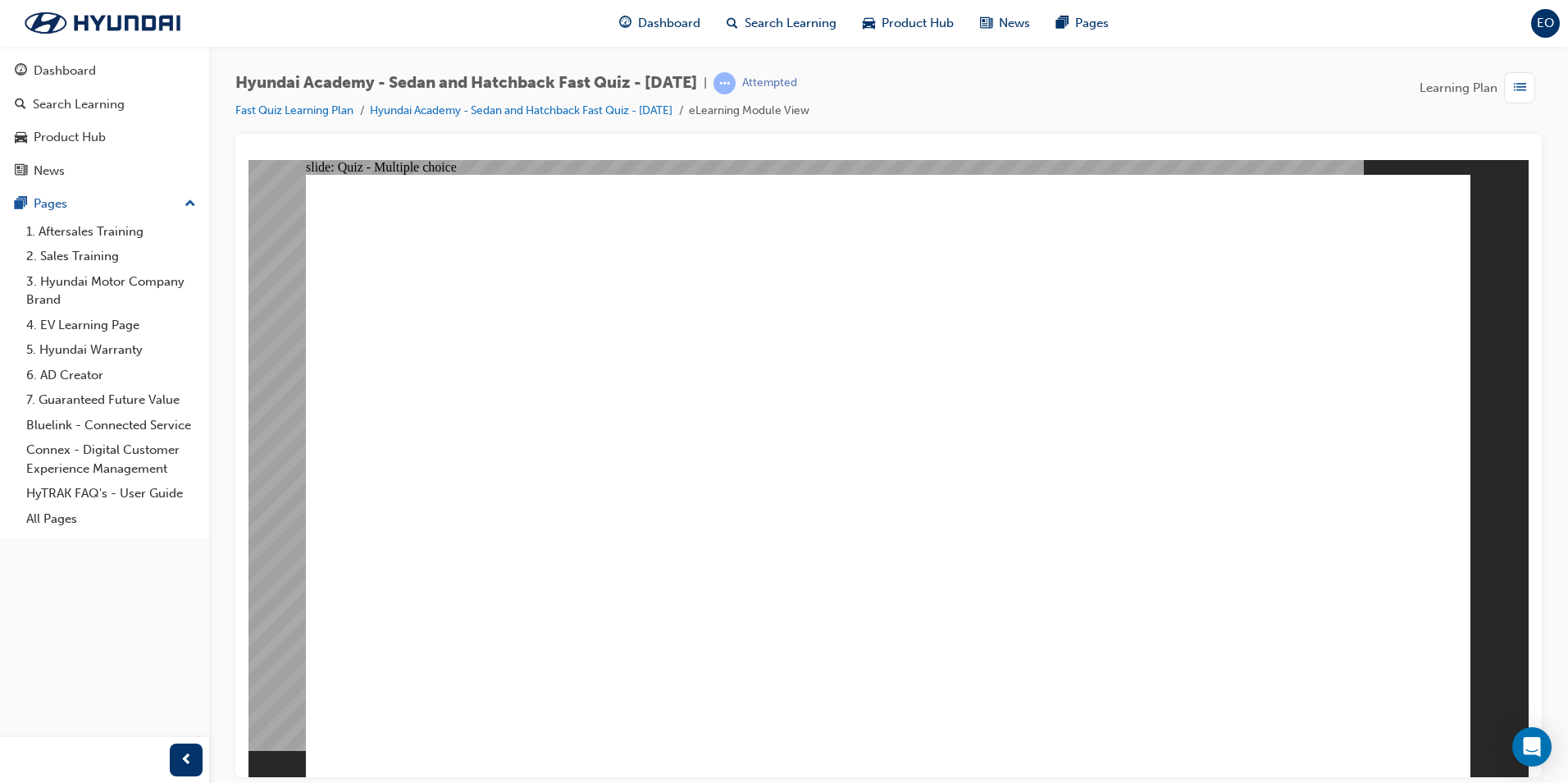
radio input "true"
click at [658, 26] on span "Dashboard" at bounding box center [669, 23] width 62 height 19
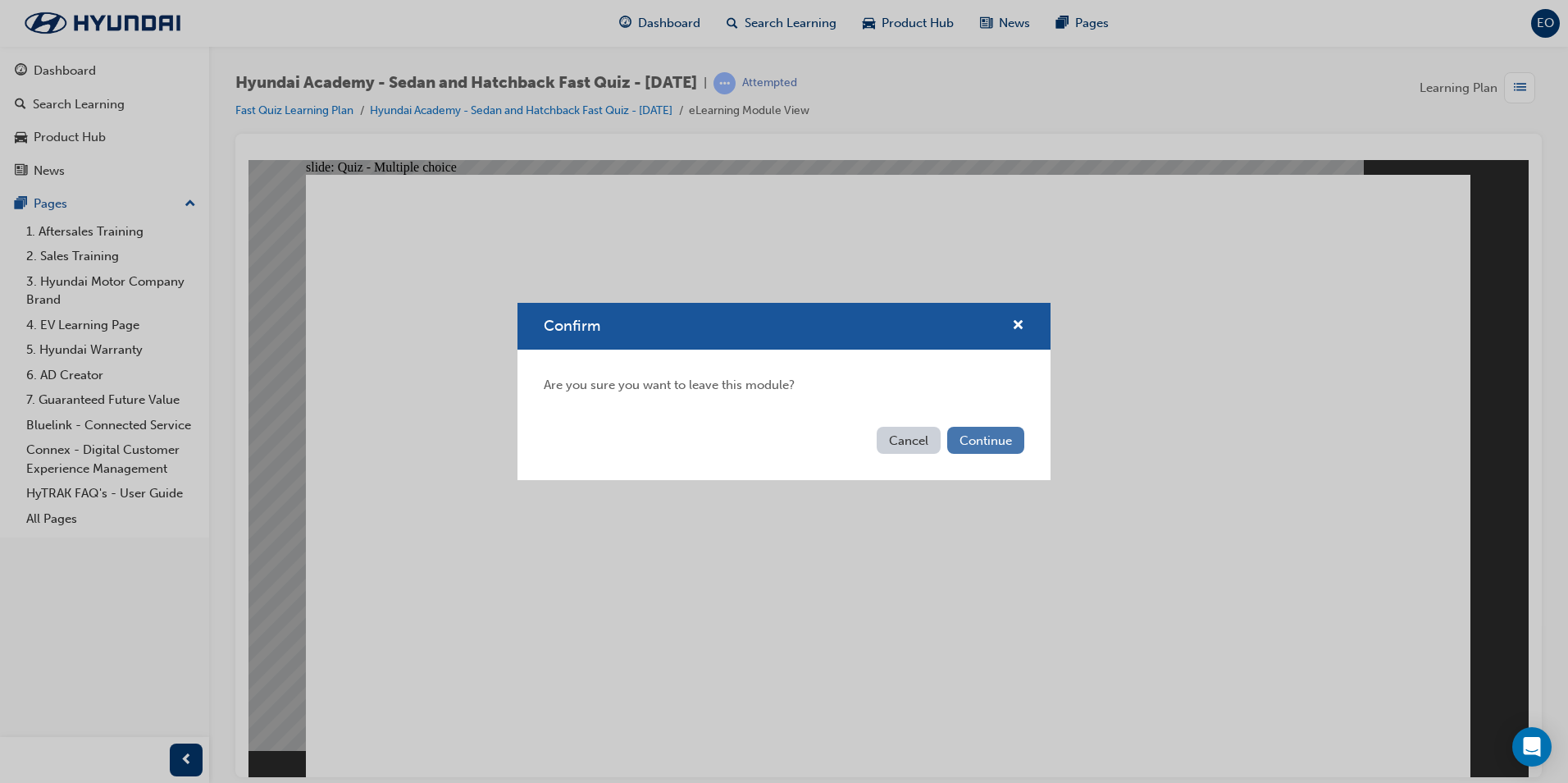
click at [974, 442] on button "Continue" at bounding box center [986, 440] width 77 height 27
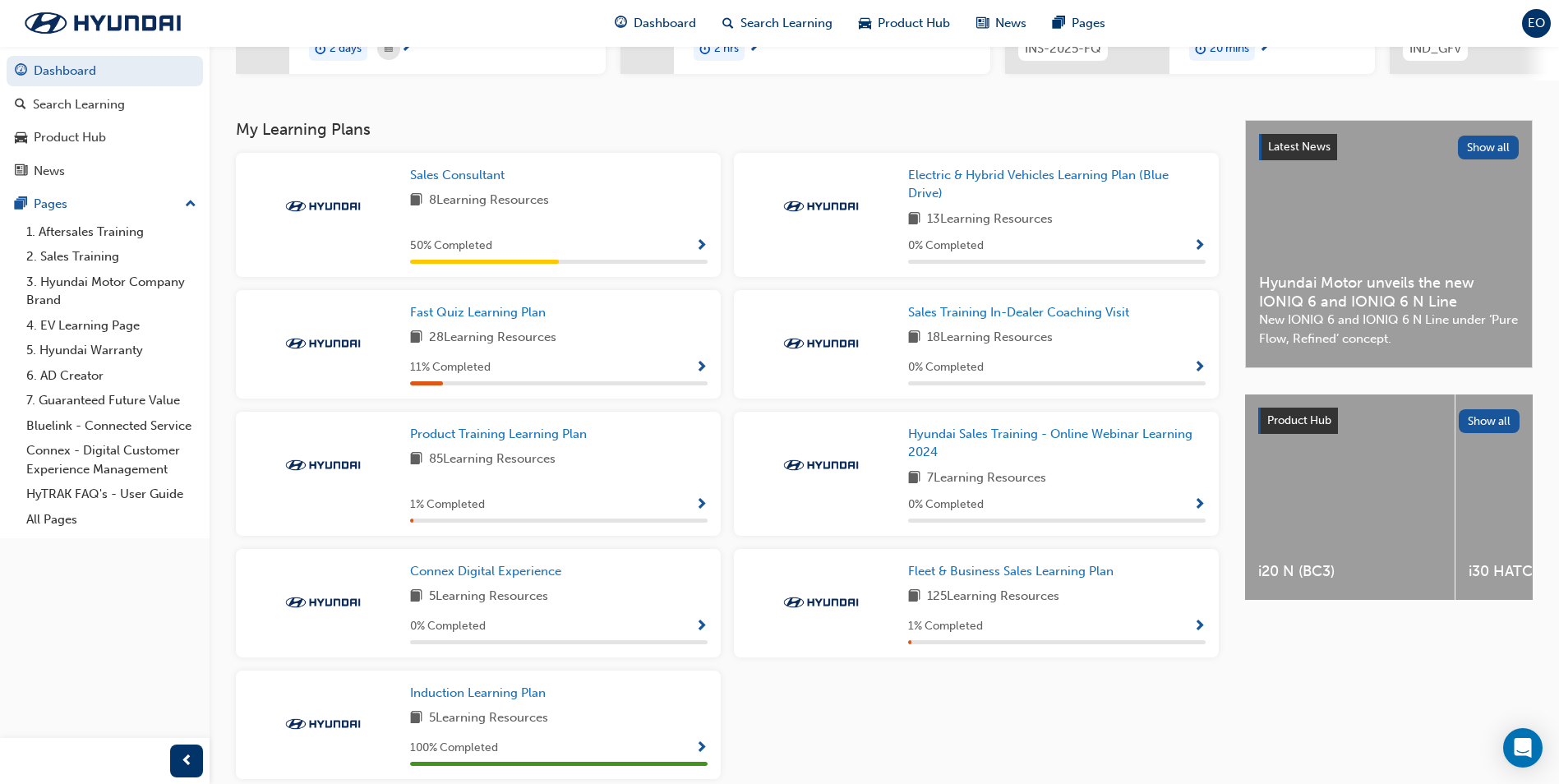
scroll to position [380, 0]
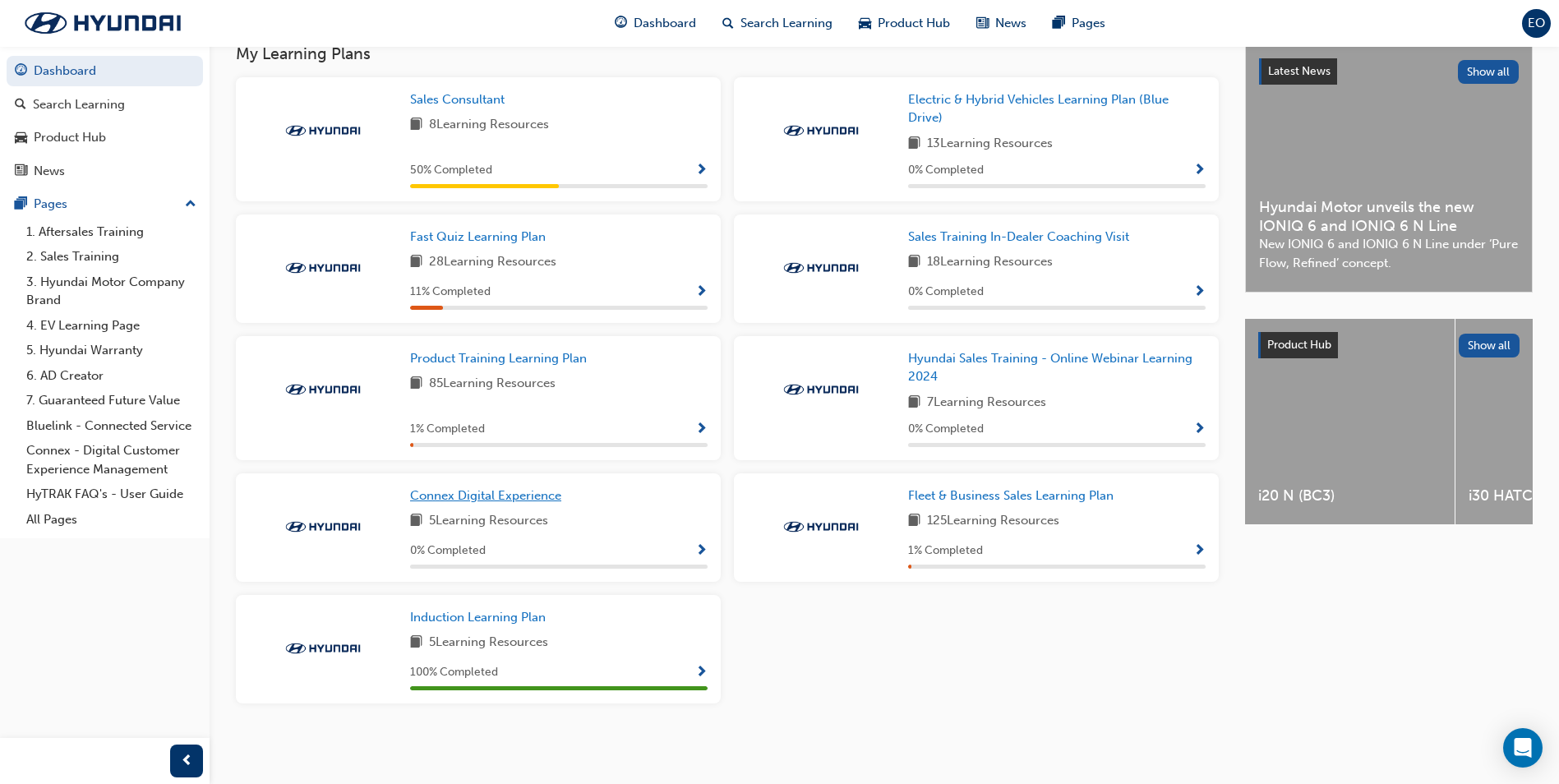
click at [526, 497] on span "Connex Digital Experience" at bounding box center [485, 495] width 152 height 15
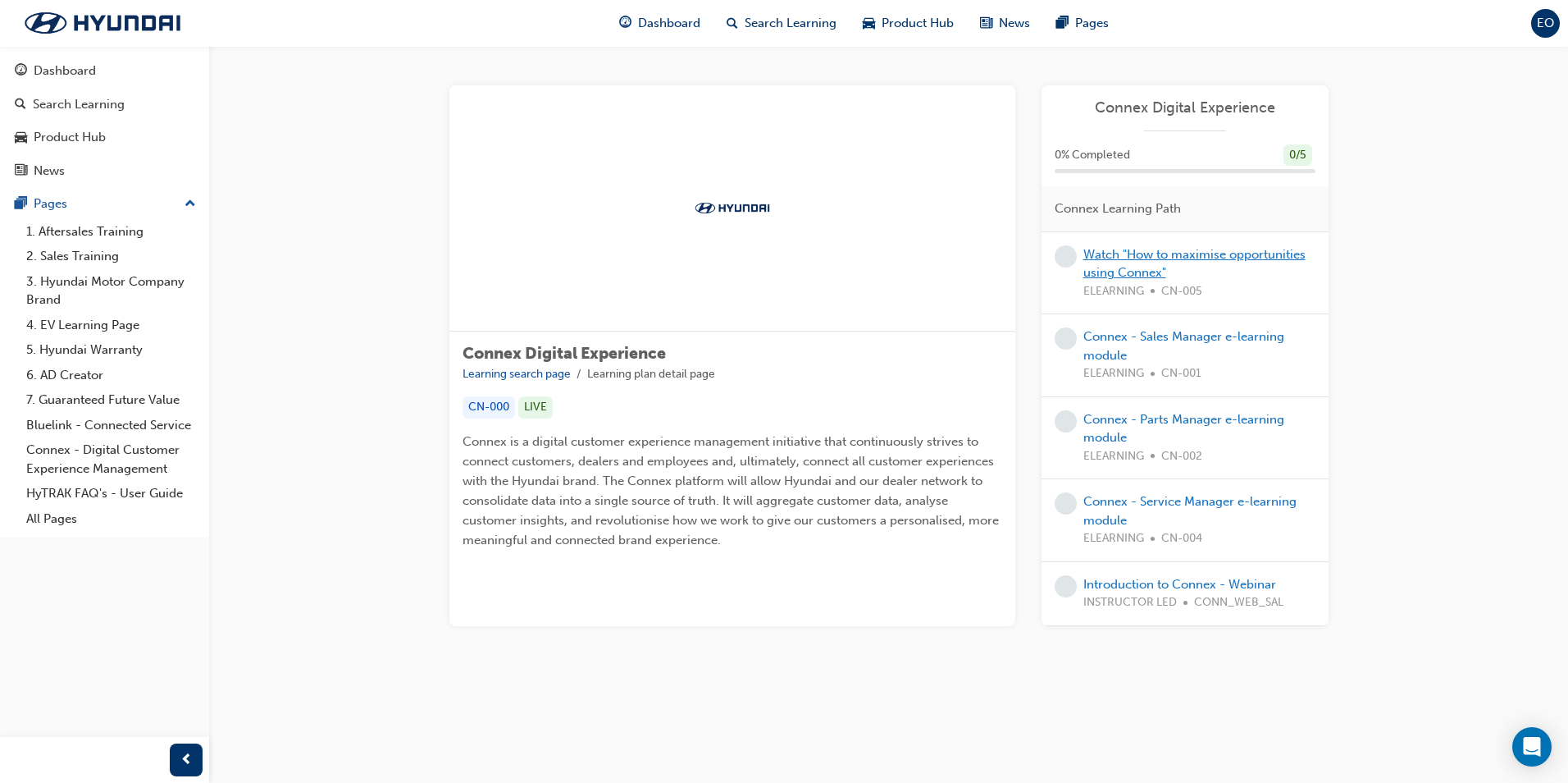
click at [1121, 271] on link "Watch "How to maximise opportunities using Connex"" at bounding box center [1194, 264] width 223 height 34
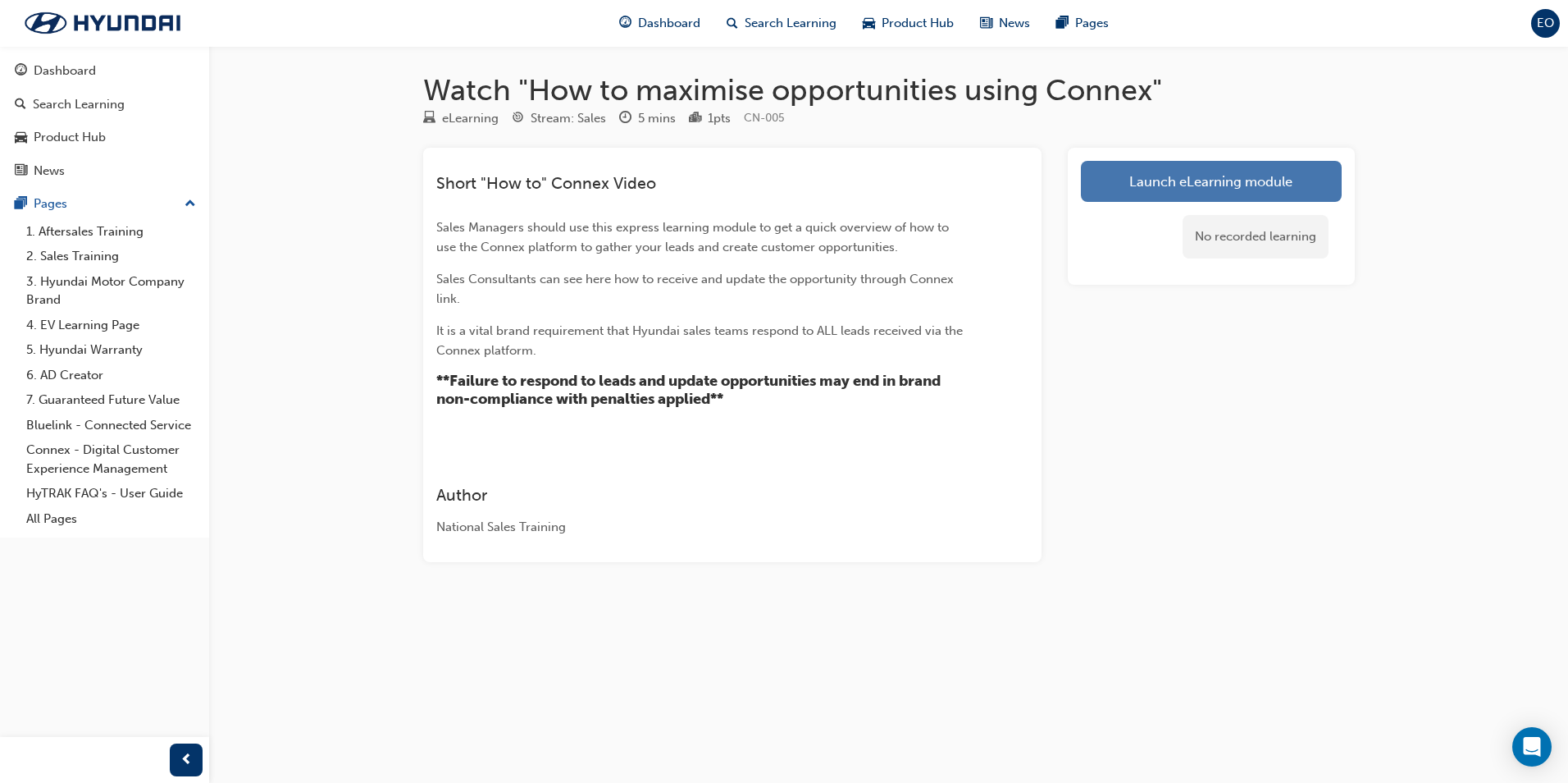
click at [1190, 182] on link "Launch eLearning module" at bounding box center [1211, 181] width 261 height 41
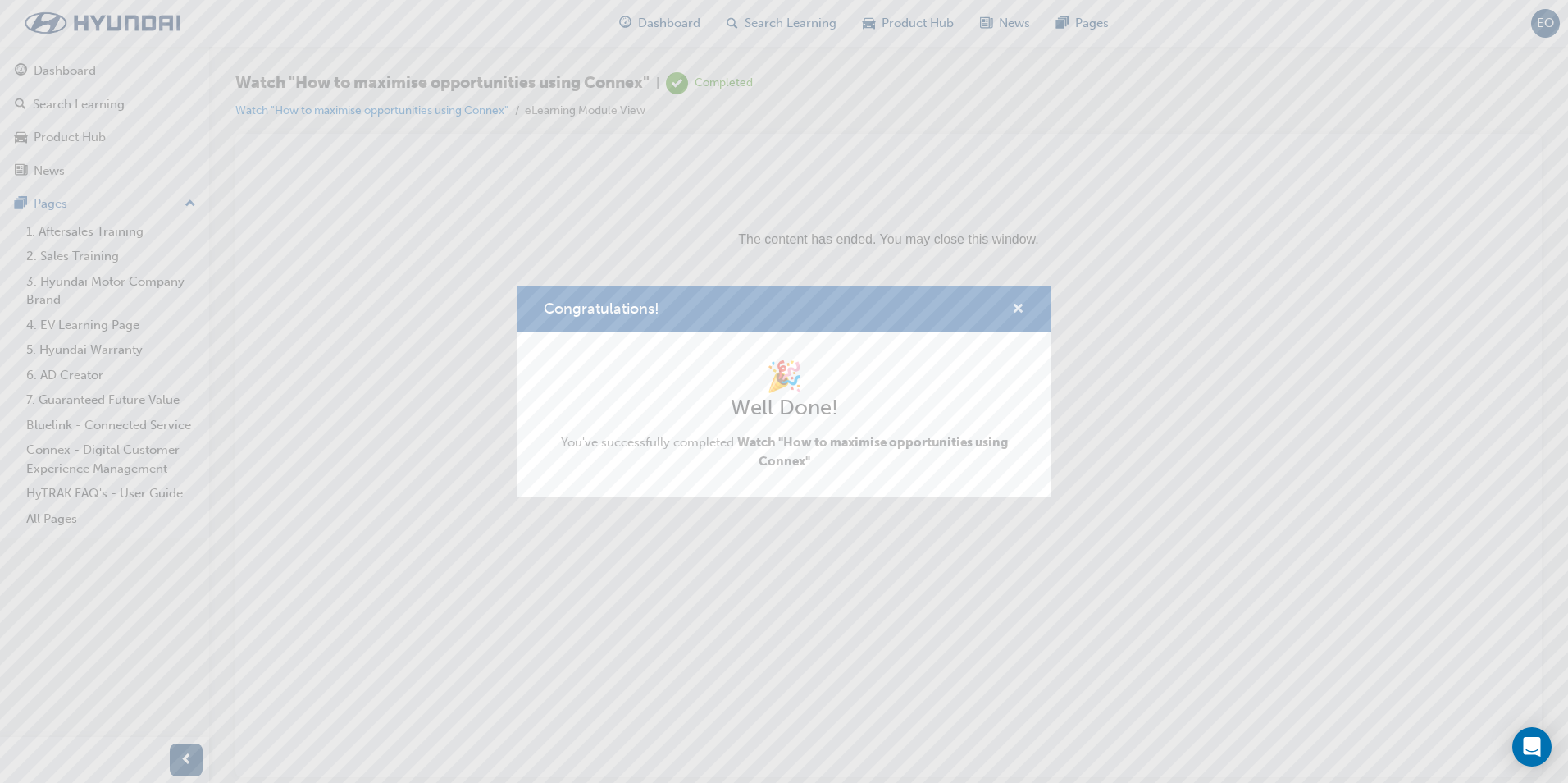
click at [1020, 303] on span "cross-icon" at bounding box center [1017, 310] width 12 height 15
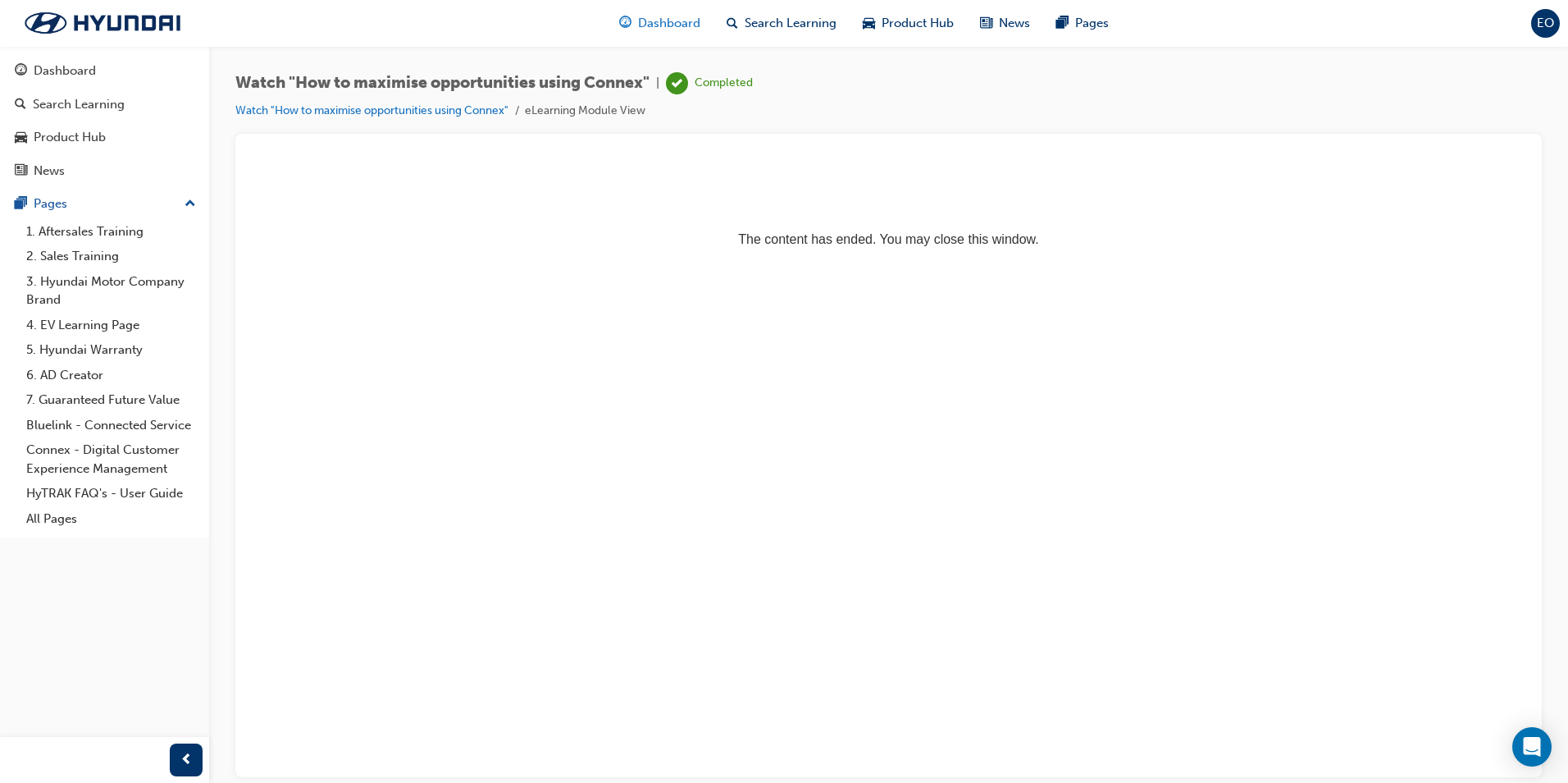
click at [682, 16] on span "Dashboard" at bounding box center [669, 23] width 62 height 19
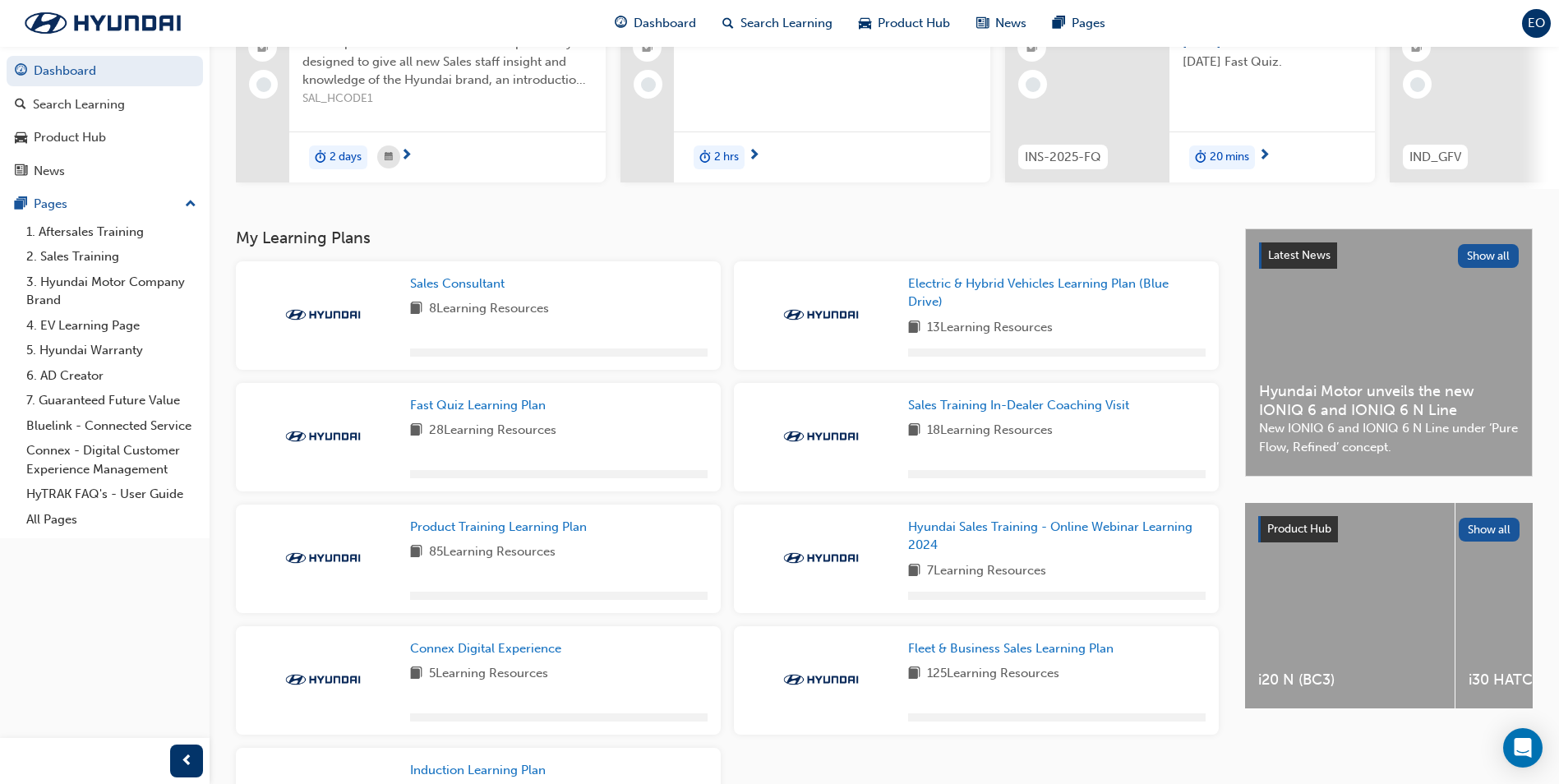
scroll to position [349, 0]
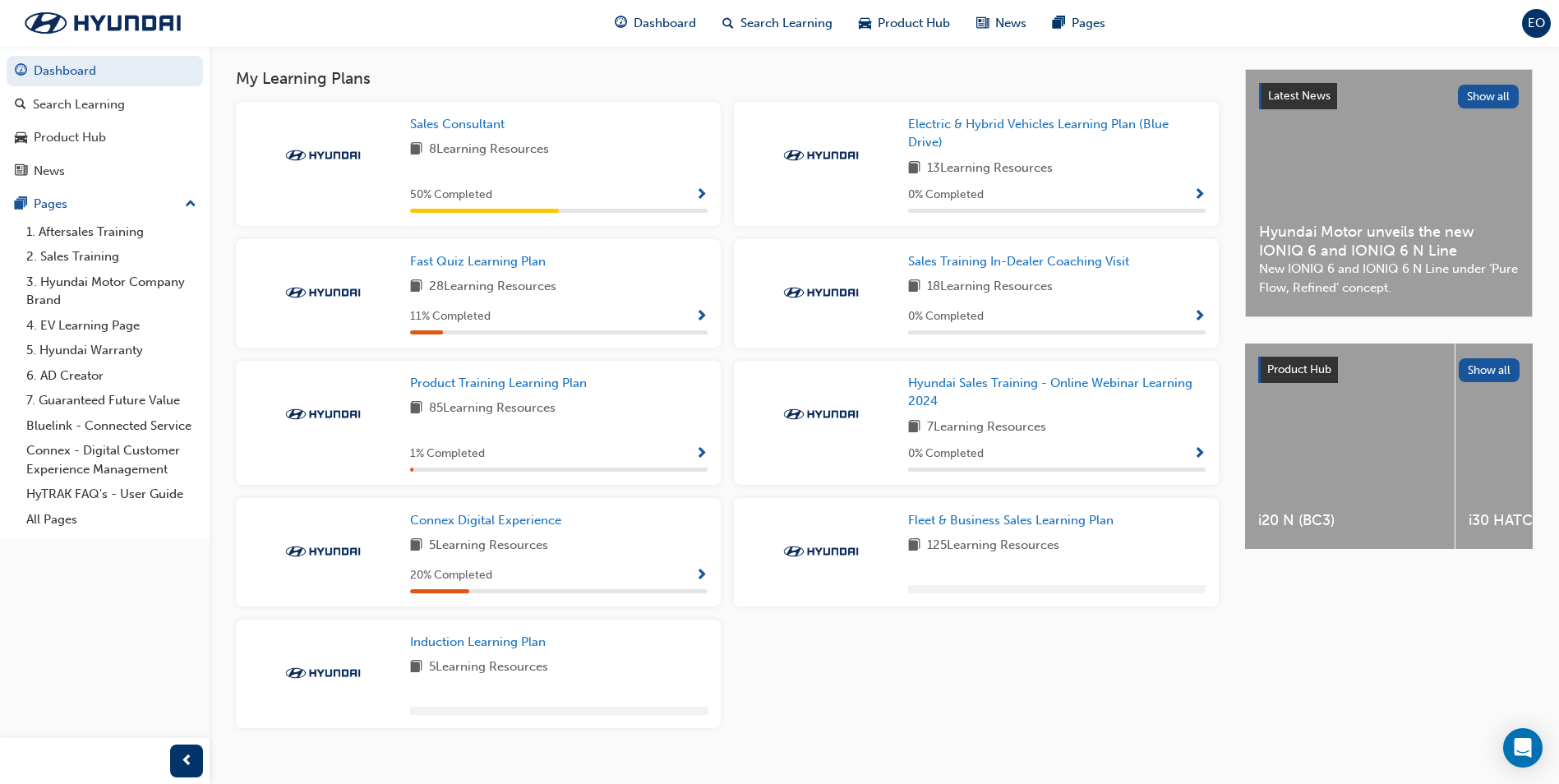
click at [479, 513] on div "Connex Digital Experience 5 Learning Resources 20 % Completed" at bounding box center [477, 552] width 485 height 108
click at [488, 527] on span "Connex Digital Experience" at bounding box center [485, 520] width 152 height 15
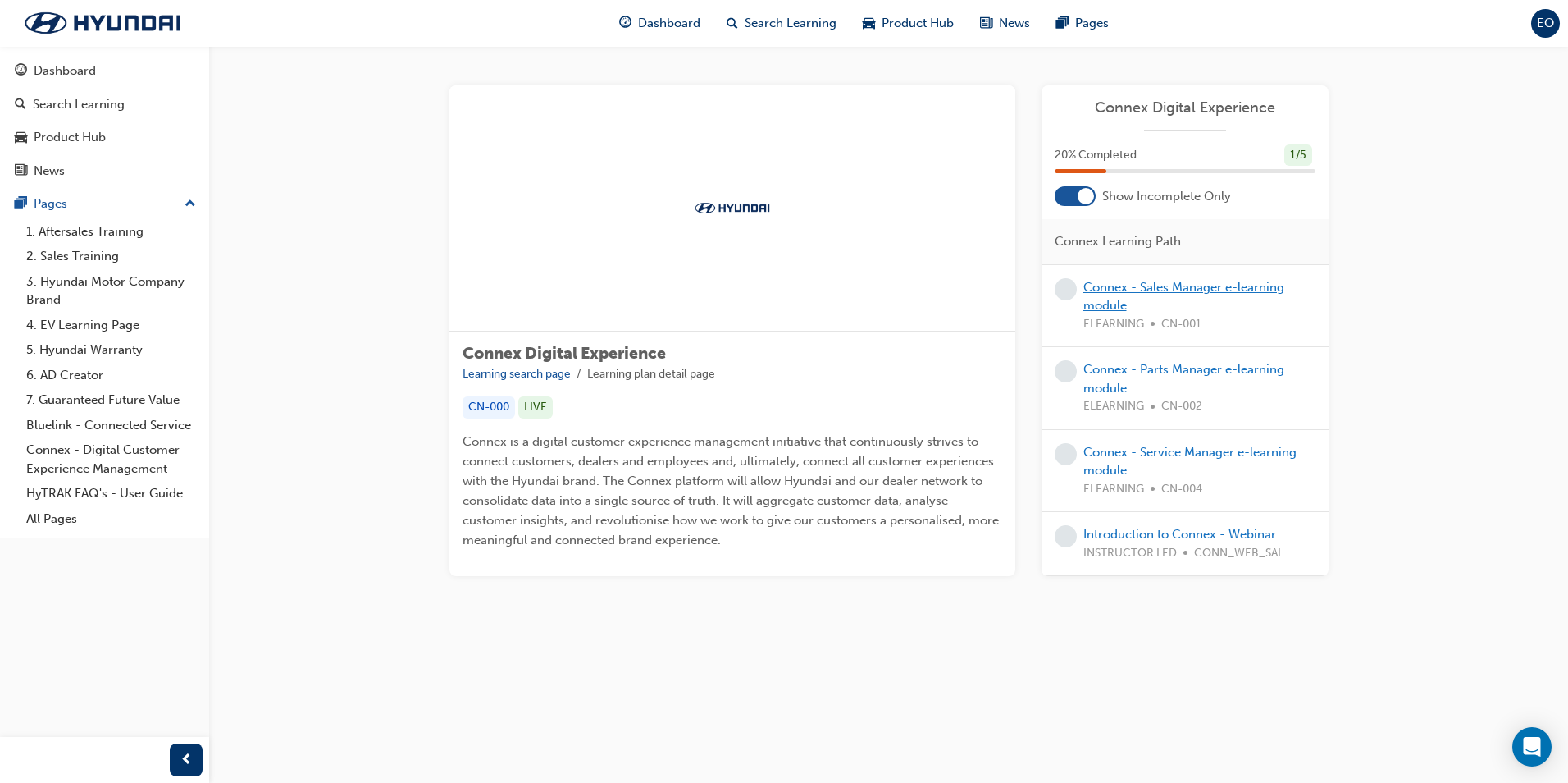
click at [1217, 287] on link "Connex - Sales Manager e-learning module" at bounding box center [1184, 297] width 201 height 34
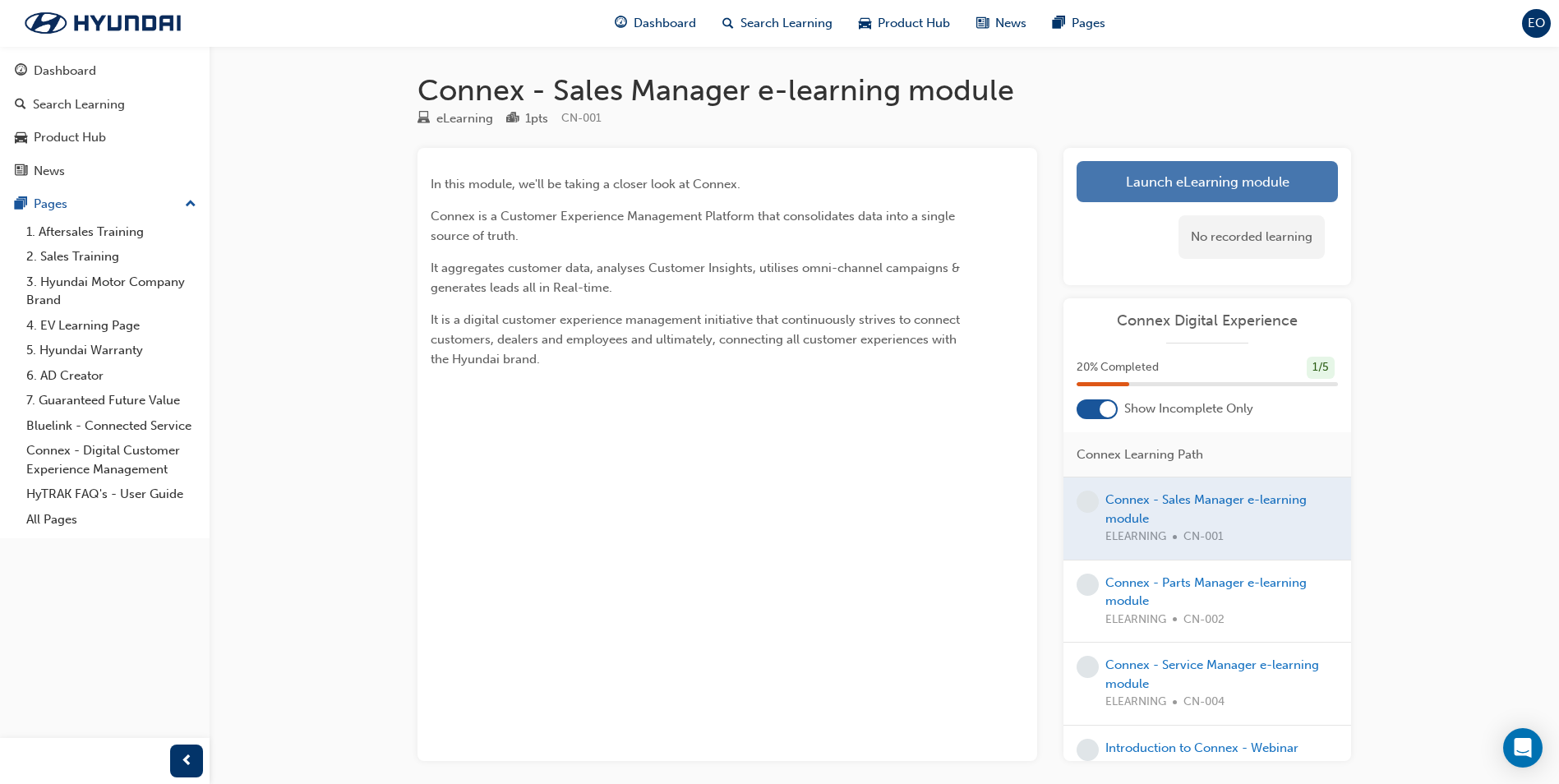
click at [1254, 190] on link "Launch eLearning module" at bounding box center [1207, 182] width 262 height 41
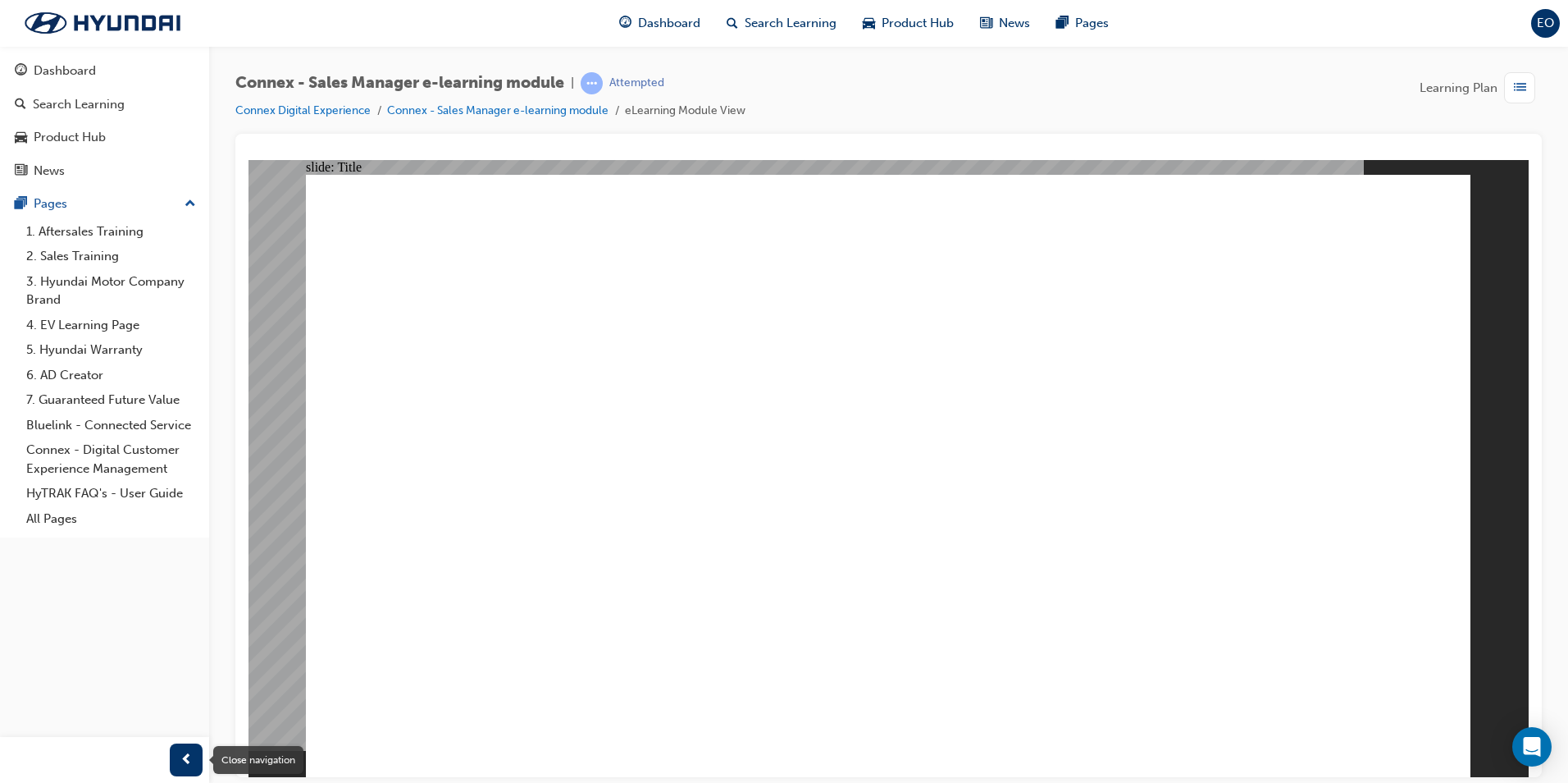
click at [182, 762] on span "prev-icon" at bounding box center [186, 760] width 12 height 21
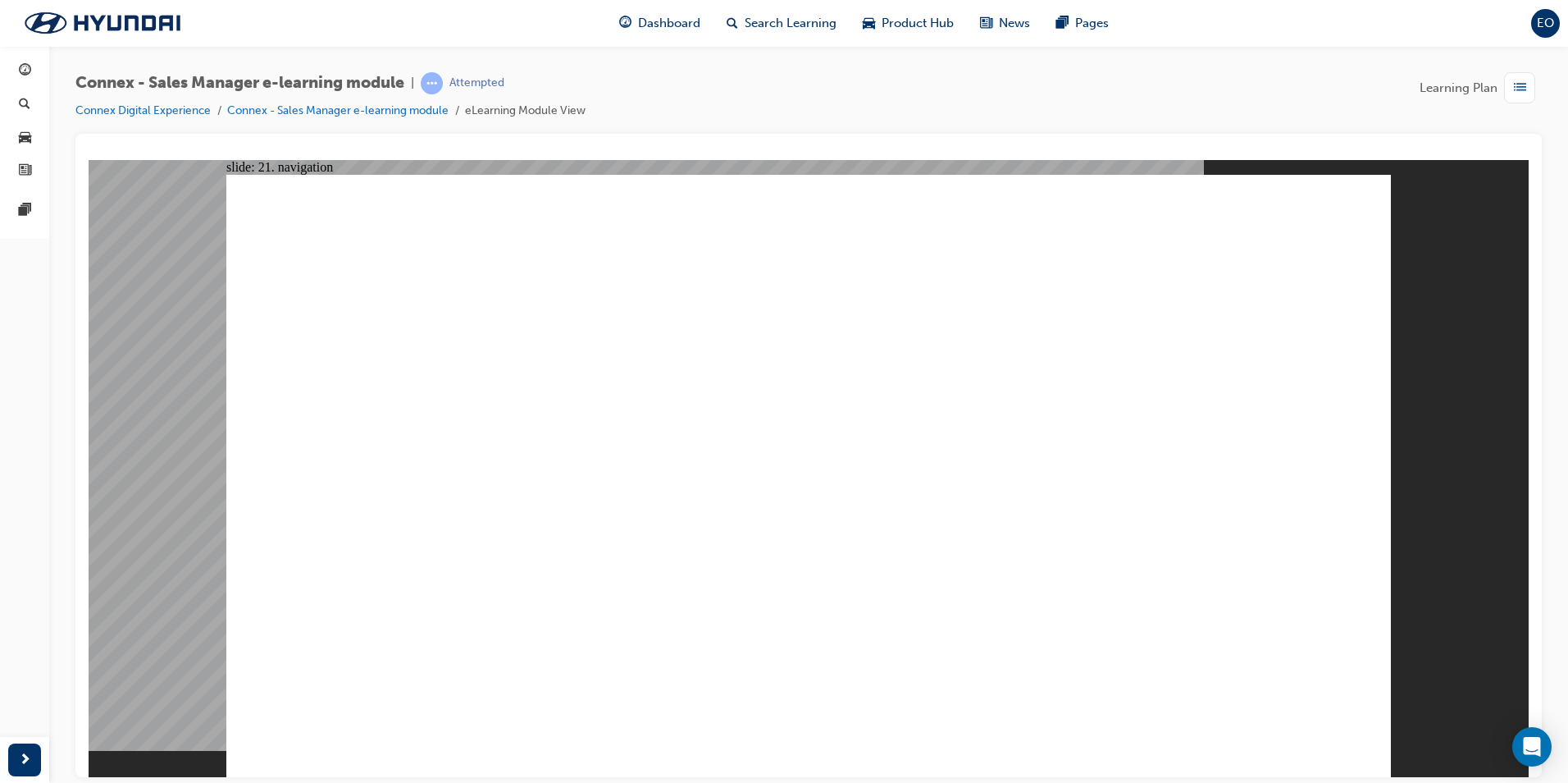
click at [674, 24] on span "Dashboard" at bounding box center [669, 23] width 62 height 19
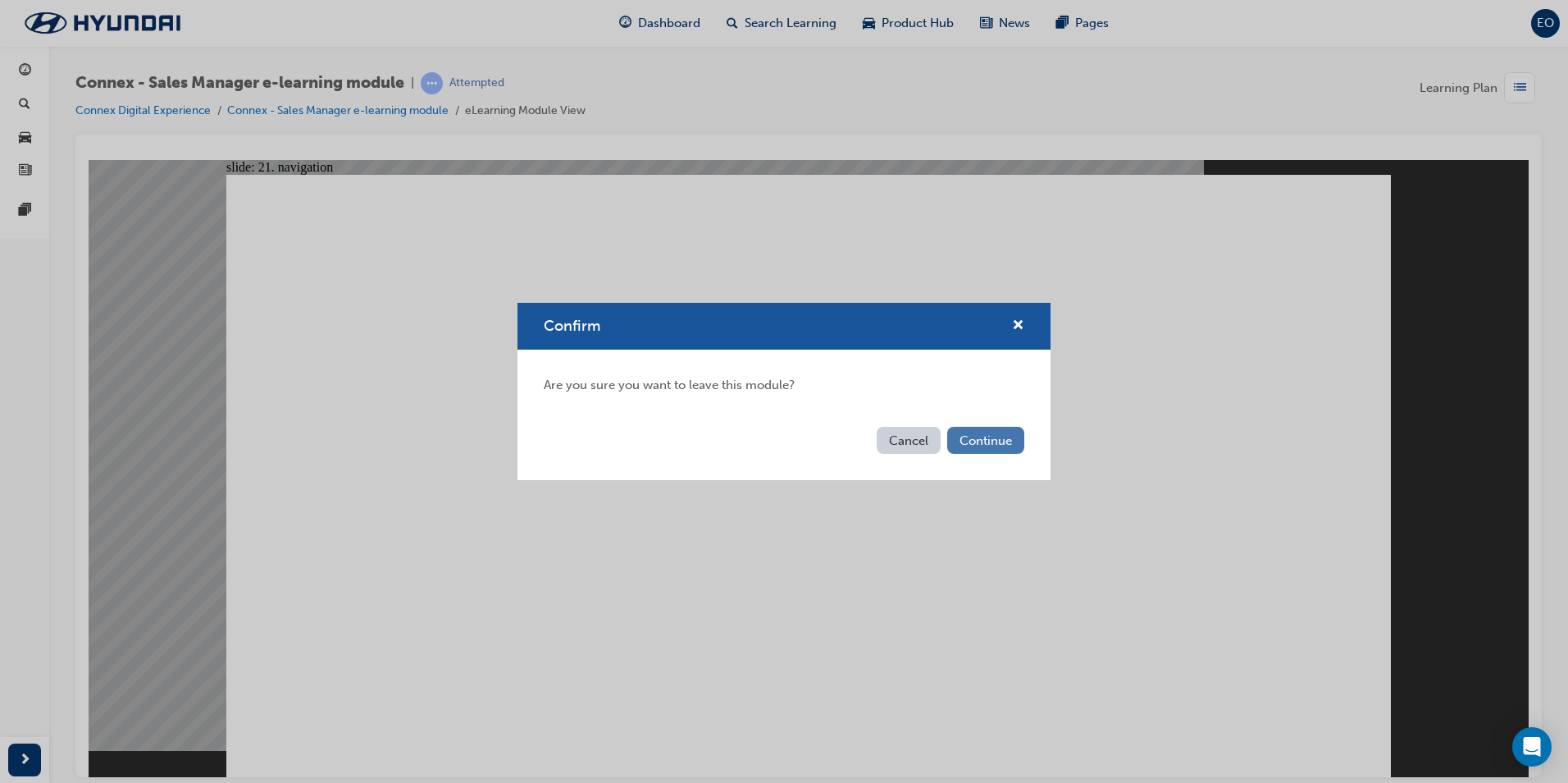
click at [968, 445] on button "Continue" at bounding box center [986, 440] width 77 height 27
